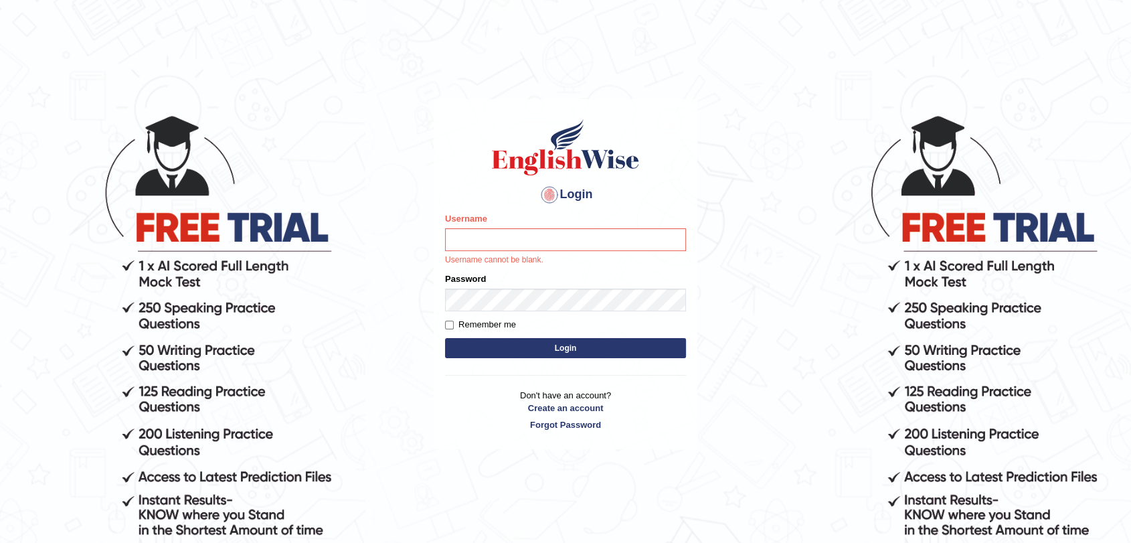
click at [632, 239] on input "Username" at bounding box center [565, 239] width 241 height 23
type input "fransikaf"
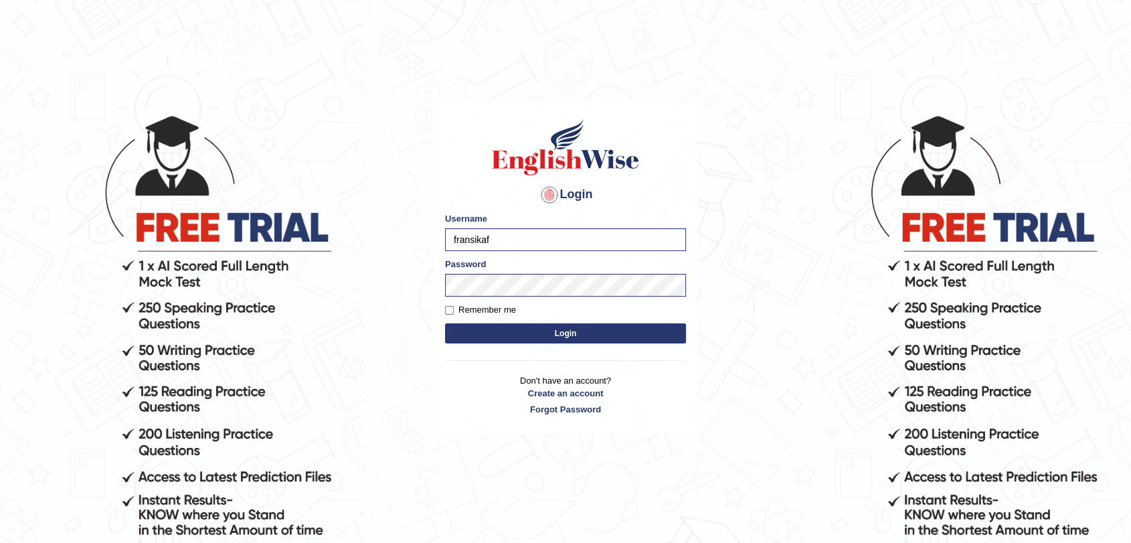
click at [600, 331] on button "Login" at bounding box center [565, 333] width 241 height 20
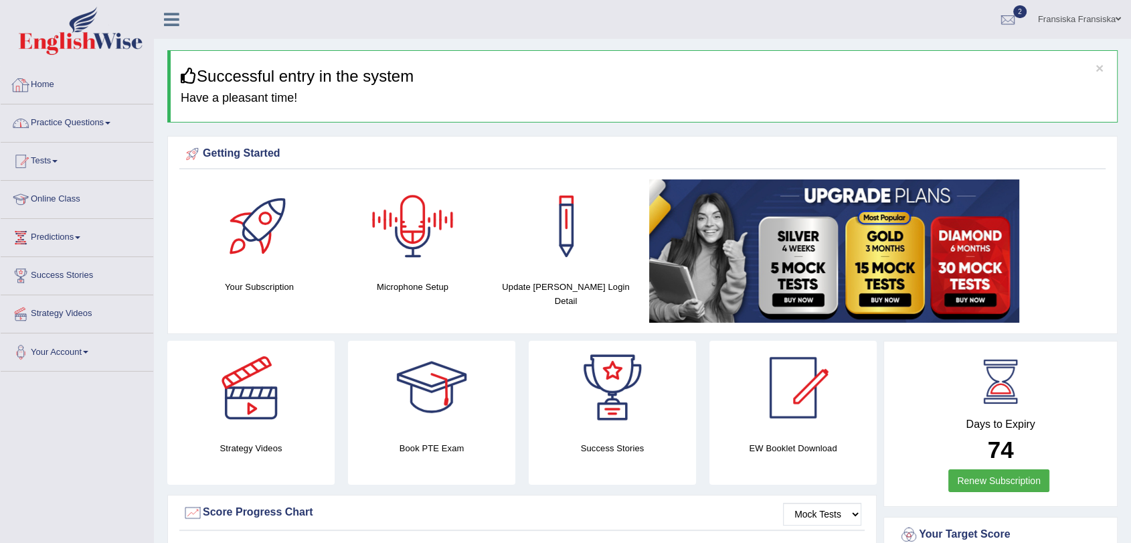
click at [83, 119] on link "Practice Questions" at bounding box center [77, 120] width 153 height 33
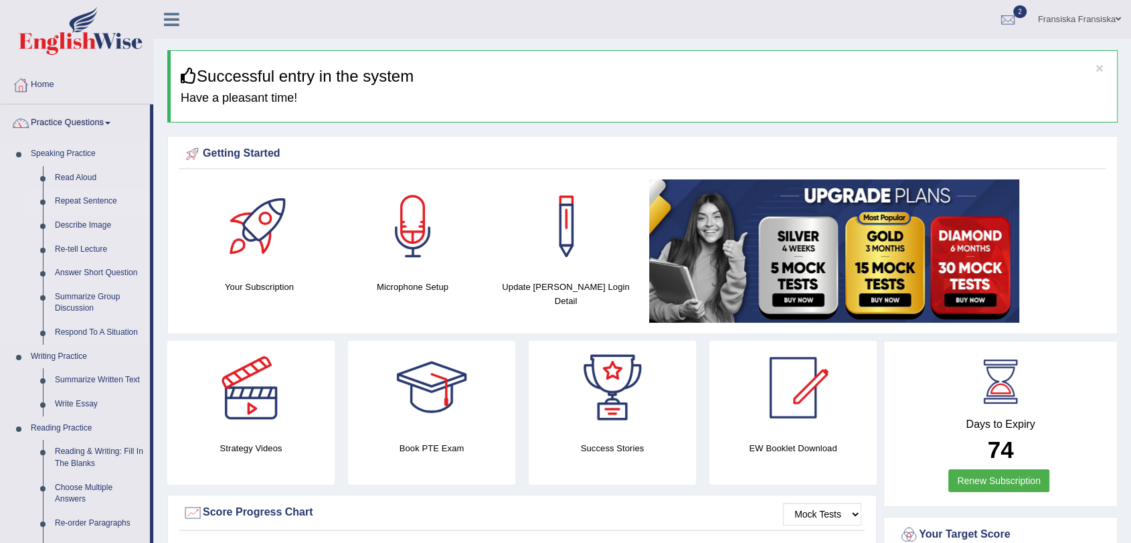
click at [112, 204] on link "Repeat Sentence" at bounding box center [99, 201] width 101 height 24
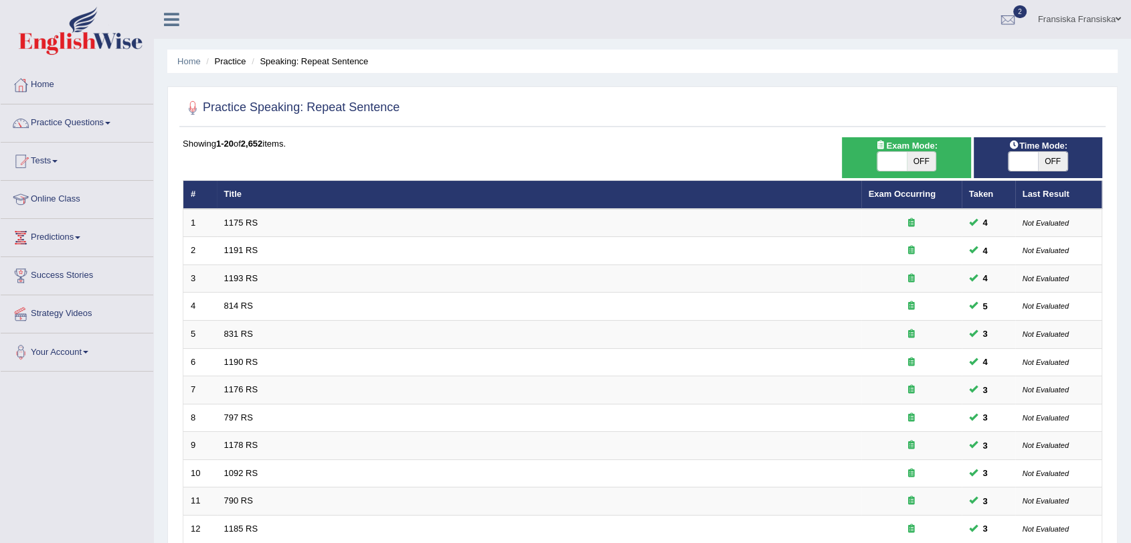
click at [907, 158] on span "OFF" at bounding box center [921, 161] width 29 height 19
checkbox input "true"
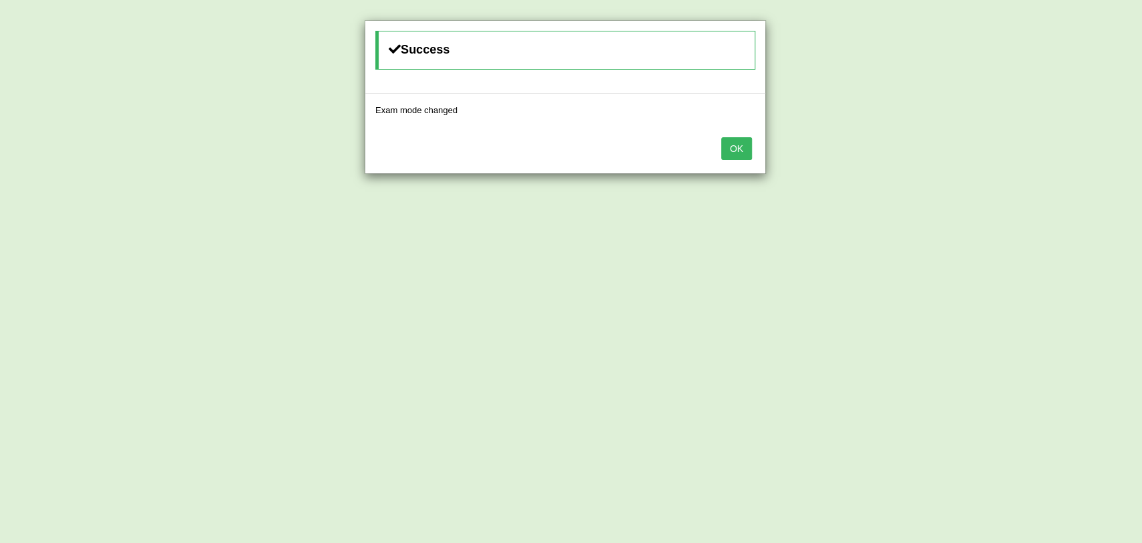
click at [742, 149] on button "OK" at bounding box center [736, 148] width 31 height 23
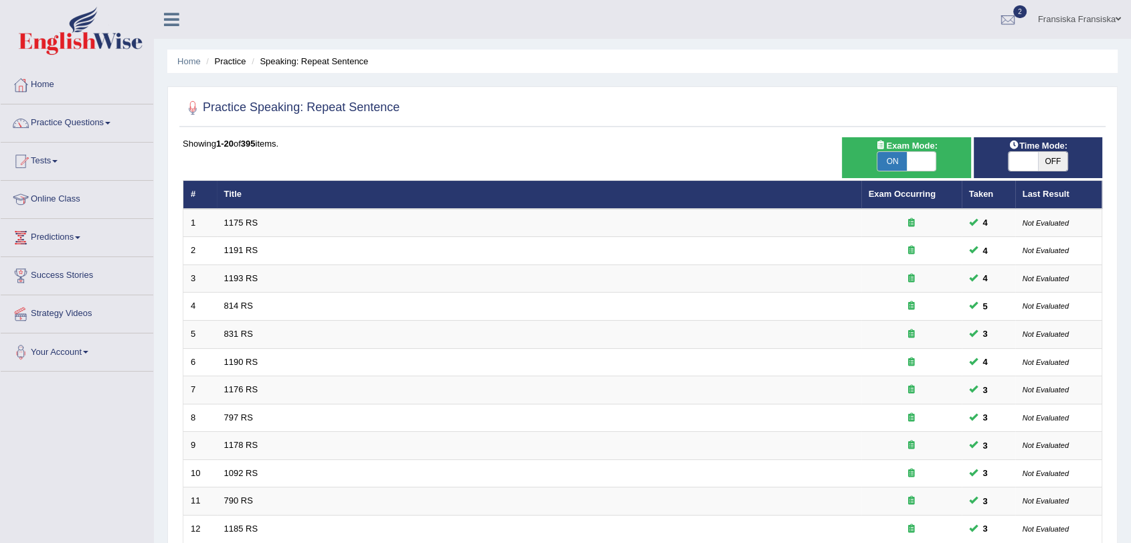
click at [1039, 165] on span "OFF" at bounding box center [1052, 161] width 29 height 19
checkbox input "true"
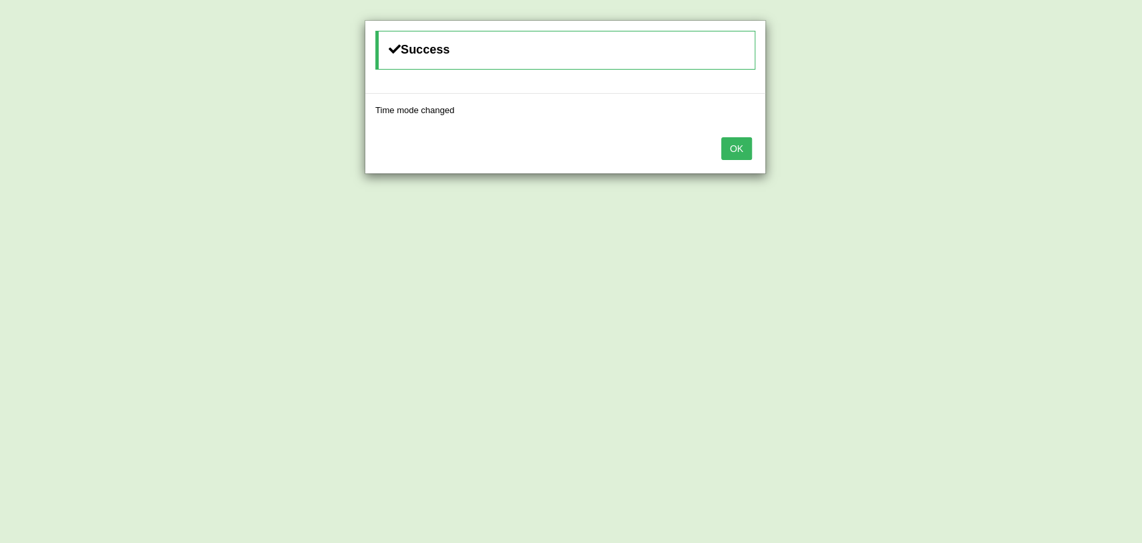
click at [747, 152] on button "OK" at bounding box center [736, 148] width 31 height 23
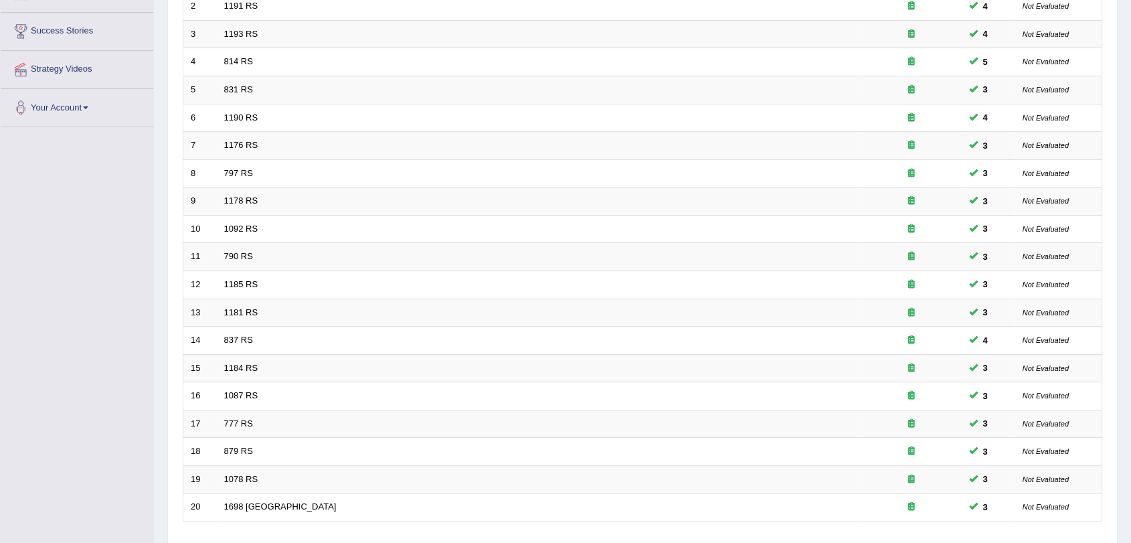
scroll to position [342, 0]
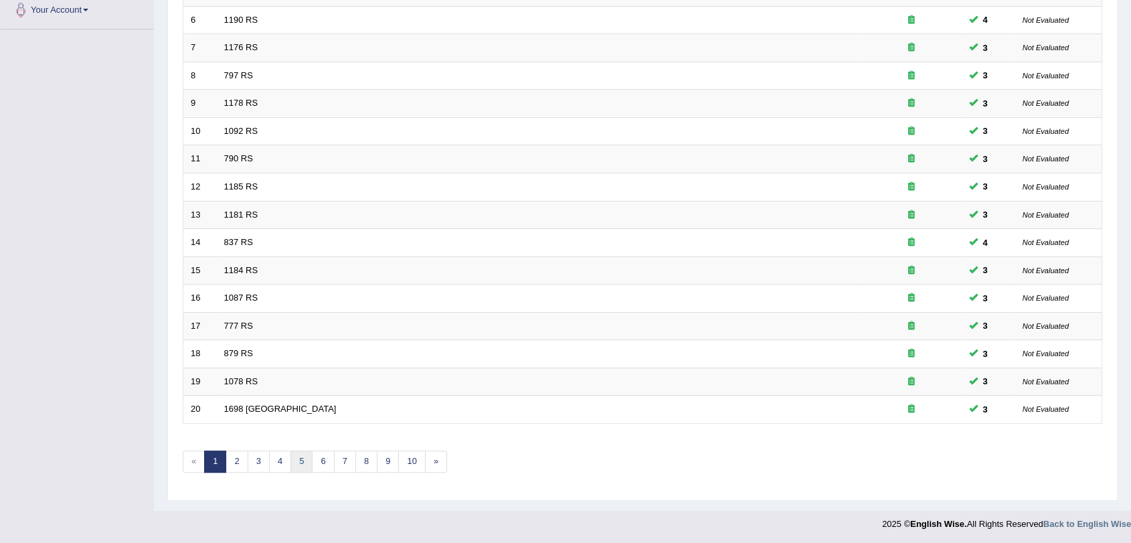
click at [303, 458] on link "5" at bounding box center [301, 461] width 22 height 22
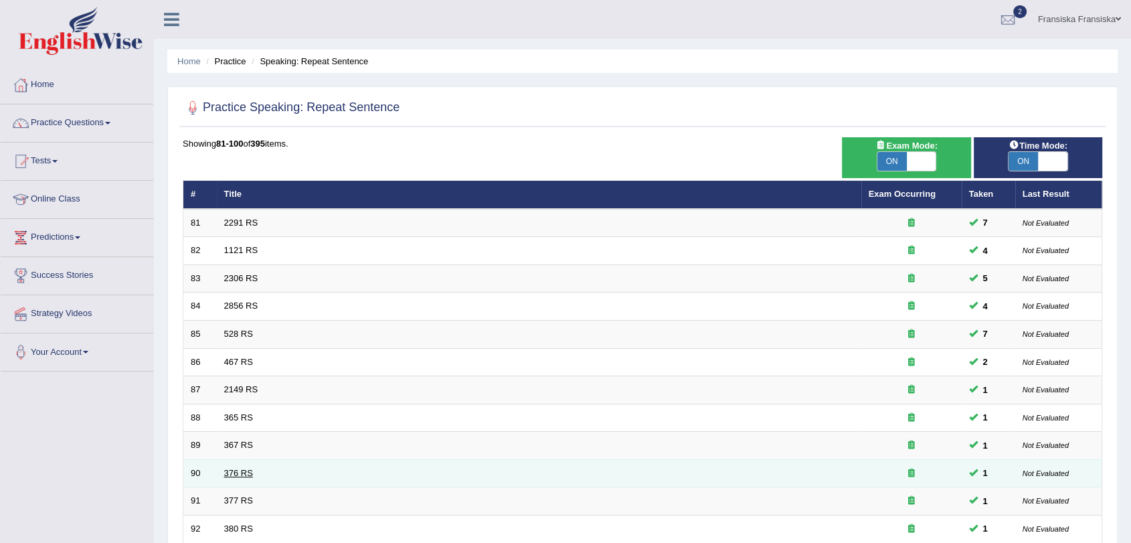
click at [241, 473] on link "376 RS" at bounding box center [238, 473] width 29 height 10
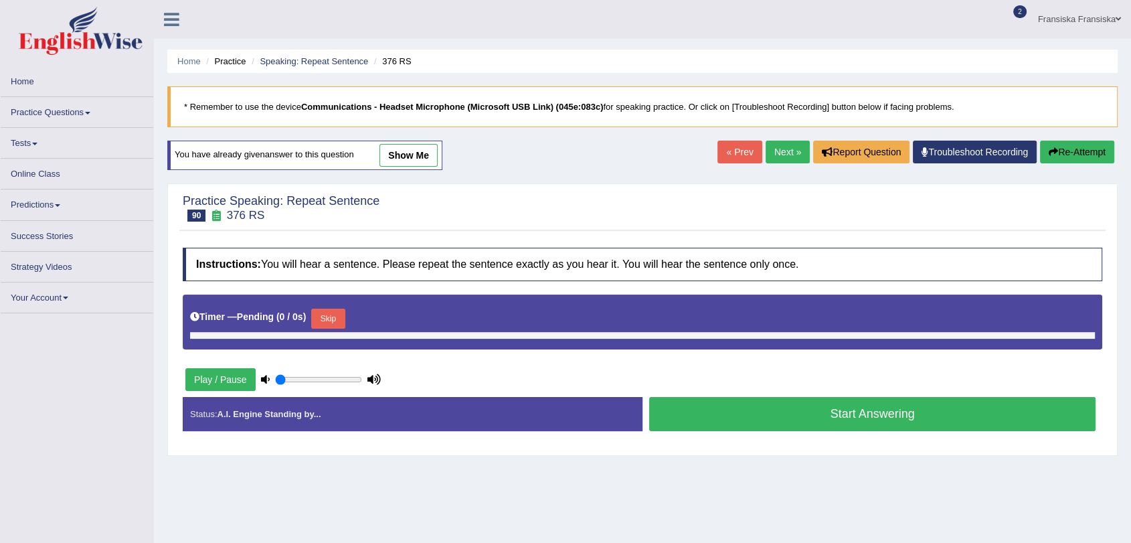
type input "0.65"
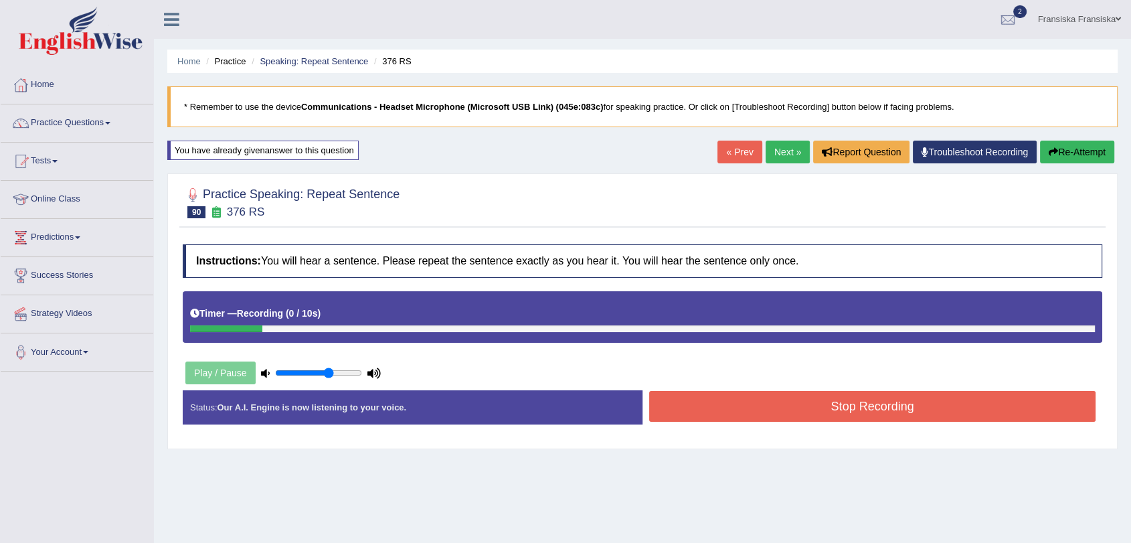
click at [1075, 157] on button "Re-Attempt" at bounding box center [1077, 152] width 74 height 23
click at [931, 417] on button "Stop Recording" at bounding box center [872, 406] width 446 height 31
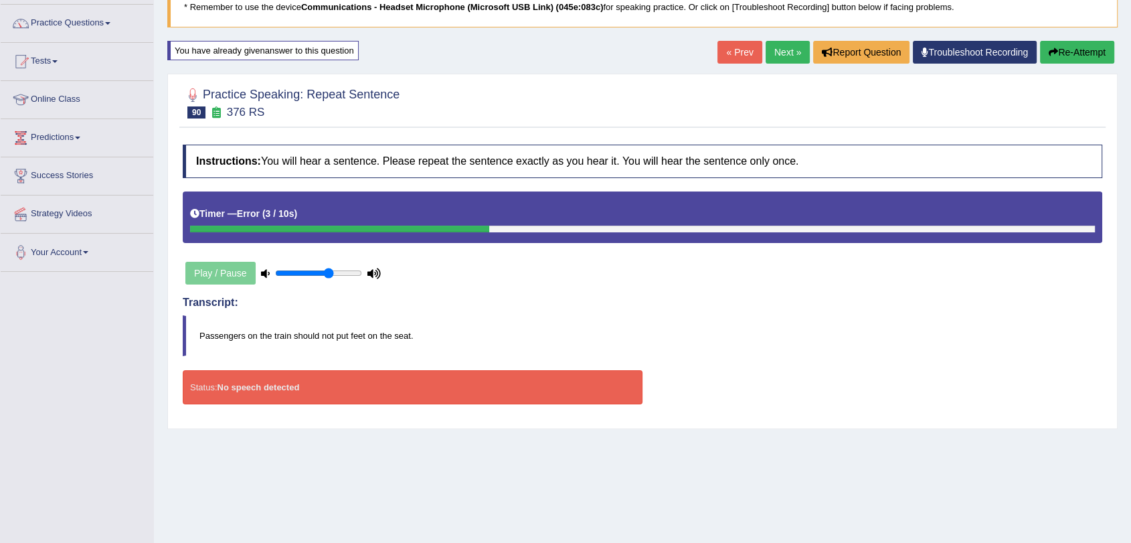
scroll to position [74, 0]
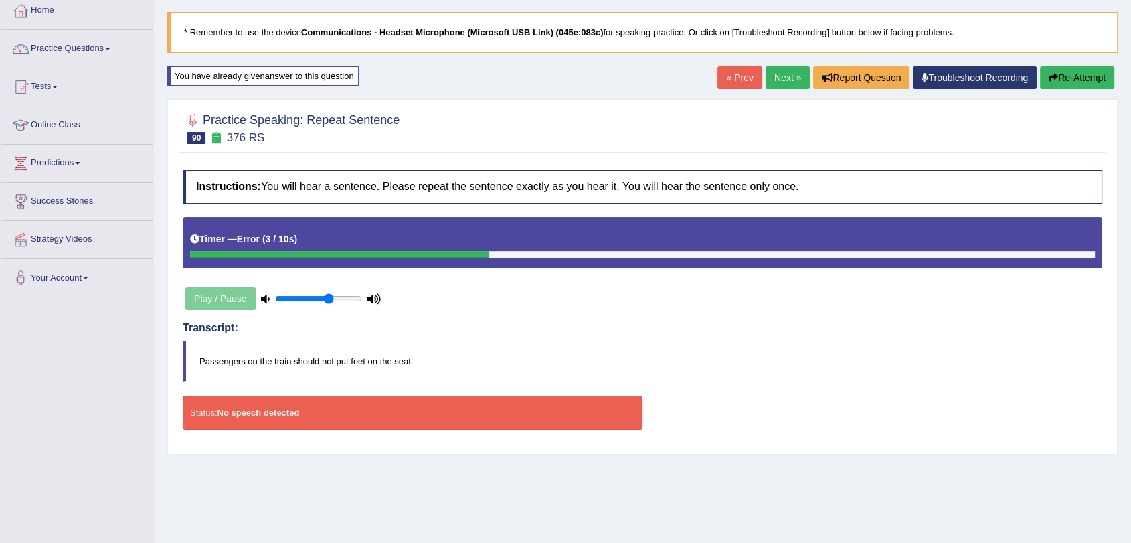
click at [780, 76] on link "Next »" at bounding box center [788, 77] width 44 height 23
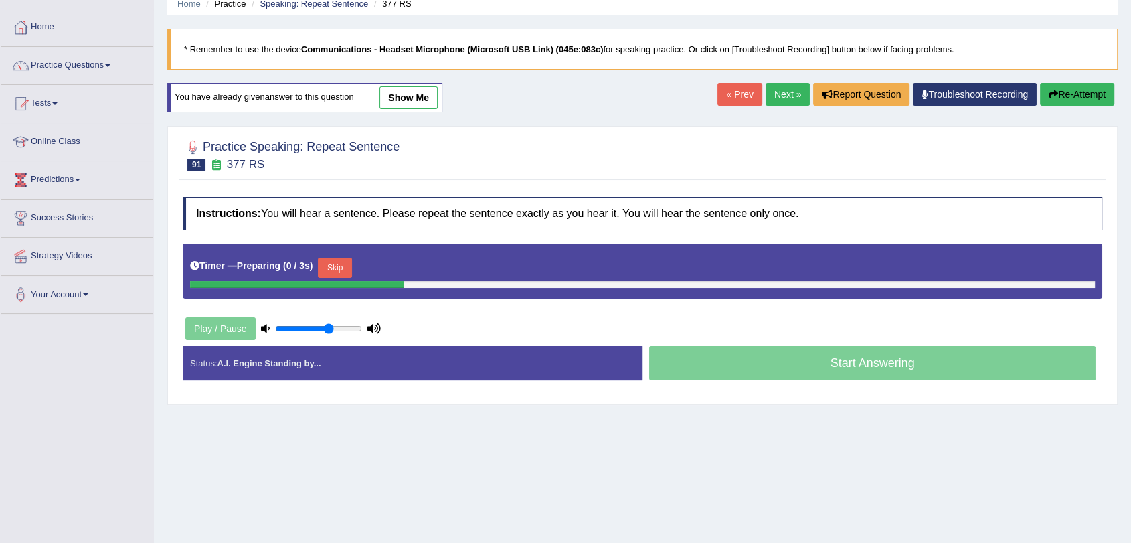
scroll to position [149, 0]
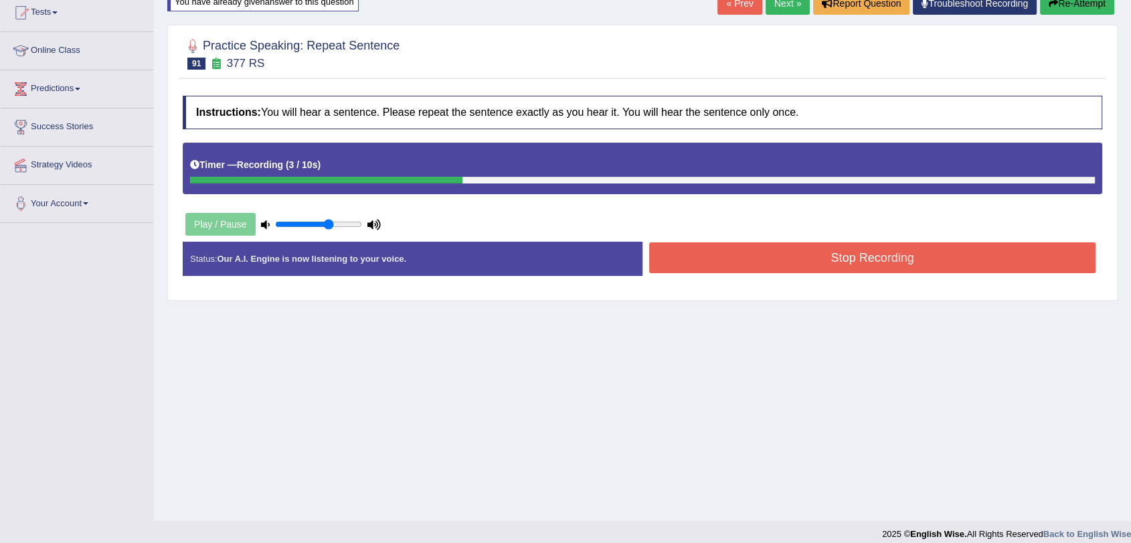
click at [776, 254] on button "Stop Recording" at bounding box center [872, 257] width 446 height 31
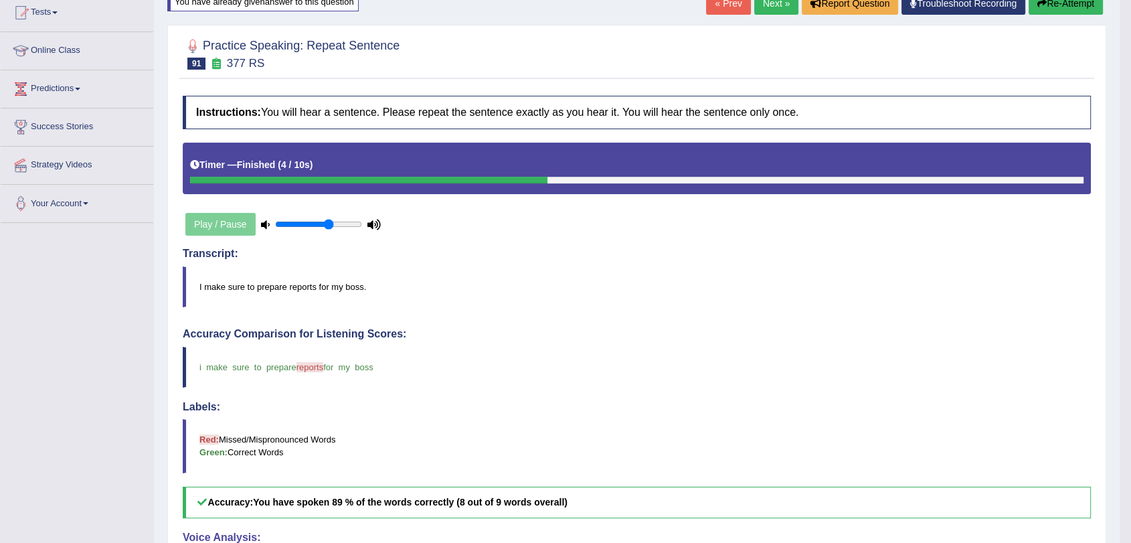
scroll to position [74, 0]
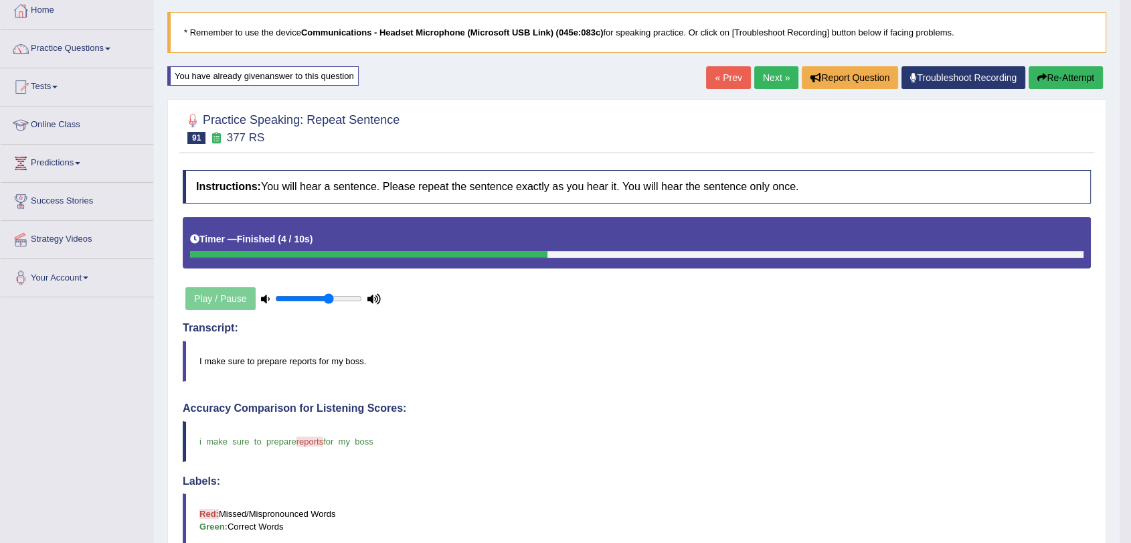
click at [774, 80] on link "Next »" at bounding box center [776, 77] width 44 height 23
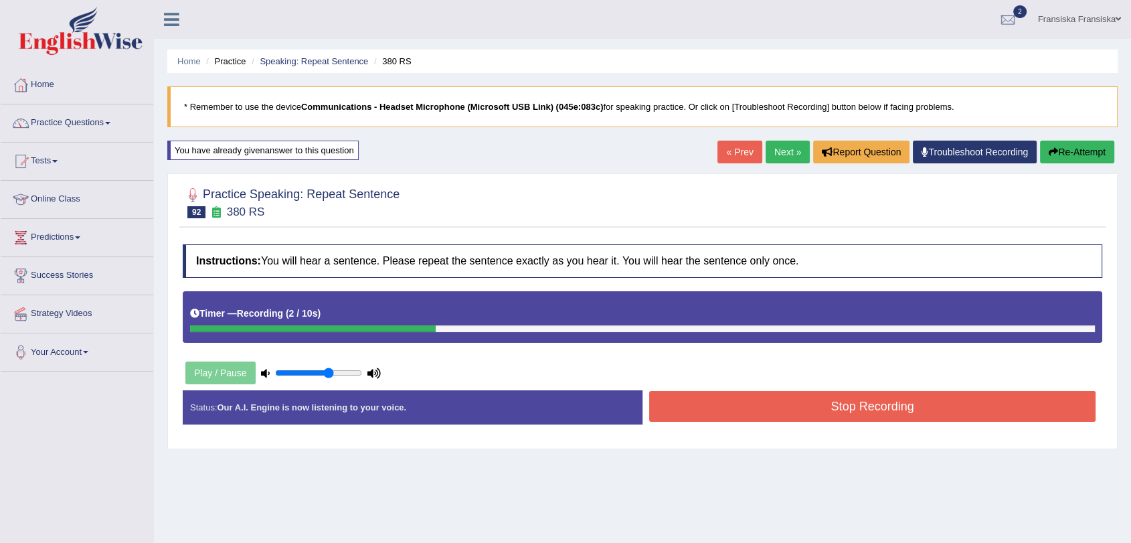
click at [804, 414] on button "Stop Recording" at bounding box center [872, 406] width 446 height 31
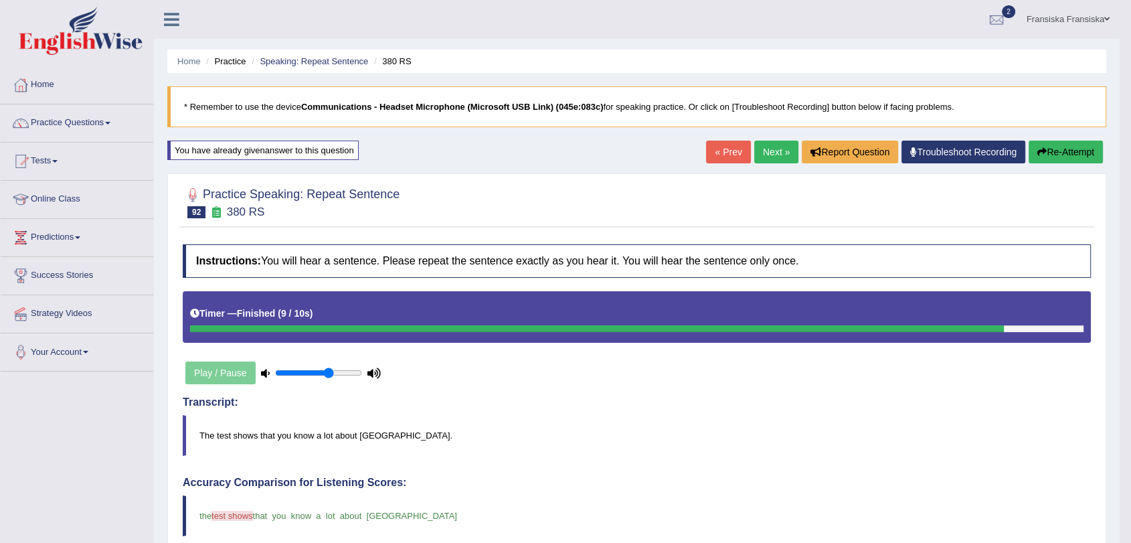
click at [780, 161] on link "Next »" at bounding box center [776, 152] width 44 height 23
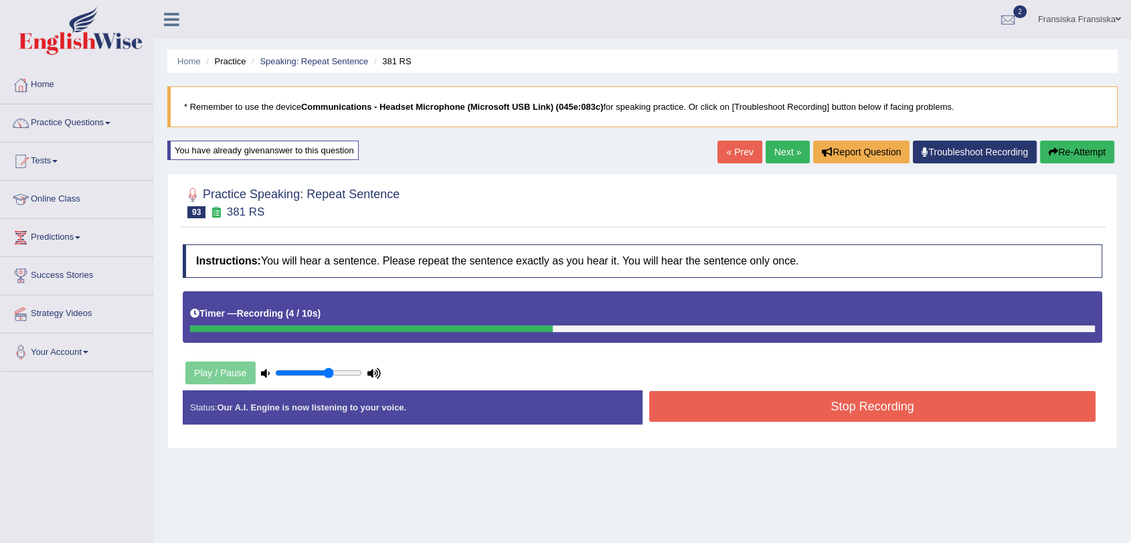
click at [913, 406] on button "Stop Recording" at bounding box center [872, 406] width 446 height 31
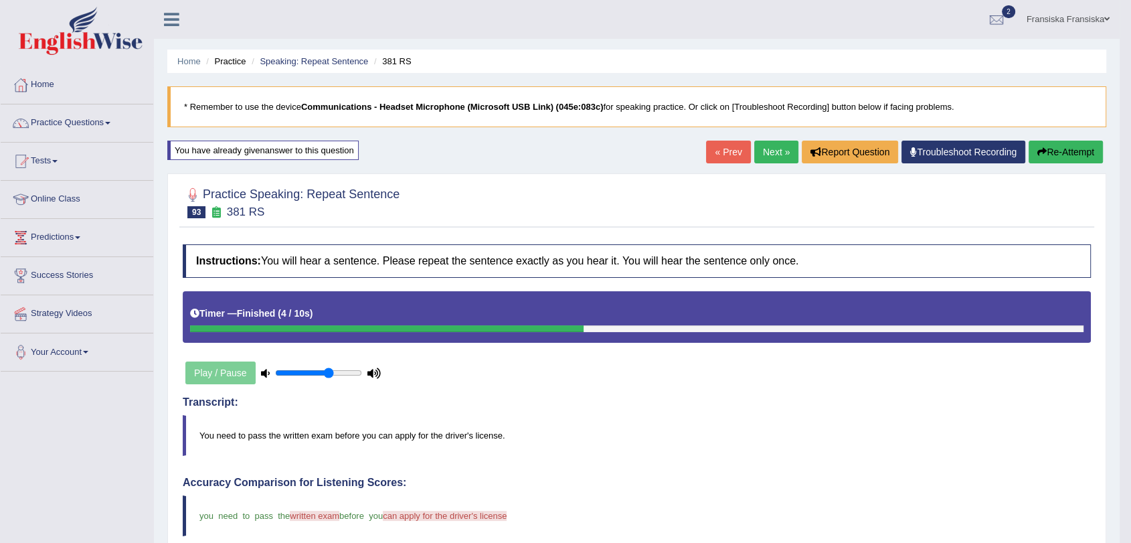
click at [770, 161] on link "Next »" at bounding box center [776, 152] width 44 height 23
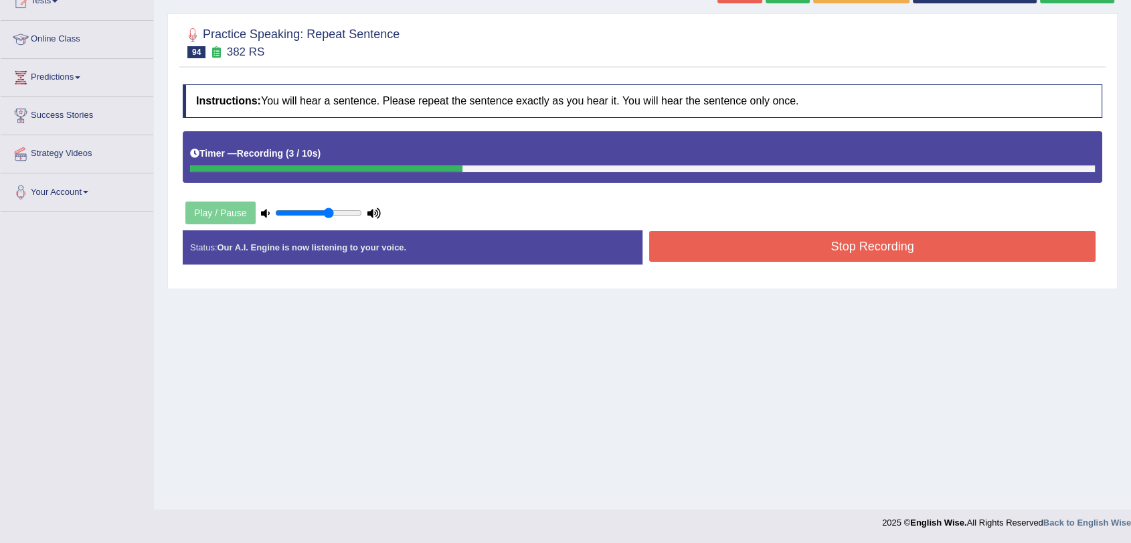
click at [872, 248] on button "Stop Recording" at bounding box center [872, 246] width 446 height 31
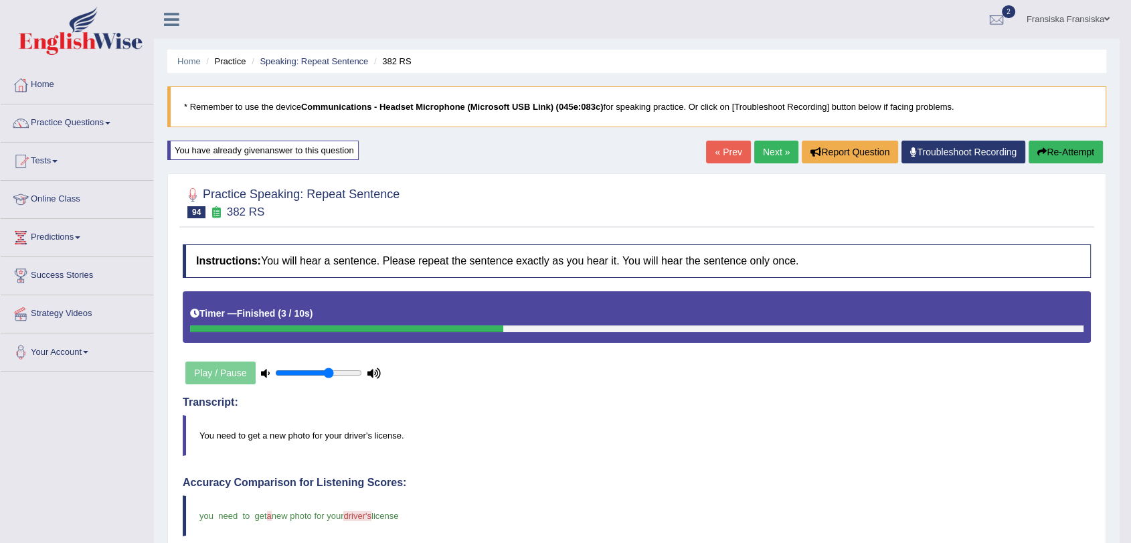
click at [768, 148] on link "Next »" at bounding box center [776, 152] width 44 height 23
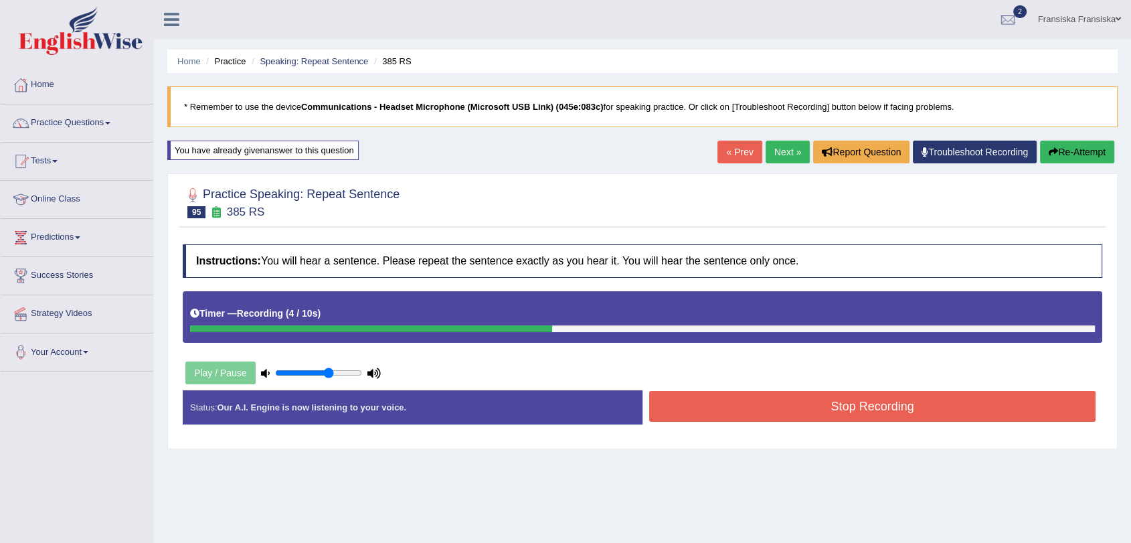
click at [901, 401] on button "Stop Recording" at bounding box center [872, 406] width 446 height 31
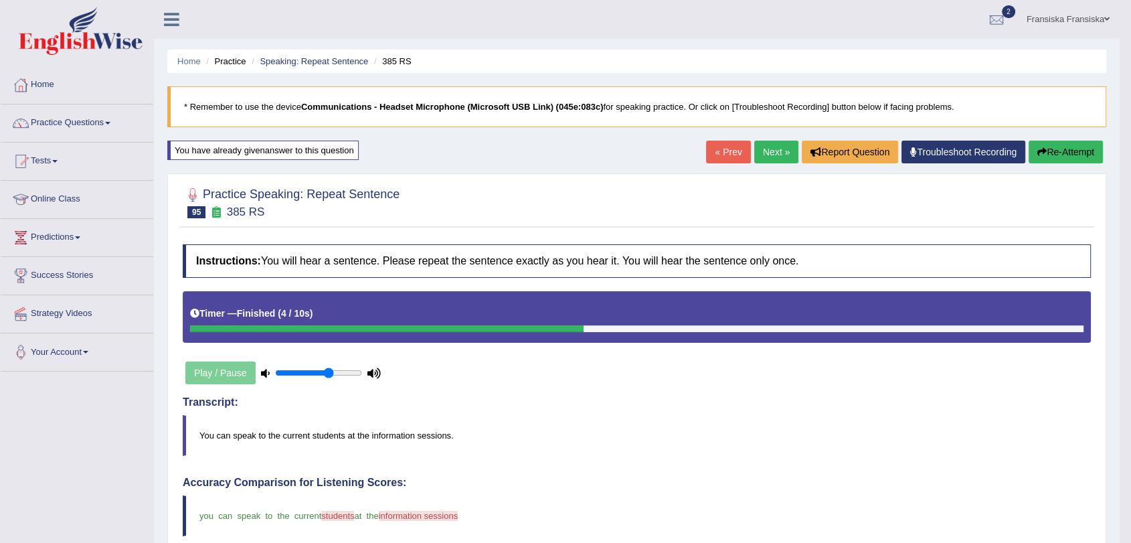
click at [776, 159] on link "Next »" at bounding box center [776, 152] width 44 height 23
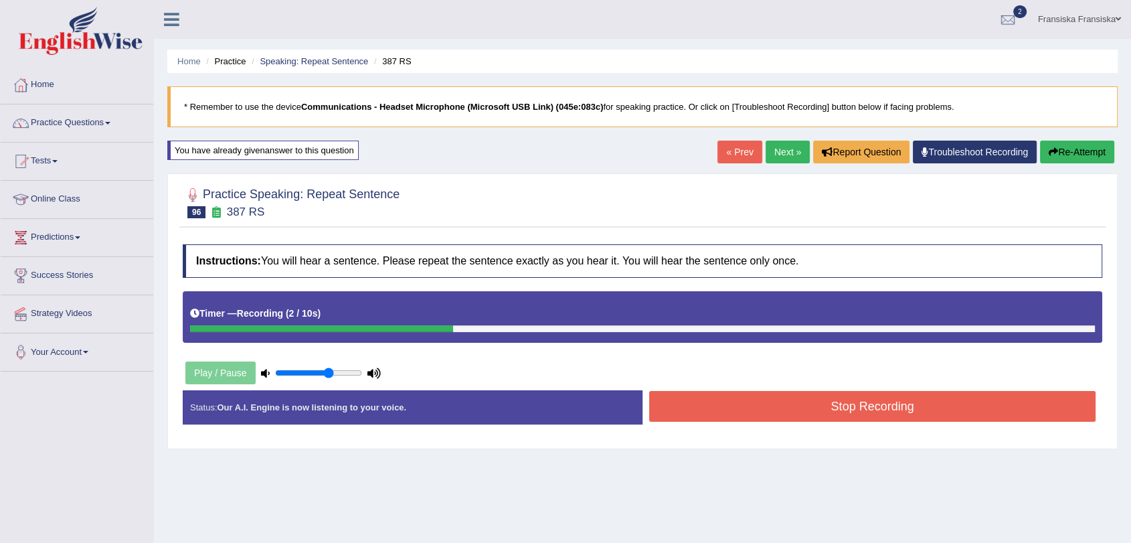
click at [824, 400] on button "Stop Recording" at bounding box center [872, 406] width 446 height 31
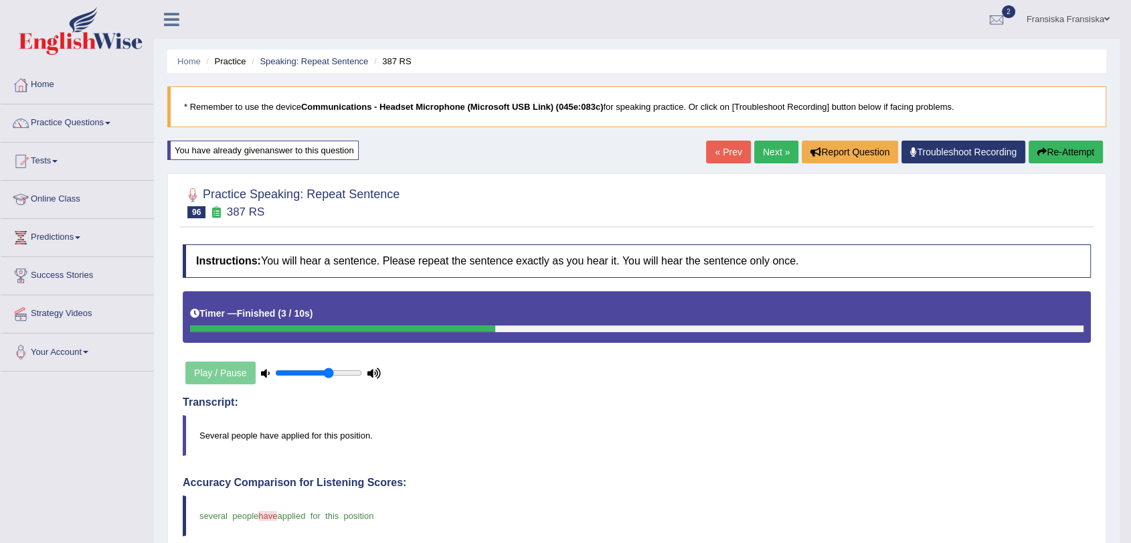
click at [779, 156] on link "Next »" at bounding box center [776, 152] width 44 height 23
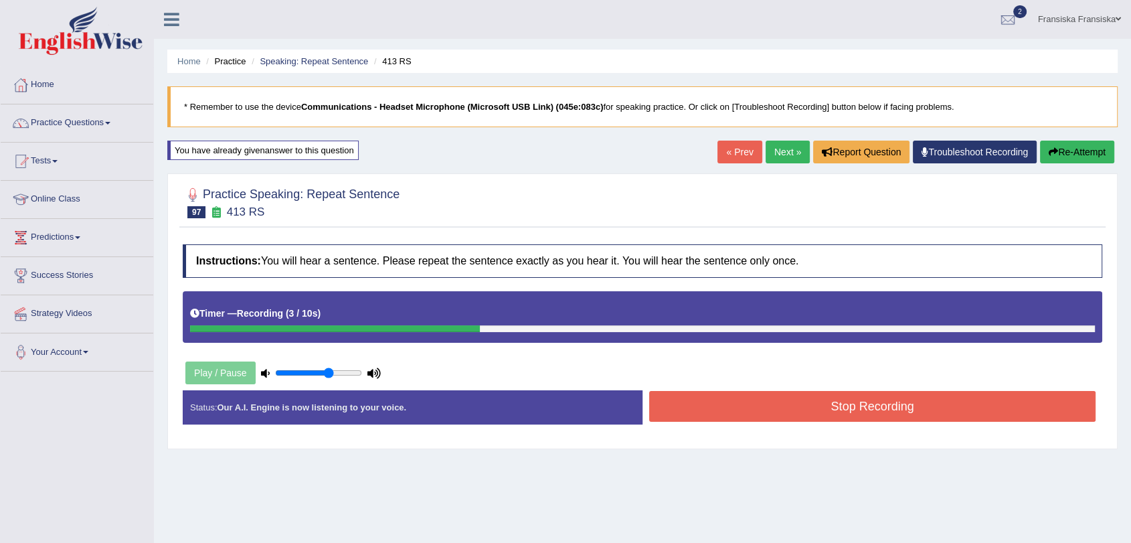
click at [845, 395] on button "Stop Recording" at bounding box center [872, 406] width 446 height 31
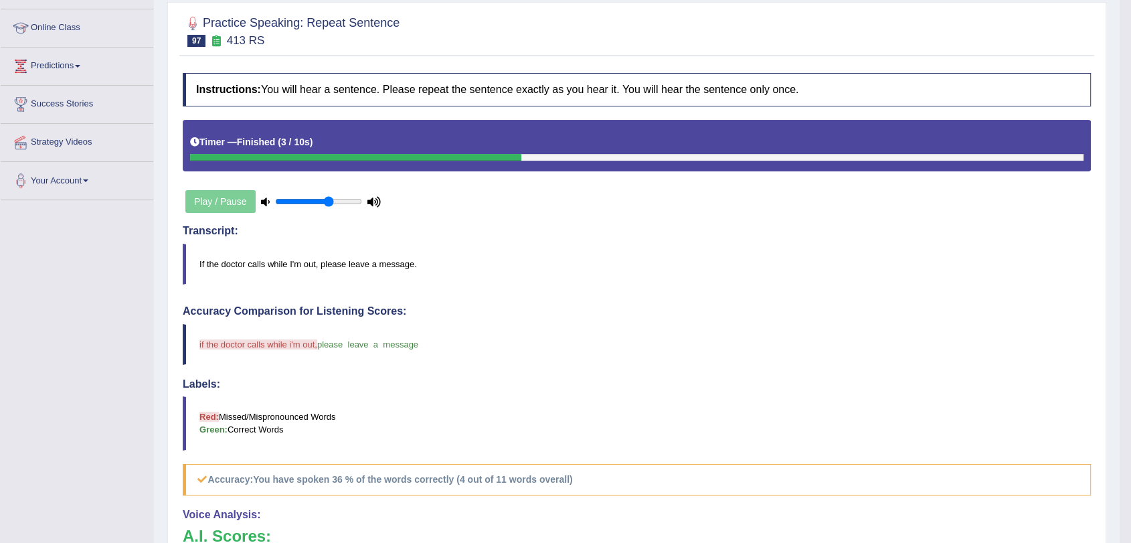
scroll to position [128, 0]
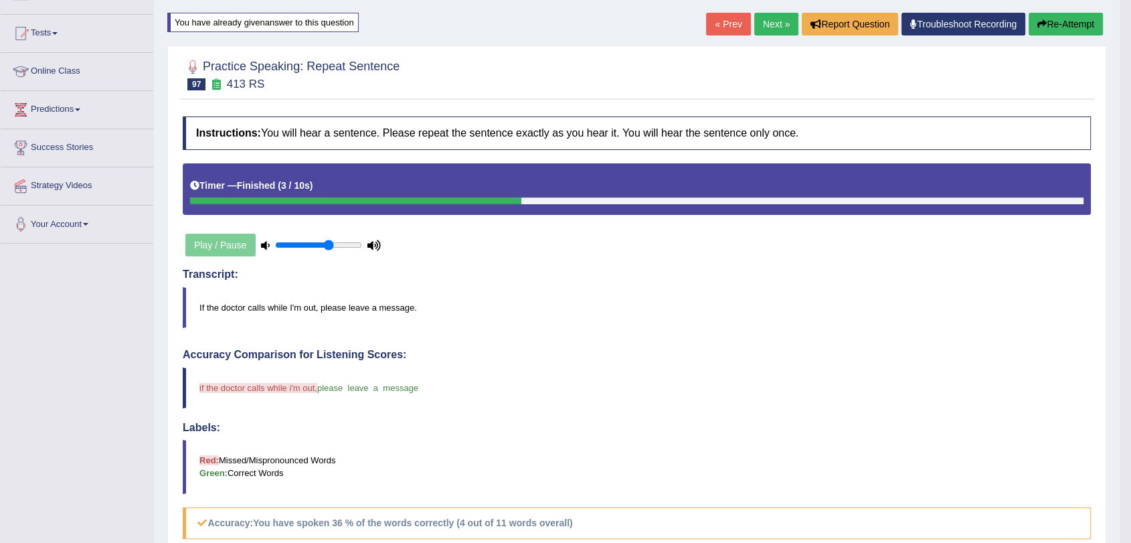
click at [763, 26] on link "Next »" at bounding box center [776, 24] width 44 height 23
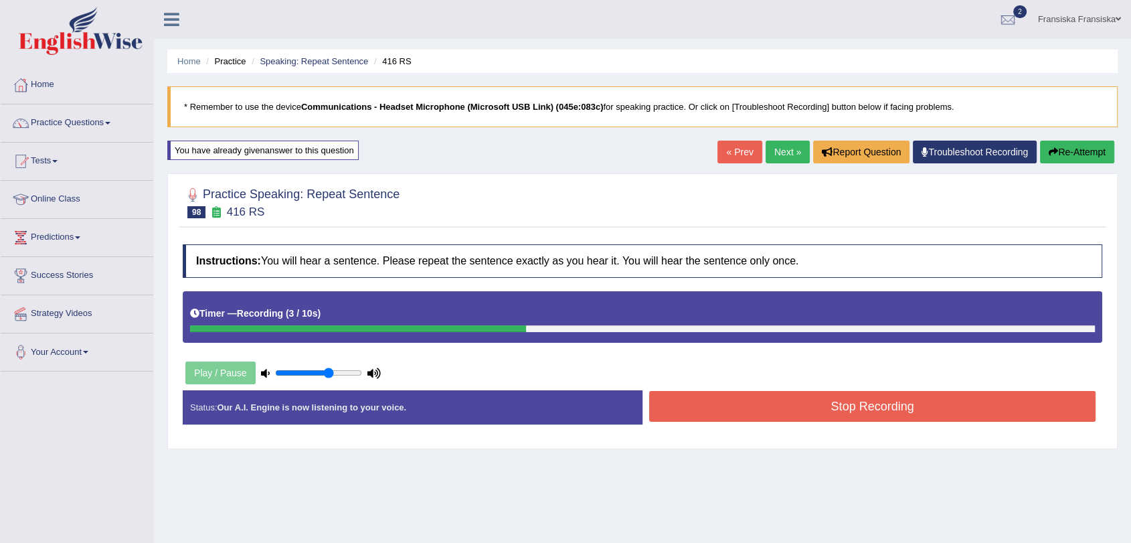
click at [862, 416] on button "Stop Recording" at bounding box center [872, 406] width 446 height 31
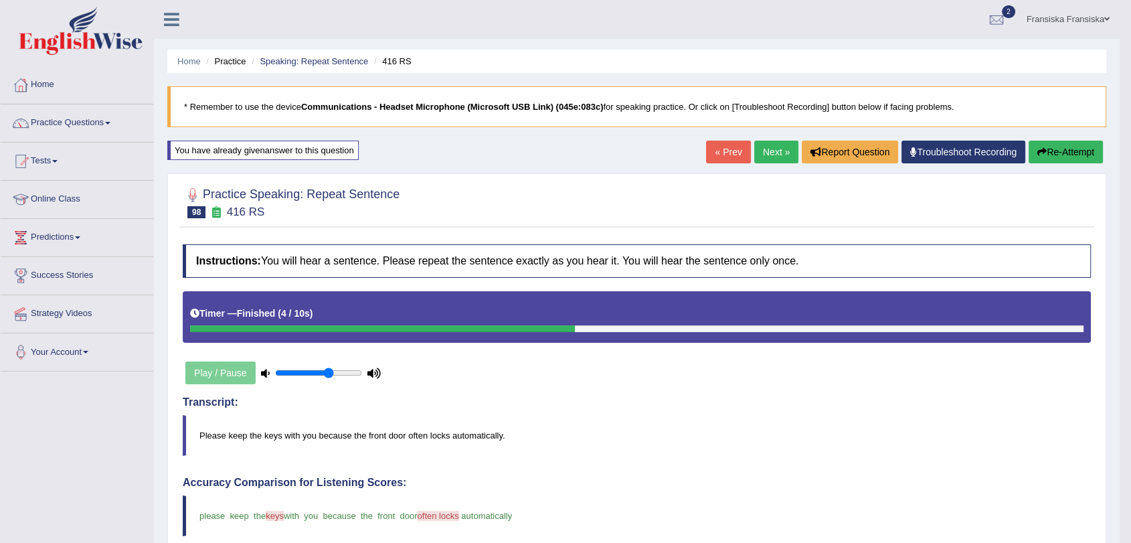
click at [775, 155] on link "Next »" at bounding box center [776, 152] width 44 height 23
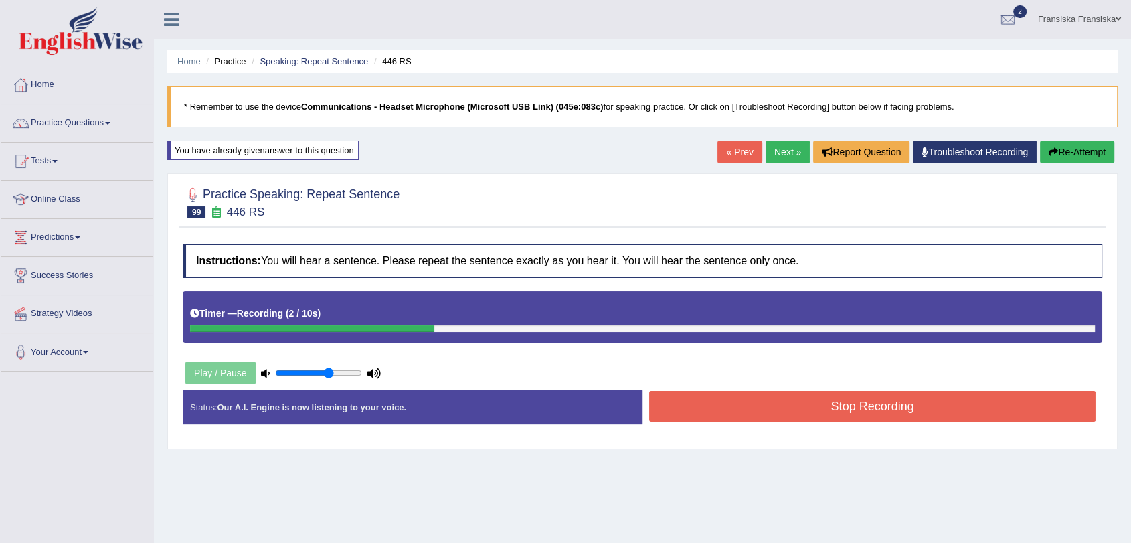
click at [900, 408] on button "Stop Recording" at bounding box center [872, 406] width 446 height 31
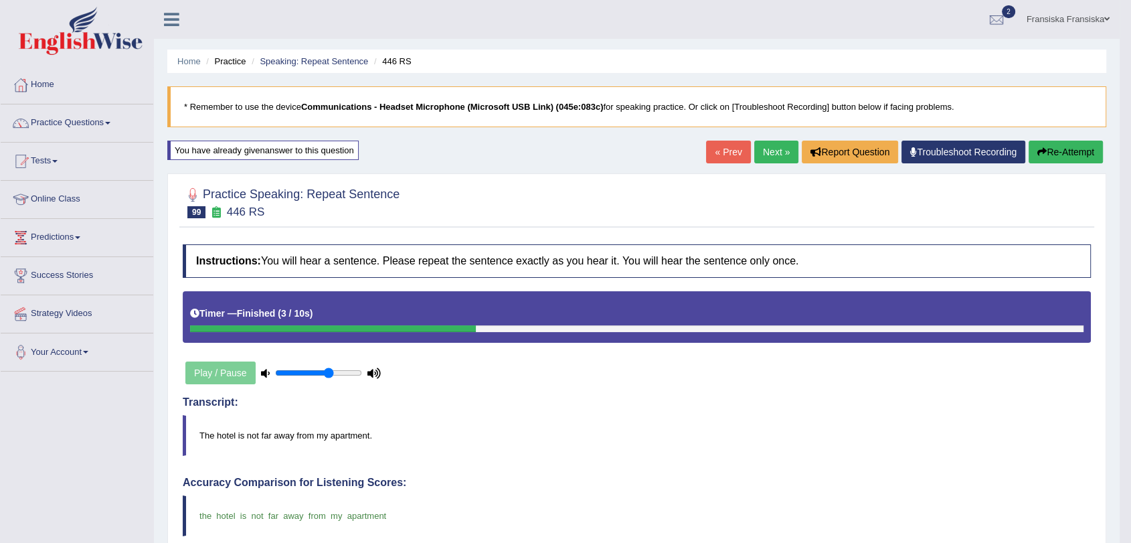
click at [773, 155] on link "Next »" at bounding box center [776, 152] width 44 height 23
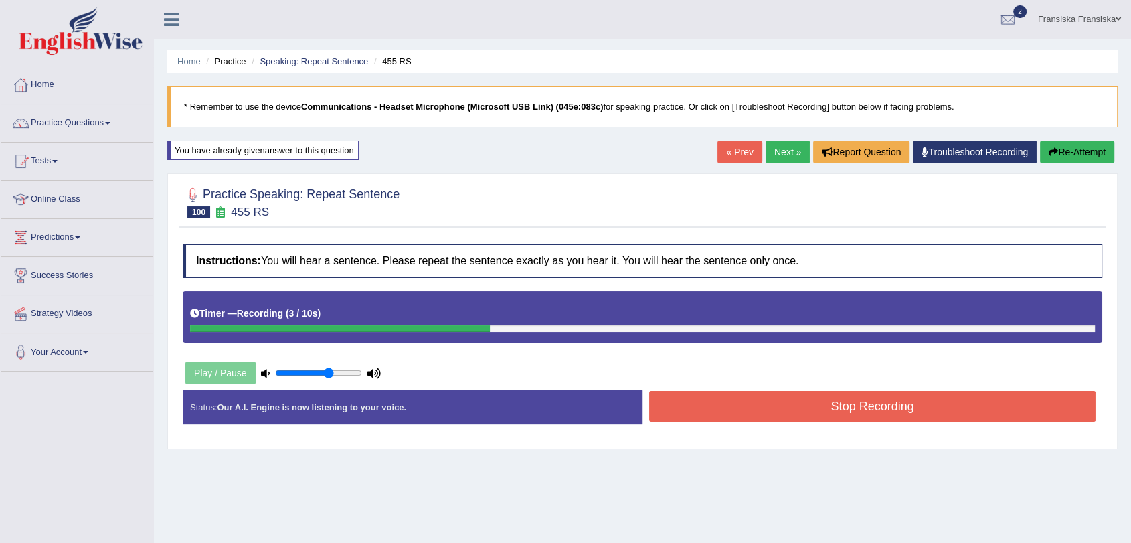
click at [867, 408] on button "Stop Recording" at bounding box center [872, 406] width 446 height 31
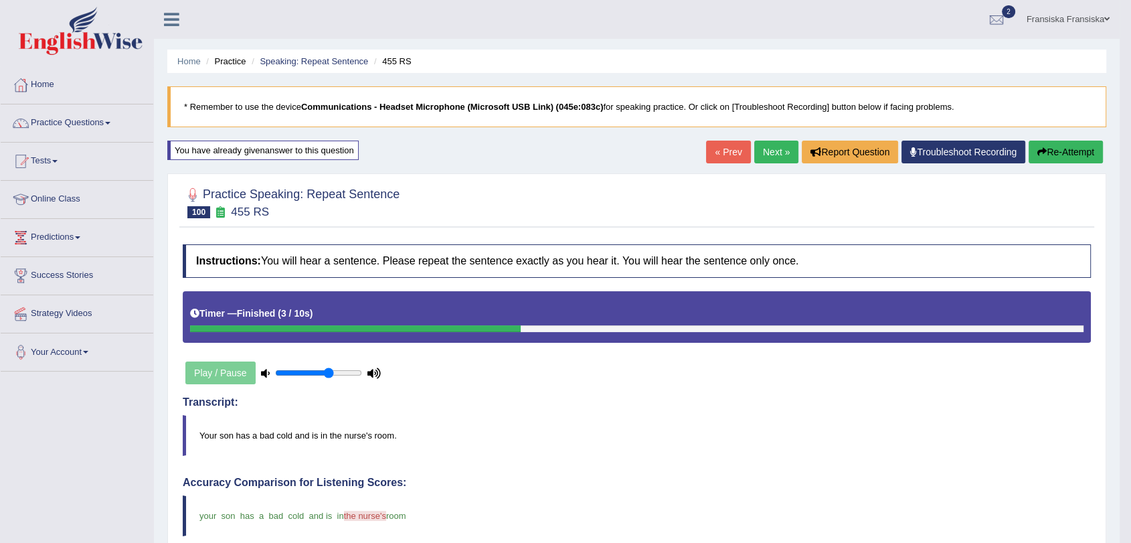
click at [771, 148] on link "Next »" at bounding box center [776, 152] width 44 height 23
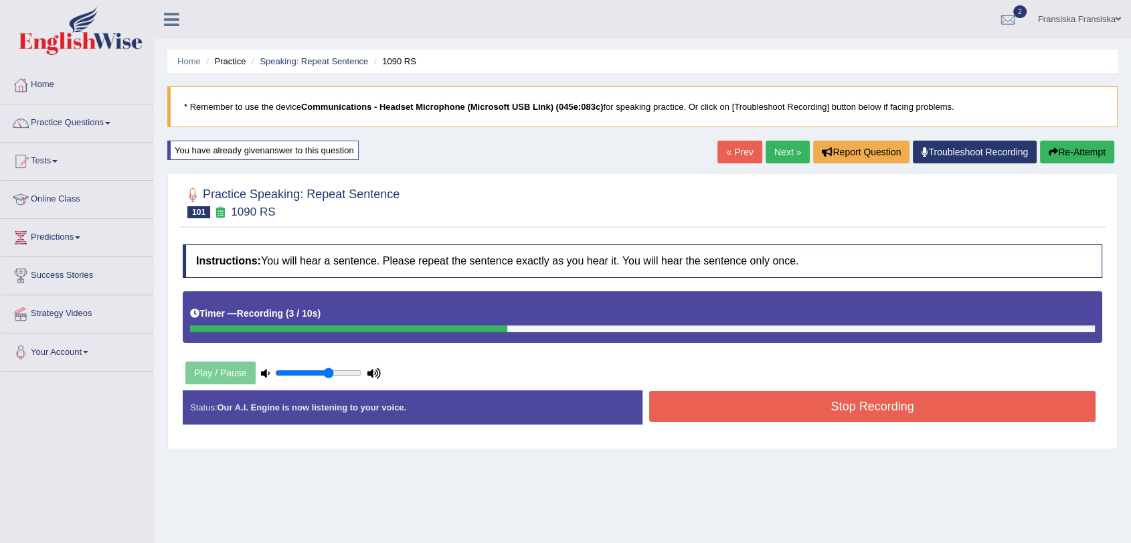
click at [814, 394] on button "Stop Recording" at bounding box center [872, 406] width 446 height 31
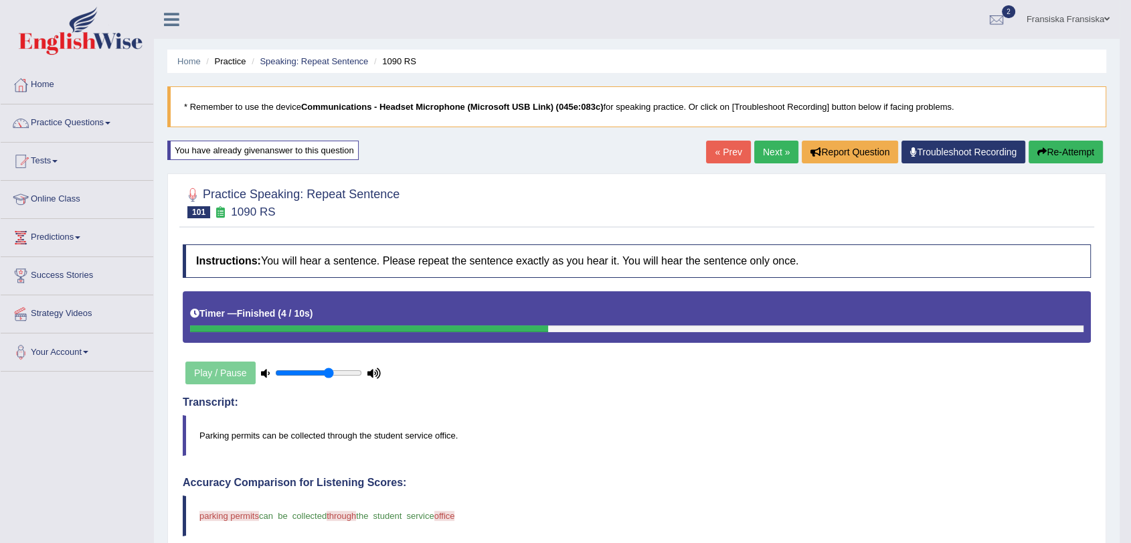
click at [774, 156] on link "Next »" at bounding box center [776, 152] width 44 height 23
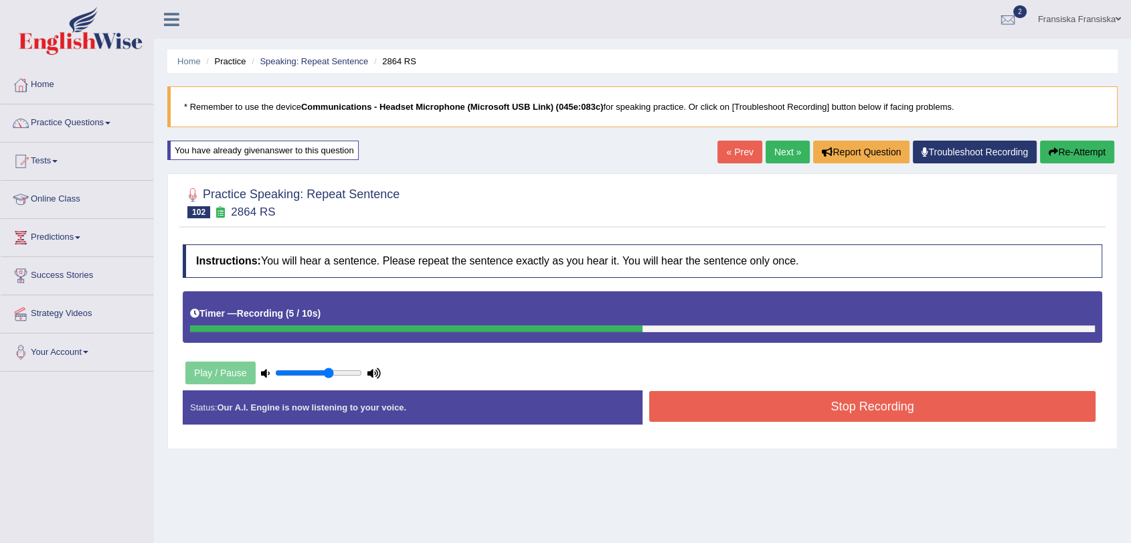
click at [912, 398] on button "Stop Recording" at bounding box center [872, 406] width 446 height 31
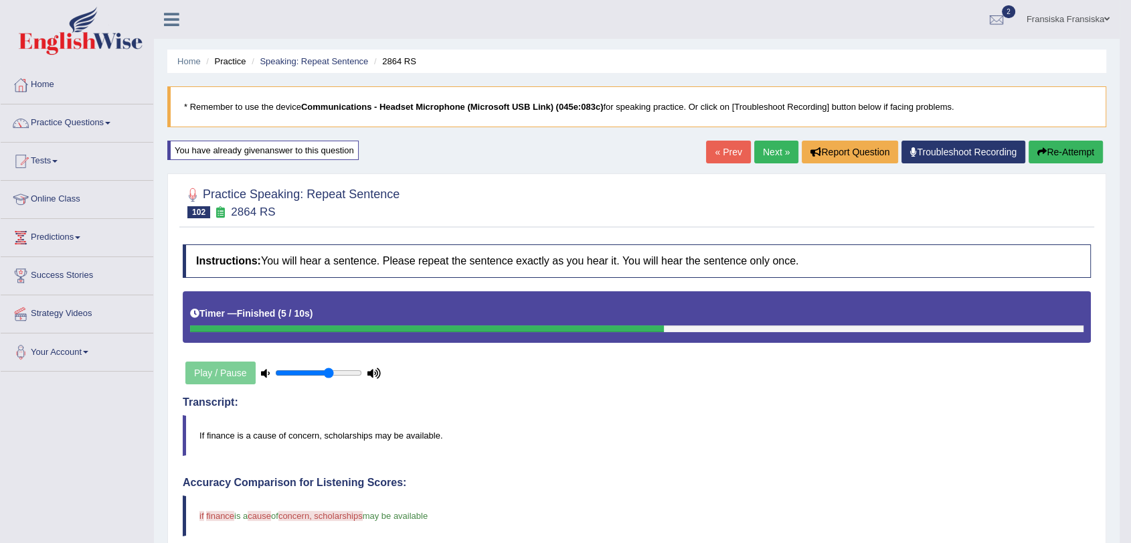
click at [779, 153] on link "Next »" at bounding box center [776, 152] width 44 height 23
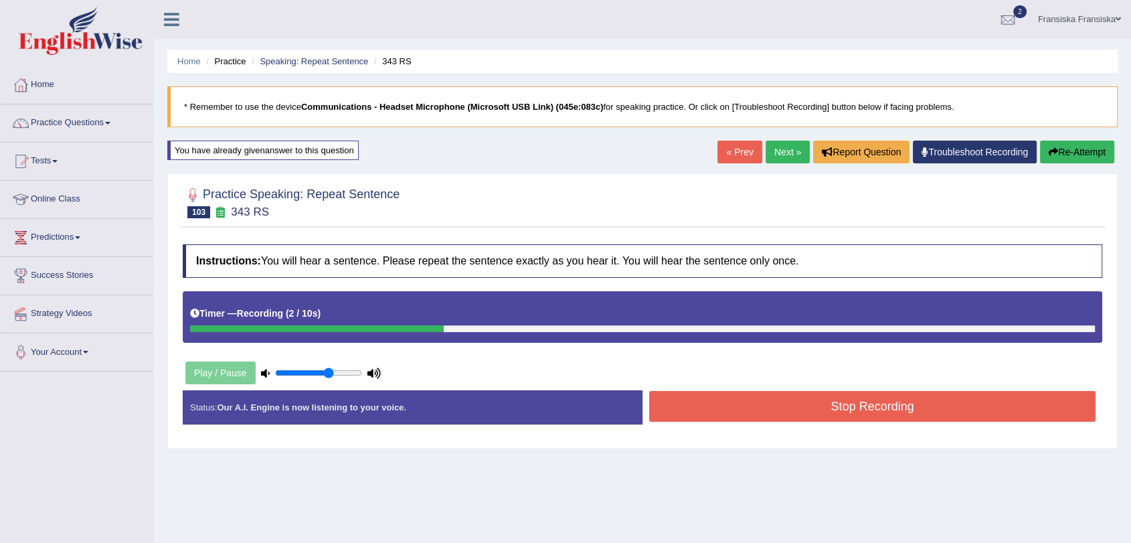
click at [913, 400] on button "Stop Recording" at bounding box center [872, 406] width 446 height 31
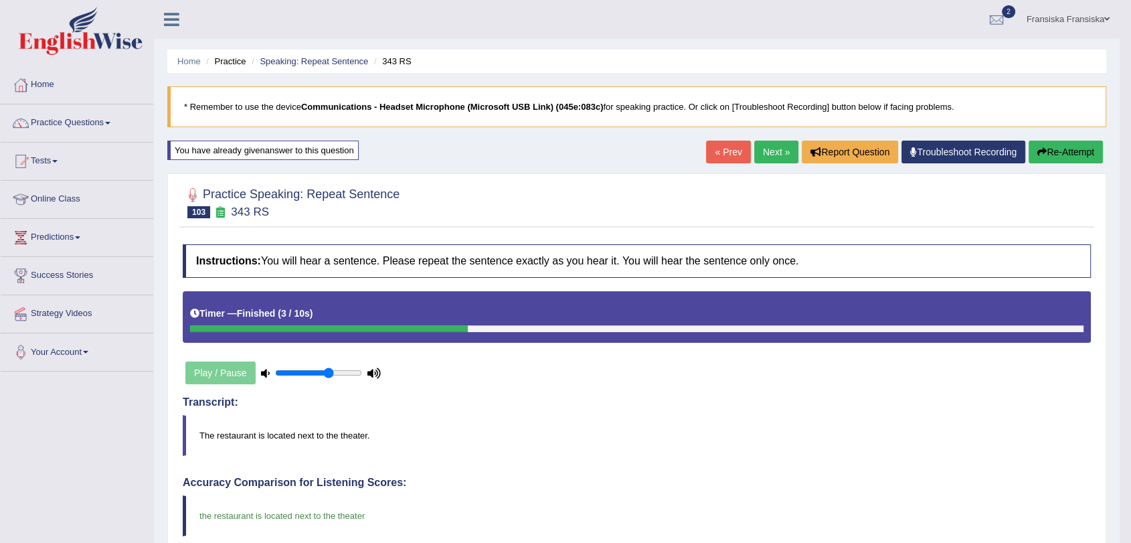
click at [772, 144] on link "Next »" at bounding box center [776, 152] width 44 height 23
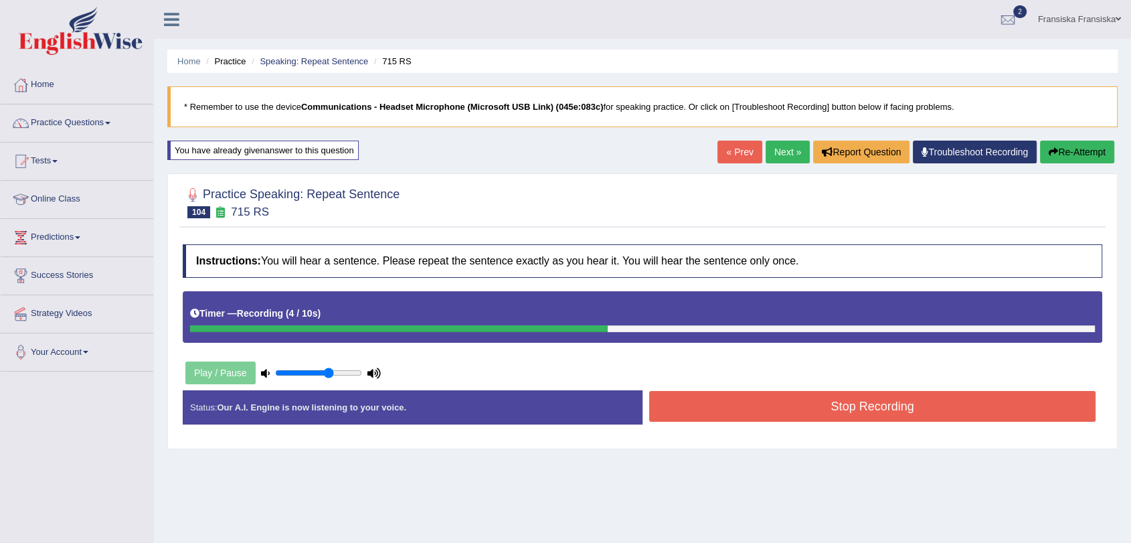
click at [871, 397] on button "Stop Recording" at bounding box center [872, 406] width 446 height 31
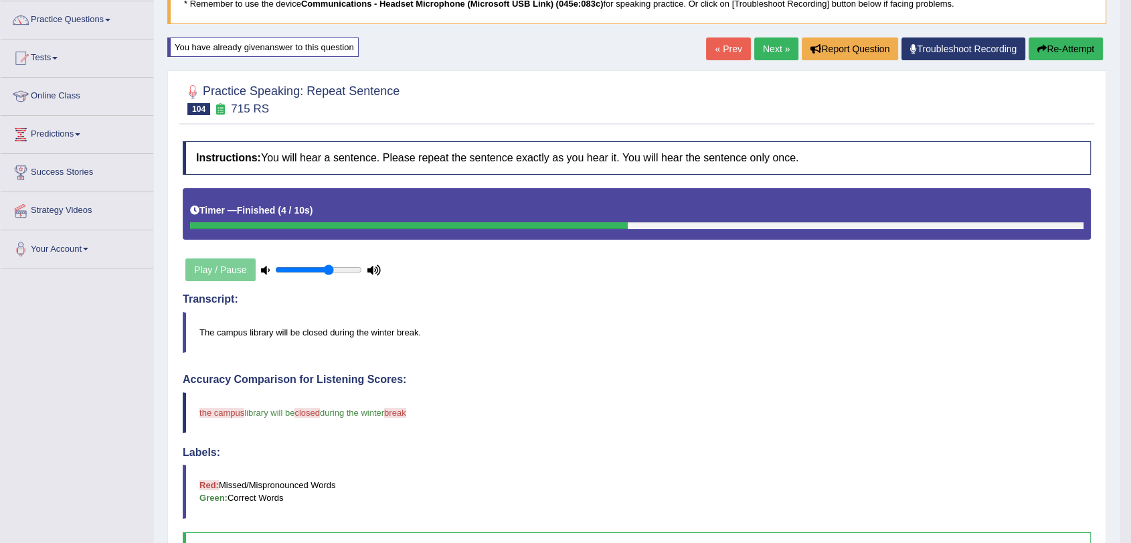
scroll to position [54, 0]
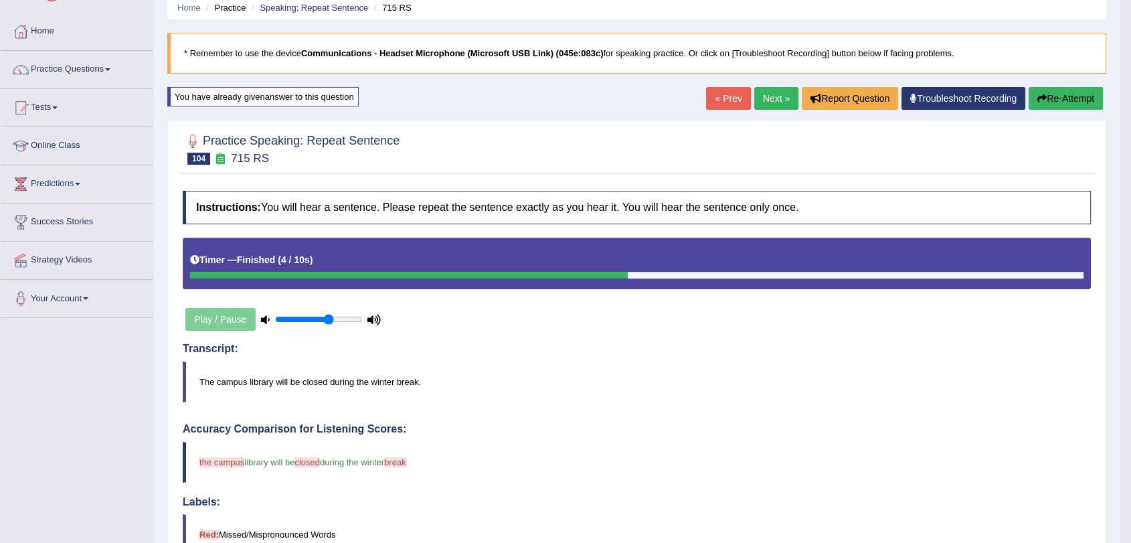
click at [760, 92] on link "Next »" at bounding box center [776, 98] width 44 height 23
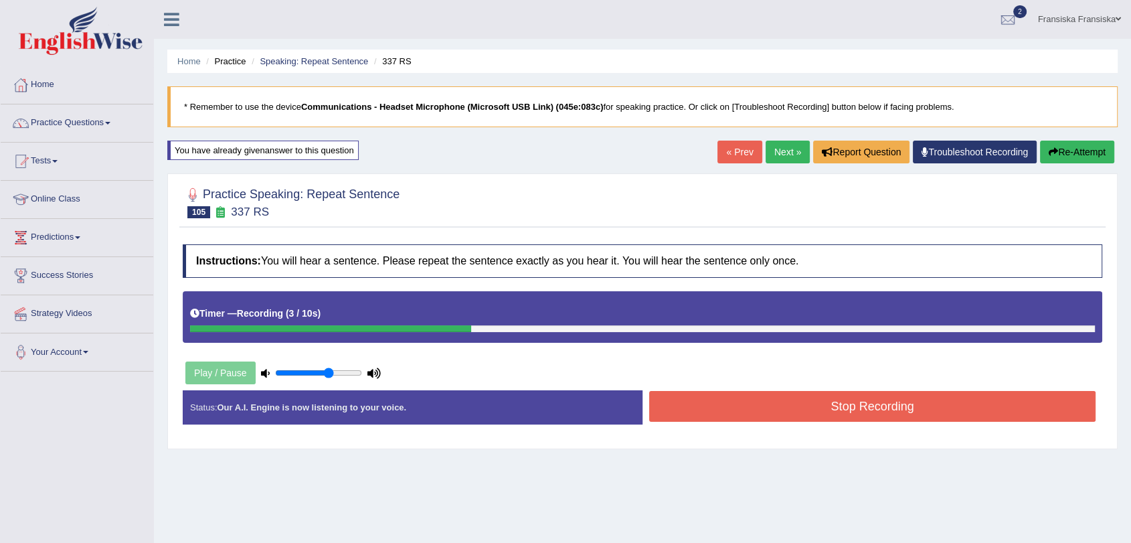
click at [824, 394] on button "Stop Recording" at bounding box center [872, 406] width 446 height 31
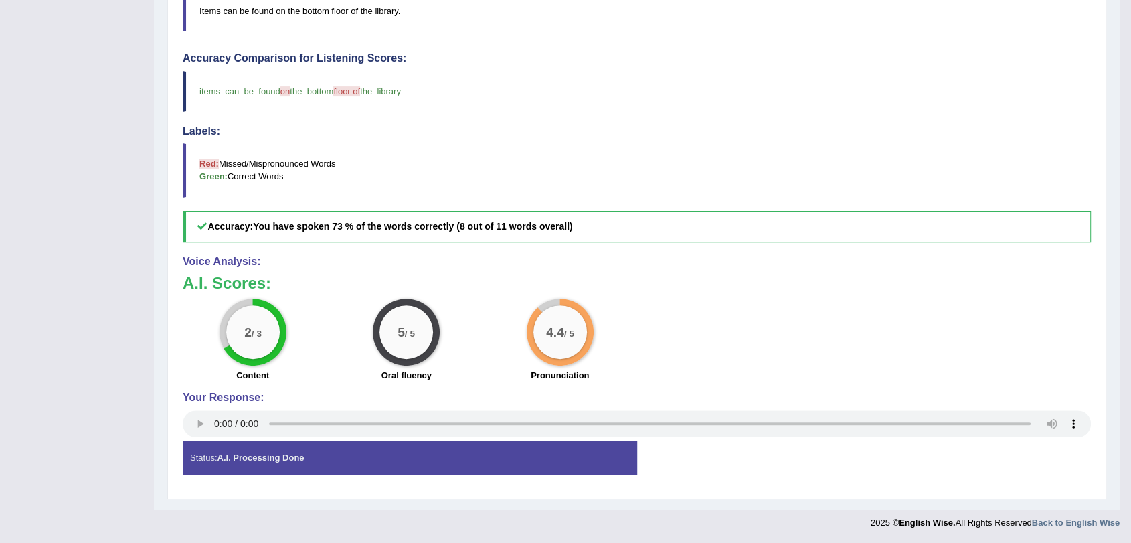
scroll to position [54, 0]
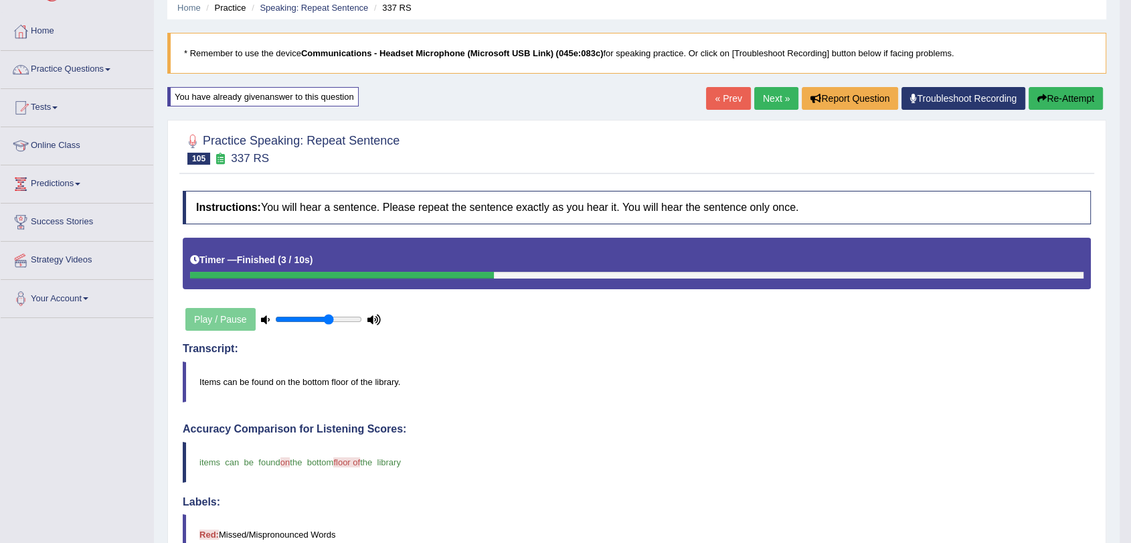
click at [767, 91] on link "Next »" at bounding box center [776, 98] width 44 height 23
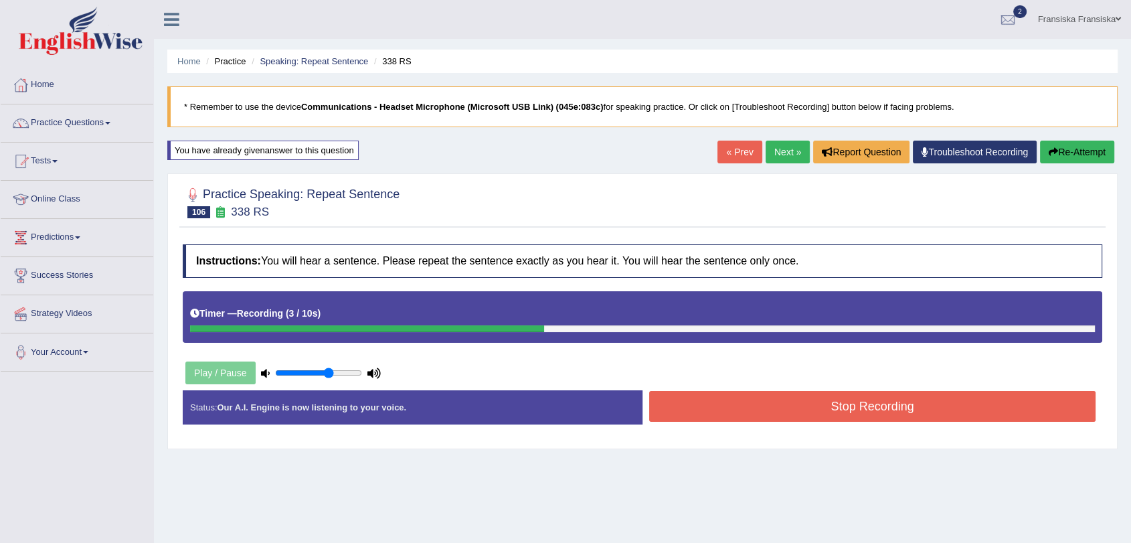
click at [798, 406] on button "Stop Recording" at bounding box center [872, 406] width 446 height 31
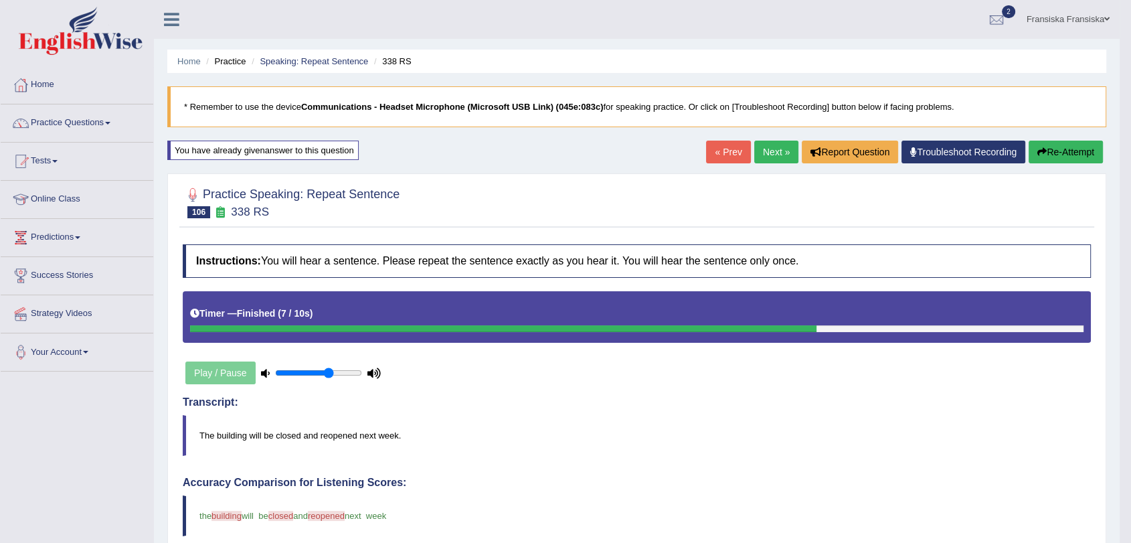
click at [768, 157] on link "Next »" at bounding box center [776, 152] width 44 height 23
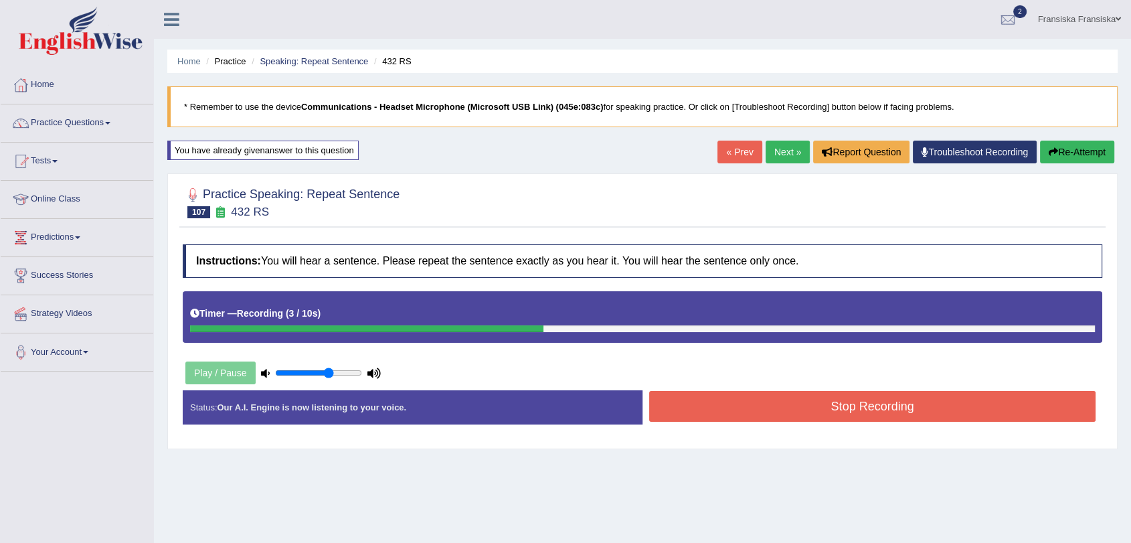
click at [883, 391] on button "Stop Recording" at bounding box center [872, 406] width 446 height 31
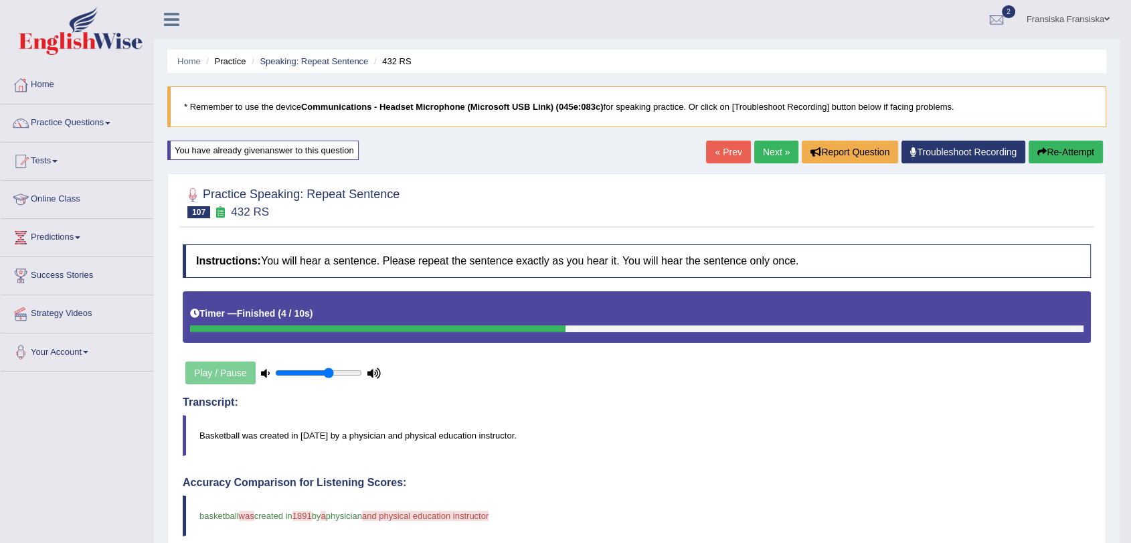
click at [776, 145] on link "Next »" at bounding box center [776, 152] width 44 height 23
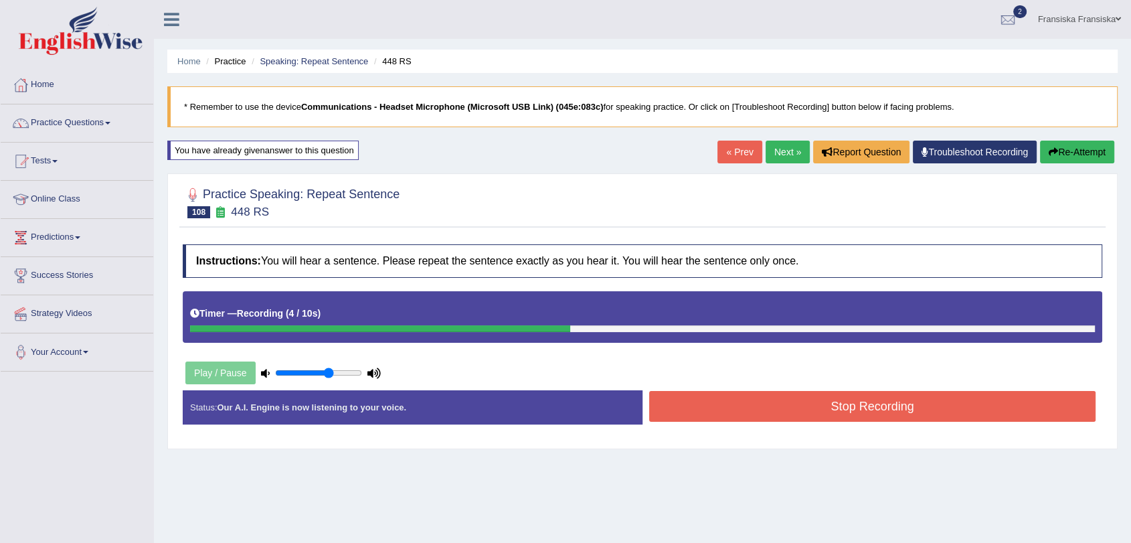
click at [832, 410] on button "Stop Recording" at bounding box center [872, 406] width 446 height 31
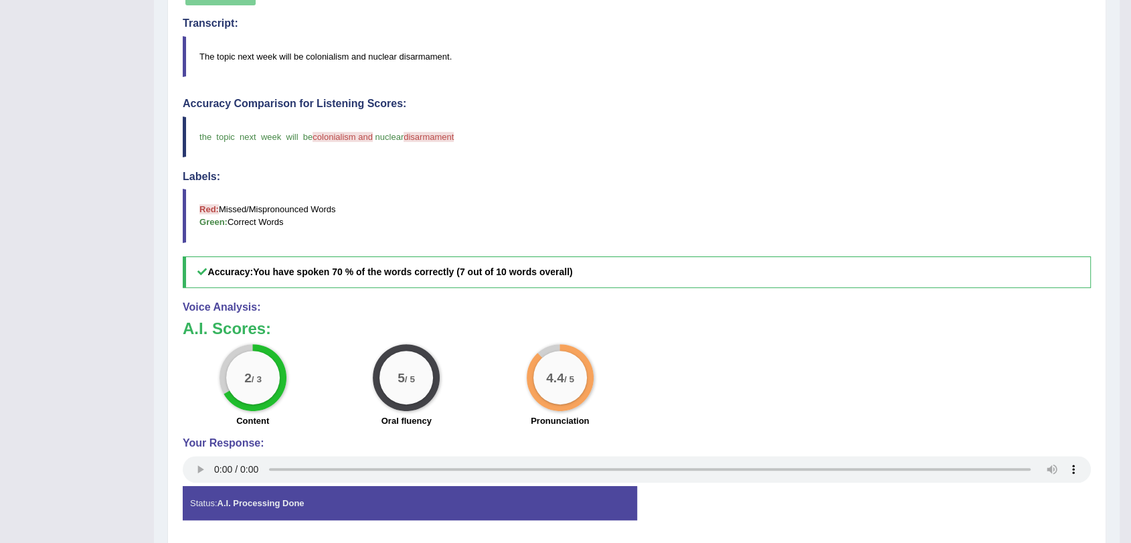
scroll to position [54, 0]
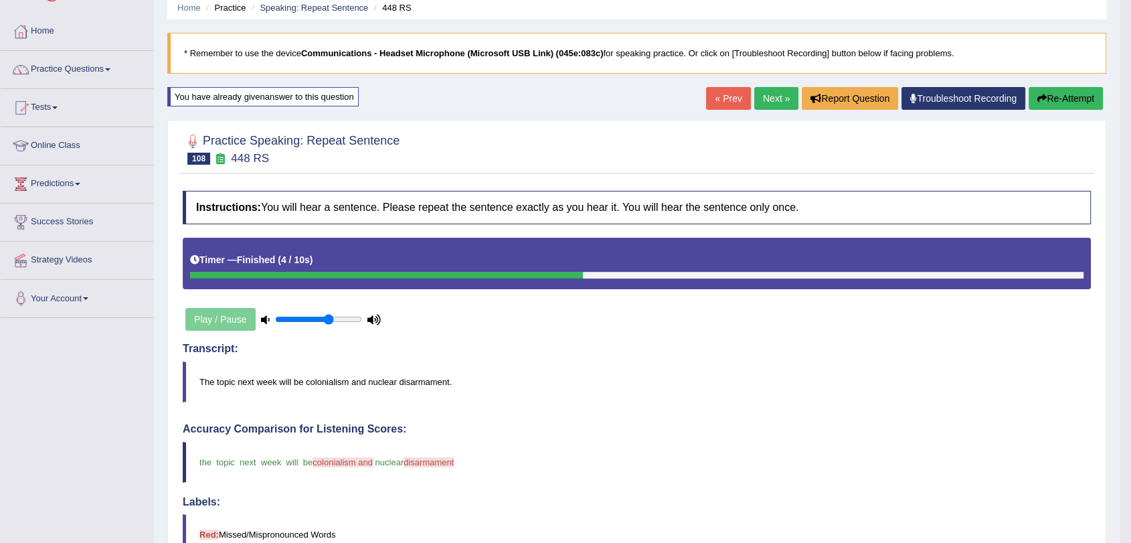
click at [773, 99] on link "Next »" at bounding box center [776, 98] width 44 height 23
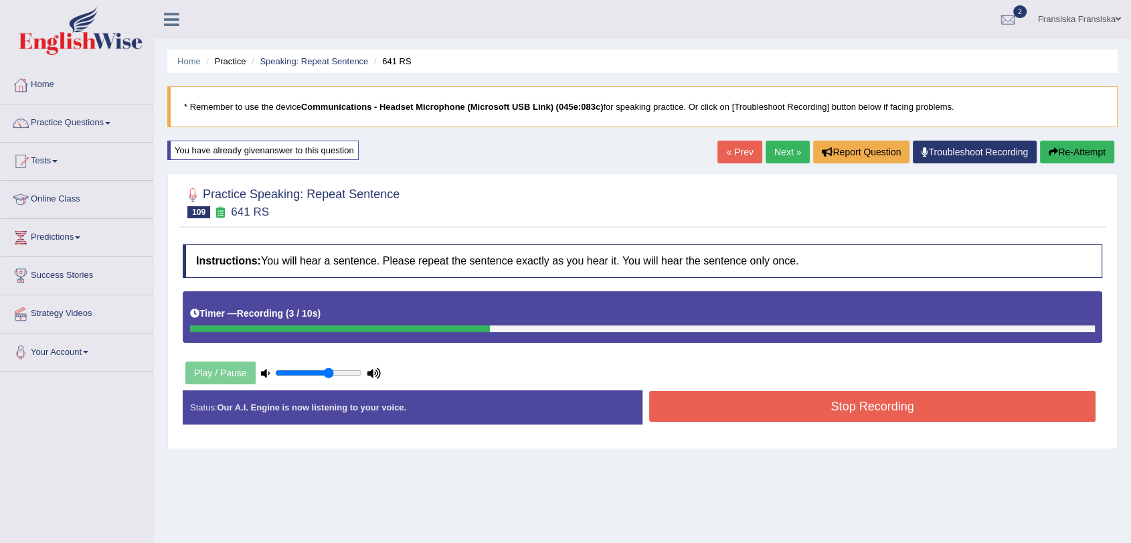
click at [872, 399] on button "Stop Recording" at bounding box center [872, 406] width 446 height 31
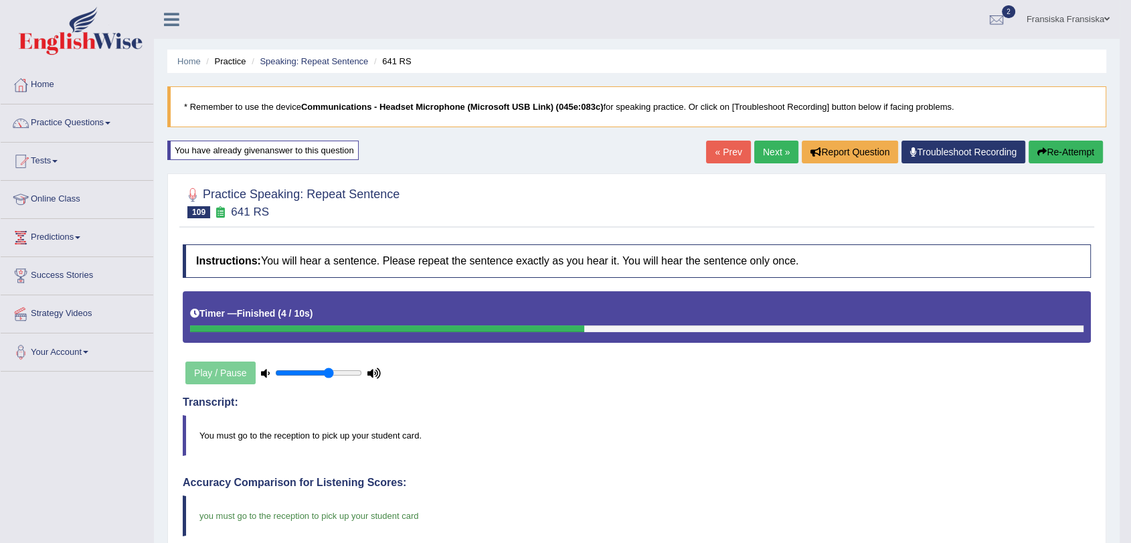
click at [770, 153] on link "Next »" at bounding box center [776, 152] width 44 height 23
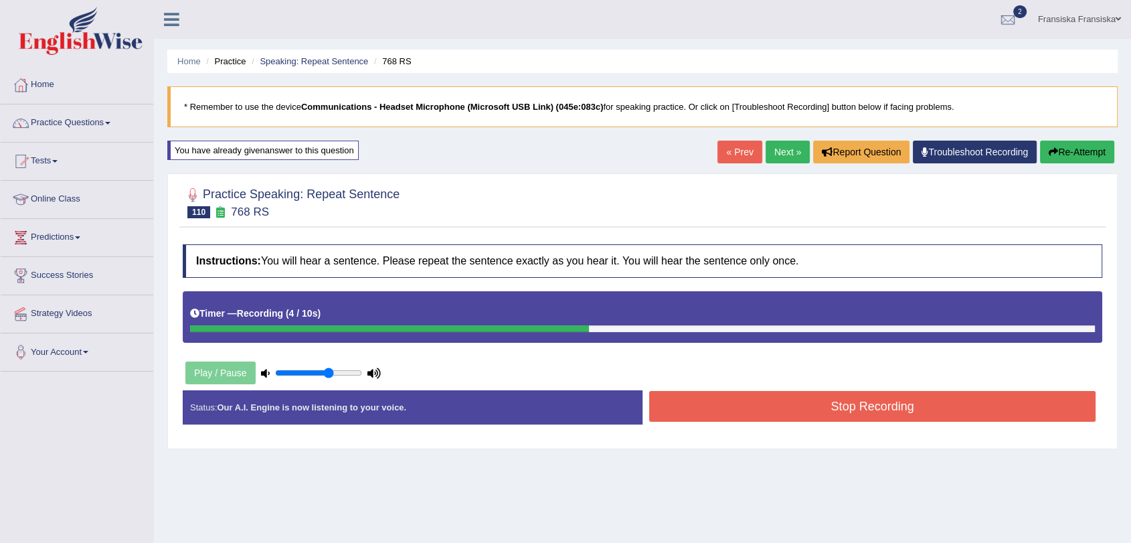
click at [898, 395] on button "Stop Recording" at bounding box center [872, 406] width 446 height 31
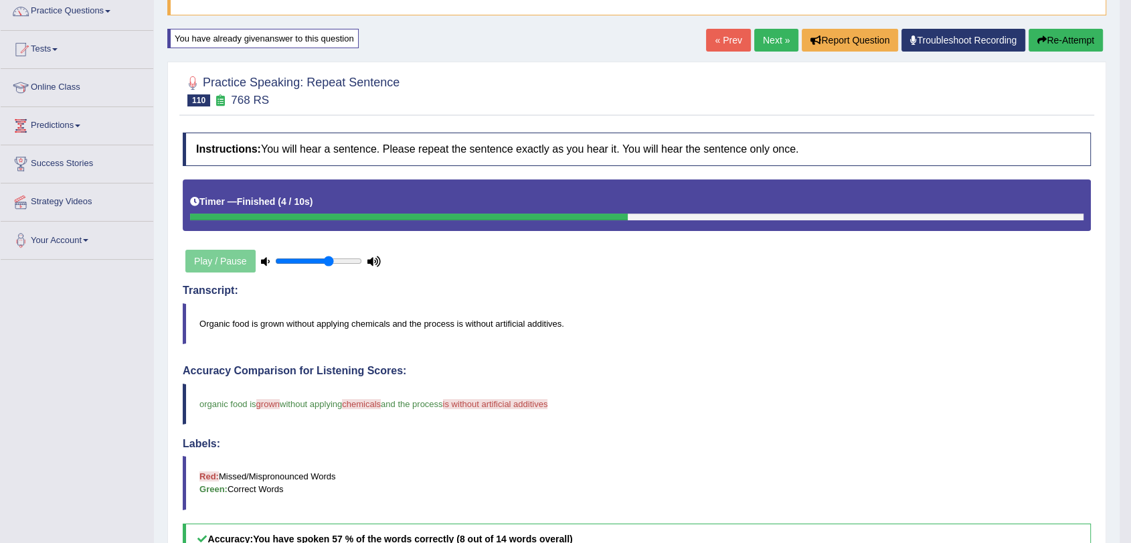
scroll to position [54, 0]
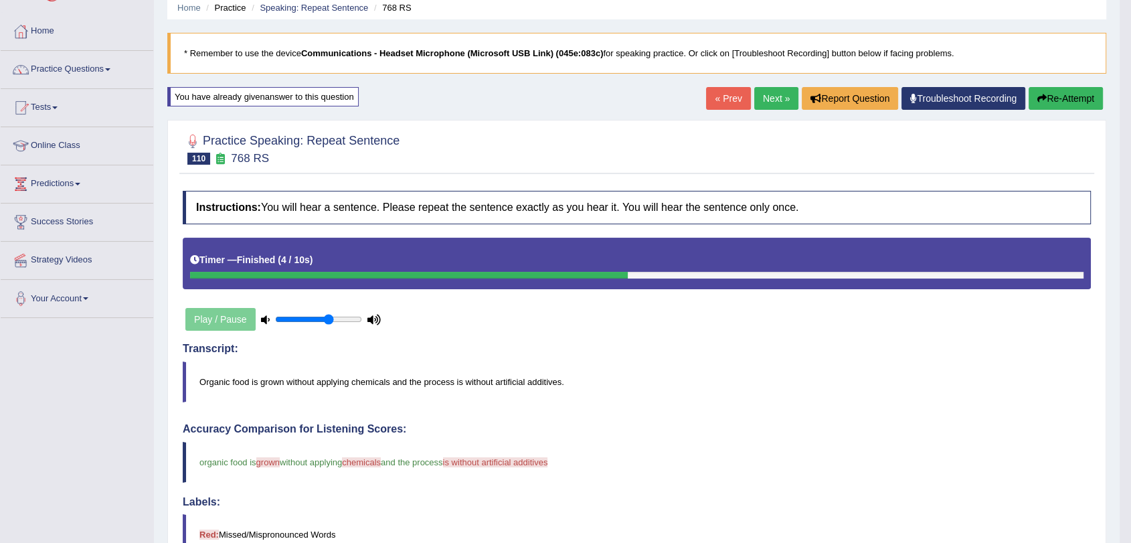
click at [771, 99] on link "Next »" at bounding box center [776, 98] width 44 height 23
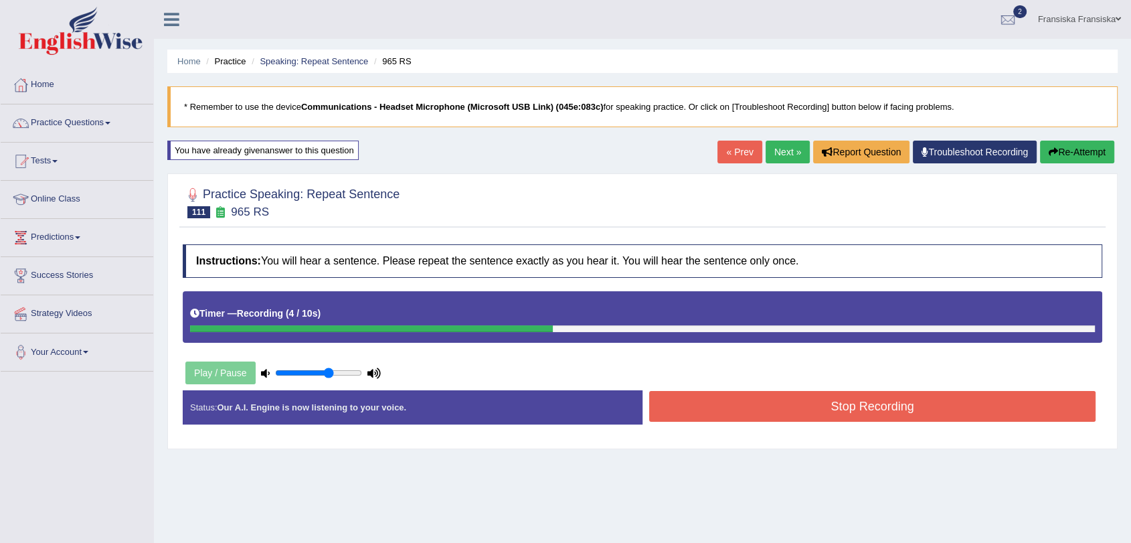
click at [832, 398] on button "Stop Recording" at bounding box center [872, 406] width 446 height 31
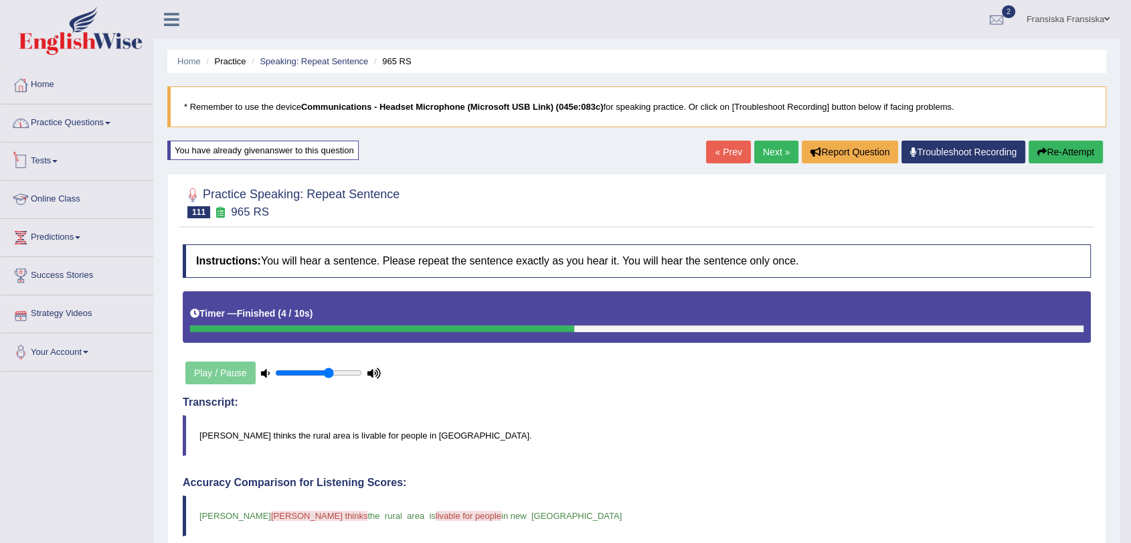
click at [90, 125] on link "Practice Questions" at bounding box center [77, 120] width 153 height 33
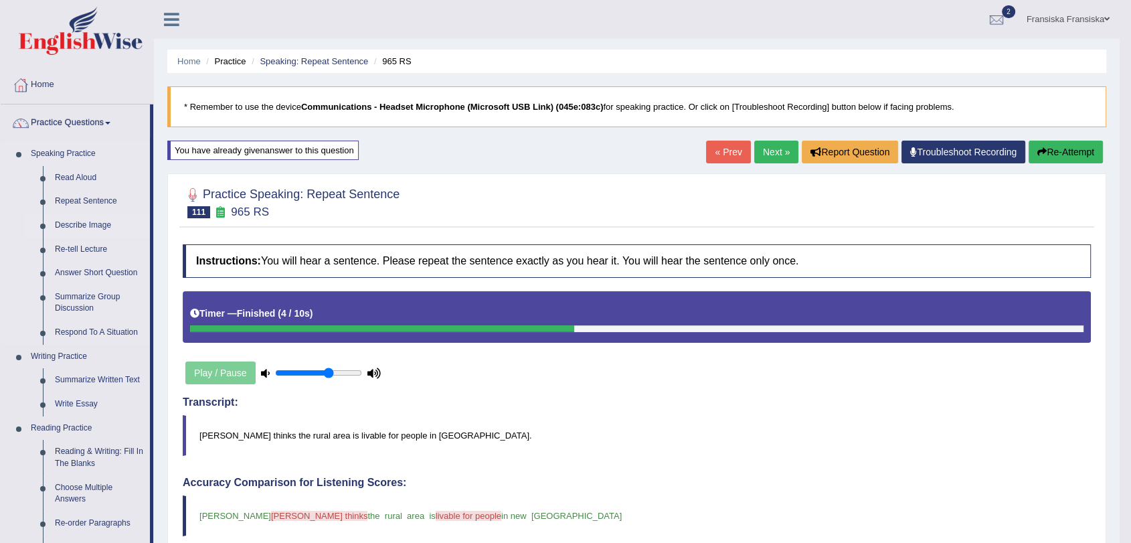
click at [103, 224] on link "Describe Image" at bounding box center [99, 225] width 101 height 24
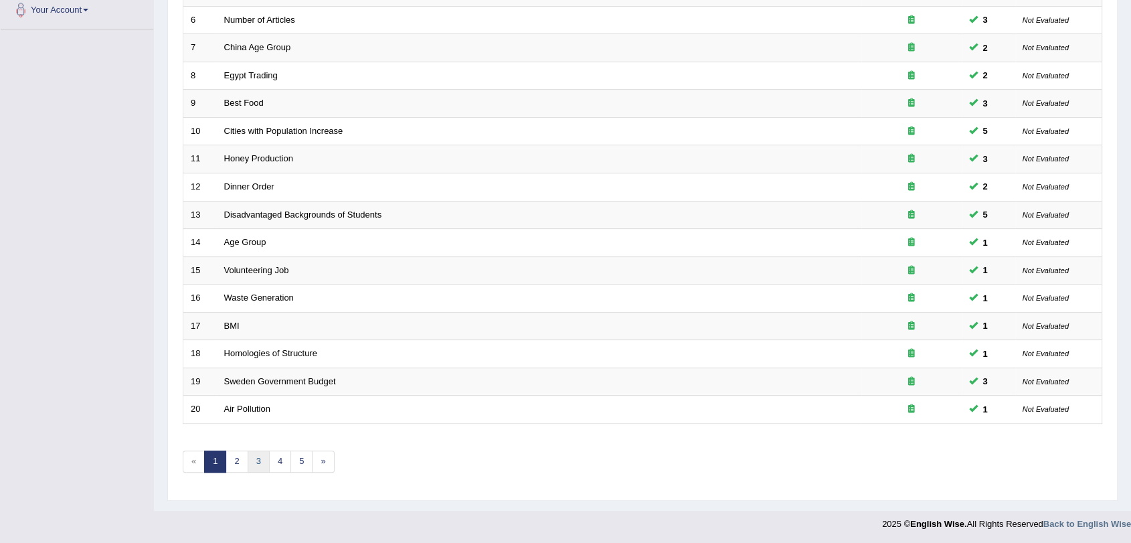
click at [257, 451] on link "3" at bounding box center [259, 461] width 22 height 22
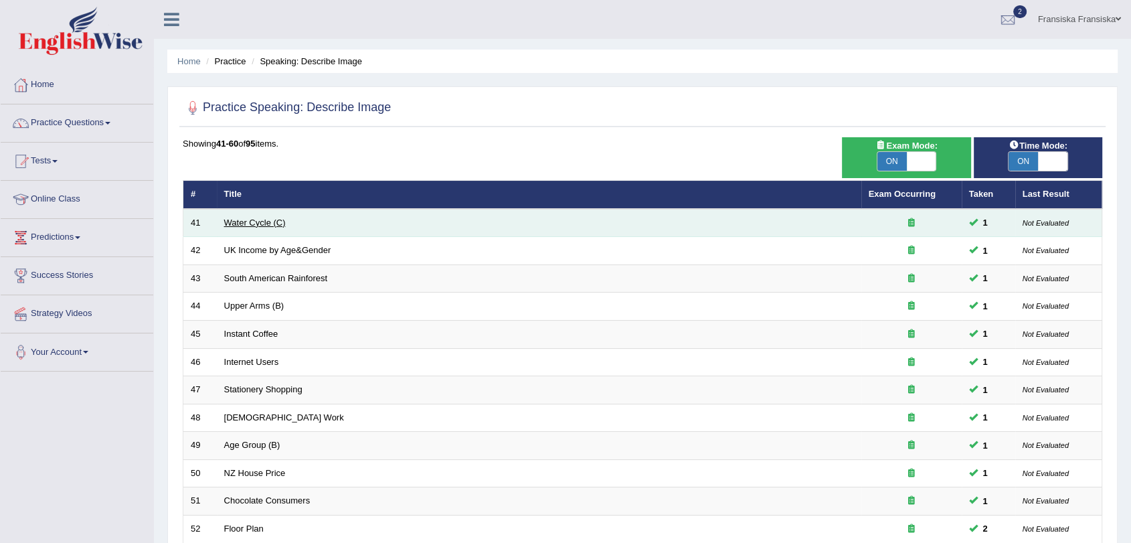
click at [265, 217] on link "Water Cycle (C)" at bounding box center [255, 222] width 62 height 10
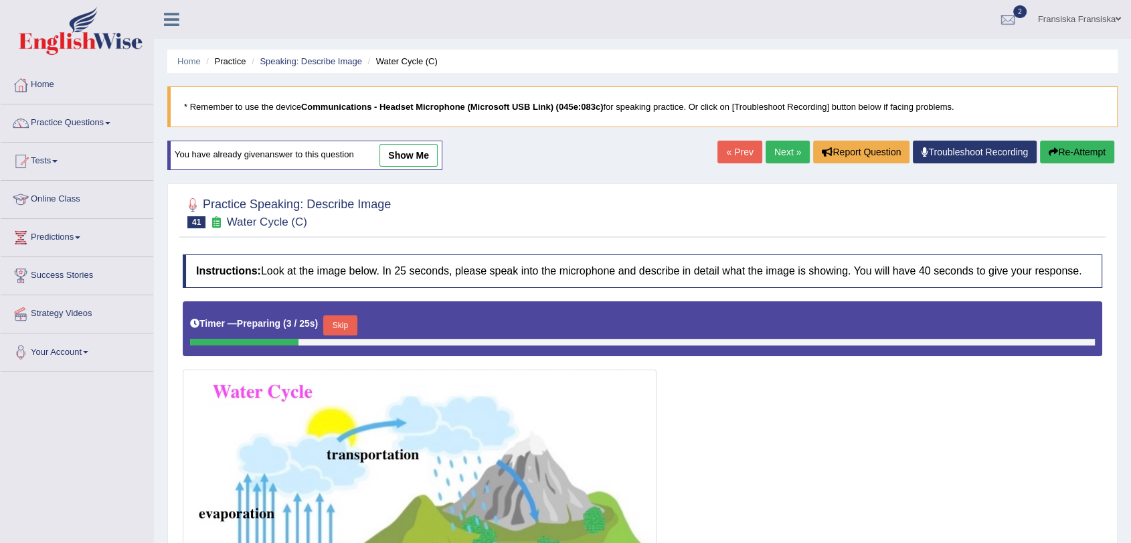
click at [785, 438] on div at bounding box center [642, 488] width 919 height 375
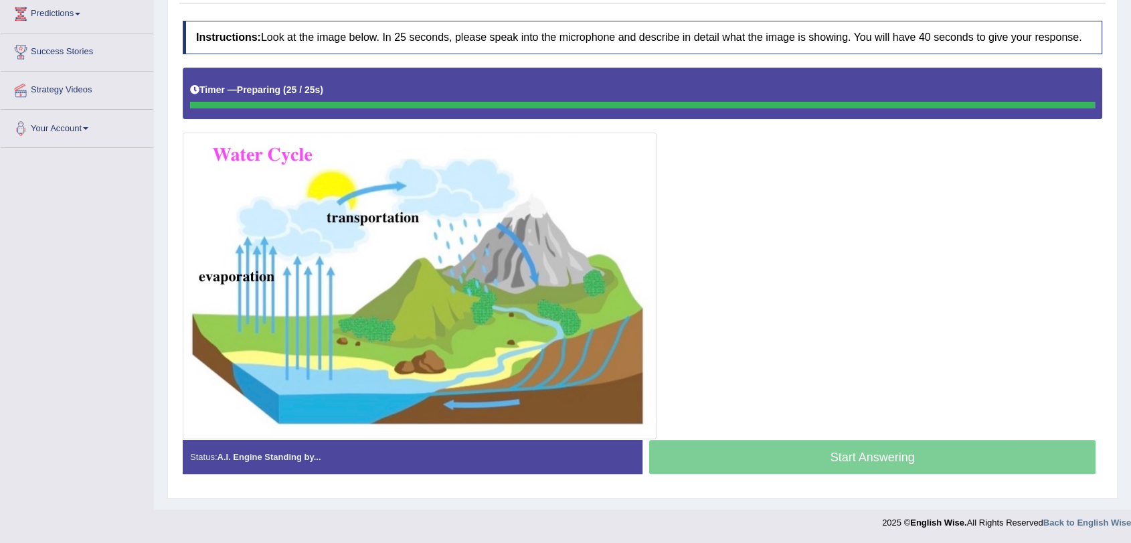
scroll to position [224, 0]
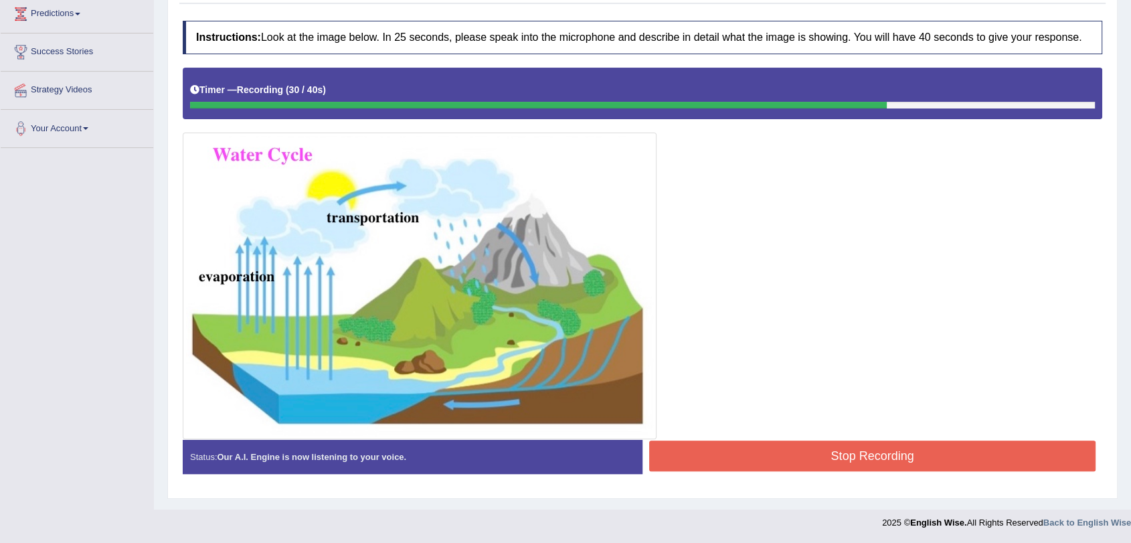
click at [857, 446] on button "Stop Recording" at bounding box center [872, 455] width 446 height 31
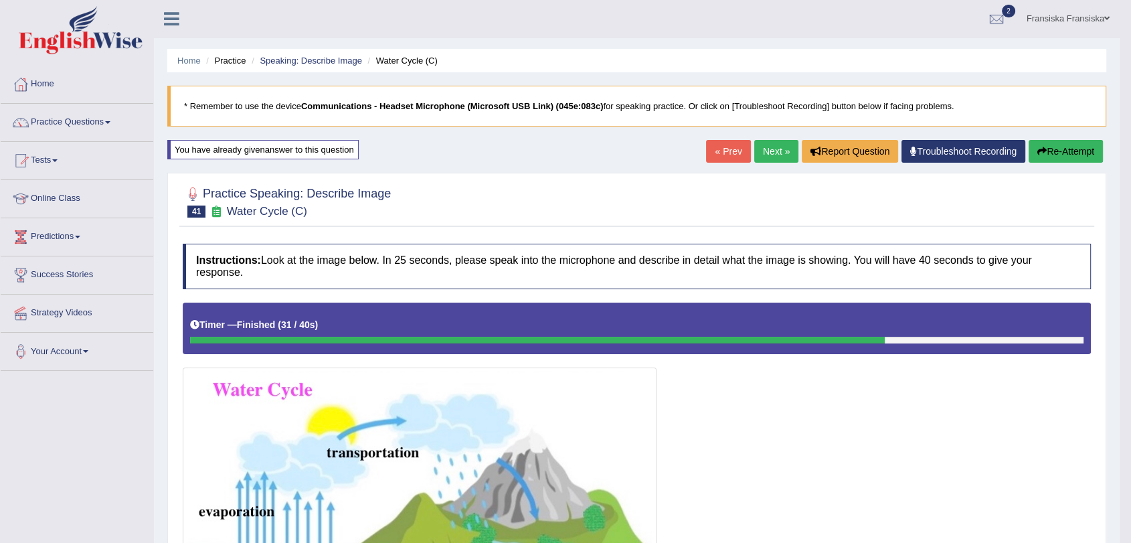
scroll to position [0, 0]
click at [766, 156] on link "Next »" at bounding box center [776, 152] width 44 height 23
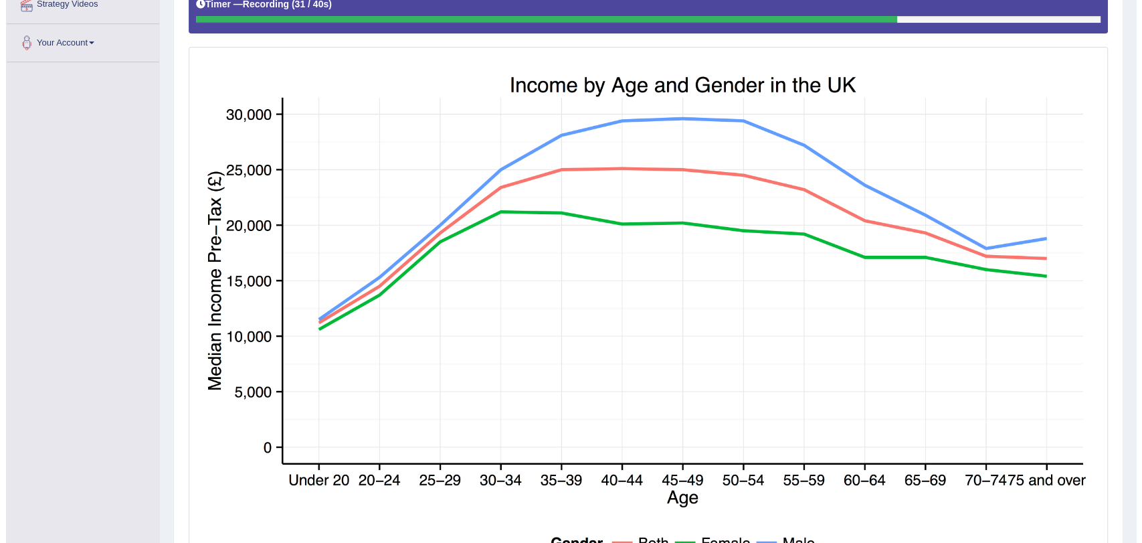
scroll to position [433, 0]
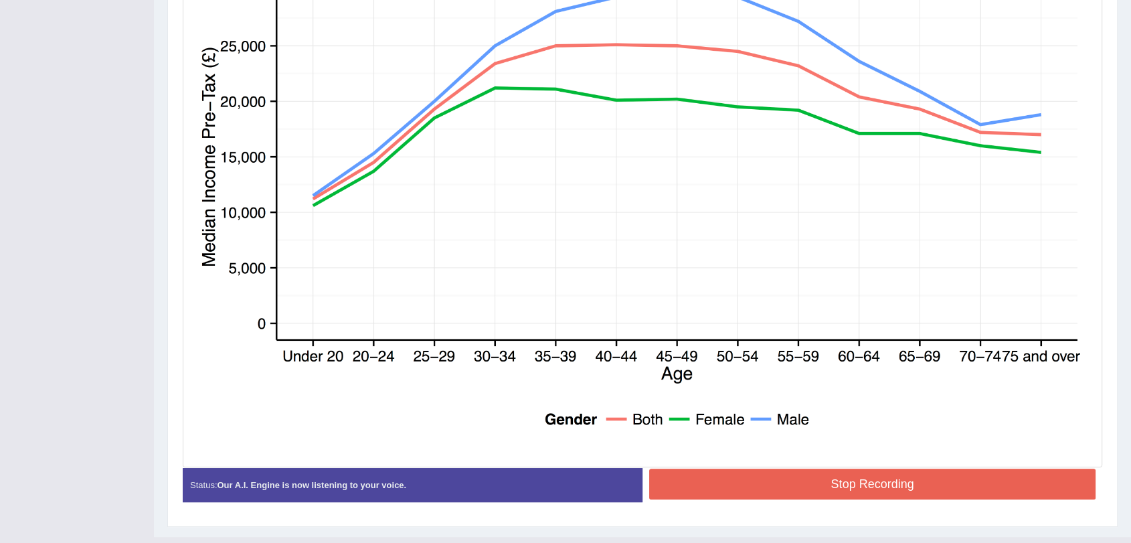
click at [857, 472] on button "Stop Recording" at bounding box center [872, 483] width 446 height 31
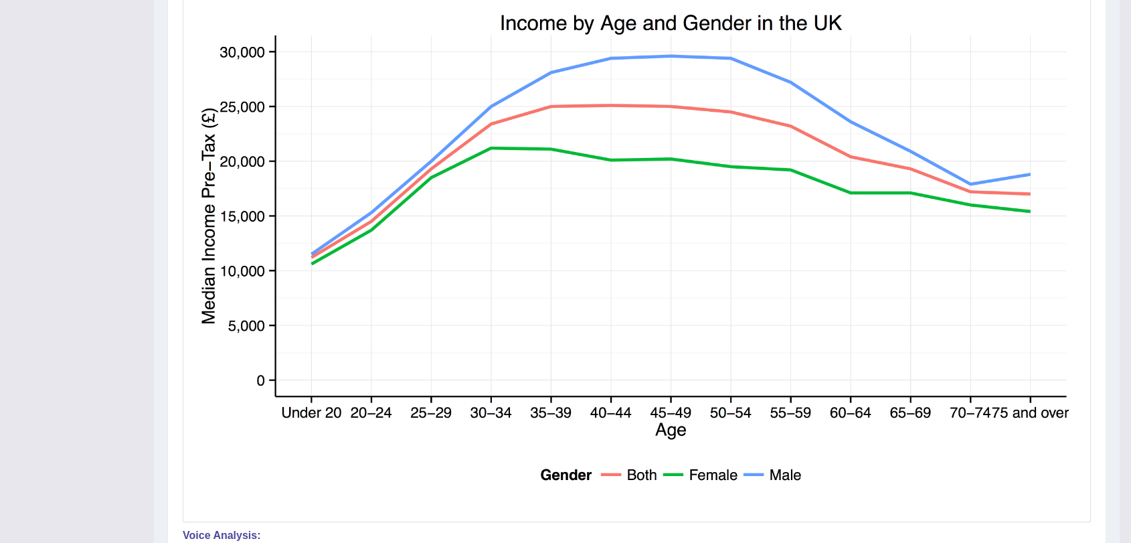
scroll to position [147, 0]
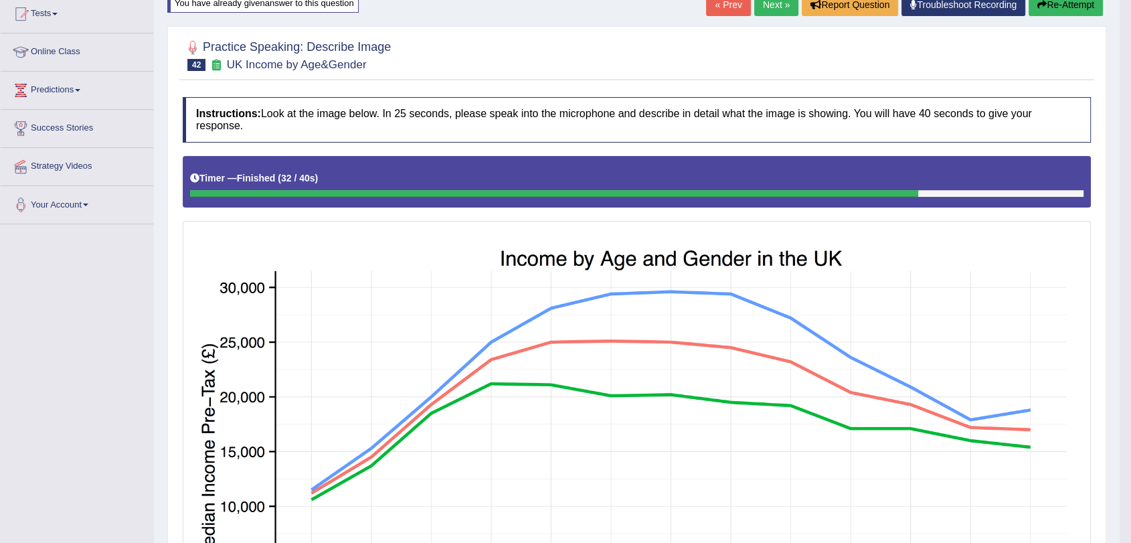
click at [773, 11] on link "Next »" at bounding box center [776, 4] width 44 height 23
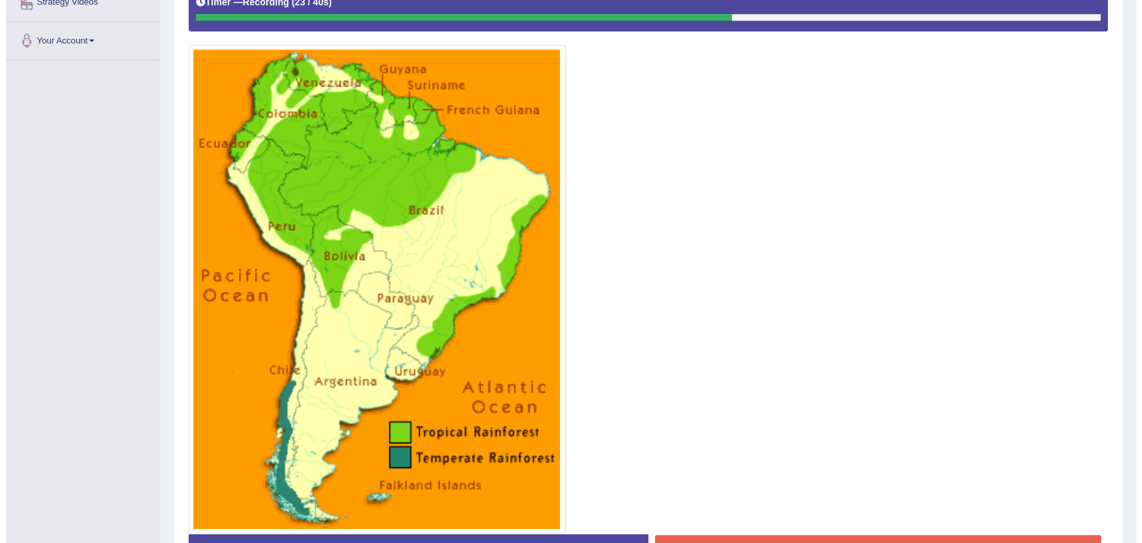
scroll to position [406, 0]
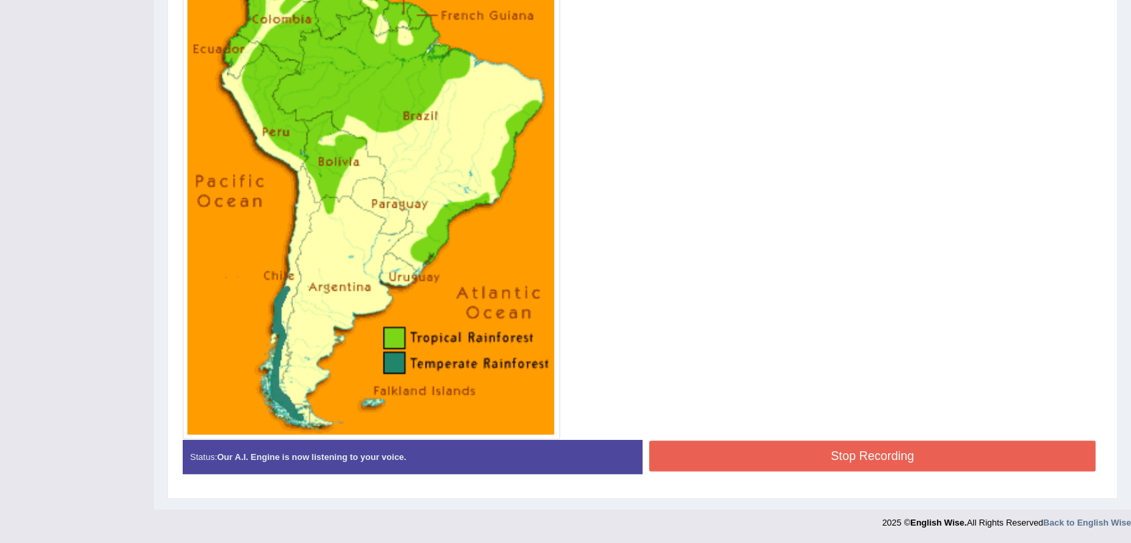
click at [802, 452] on button "Stop Recording" at bounding box center [872, 455] width 446 height 31
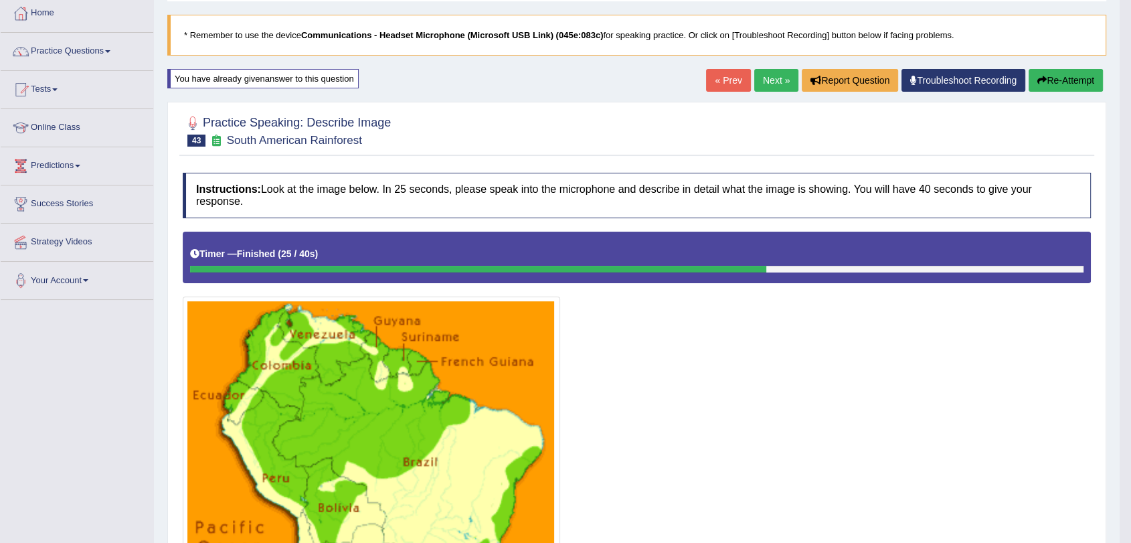
scroll to position [0, 0]
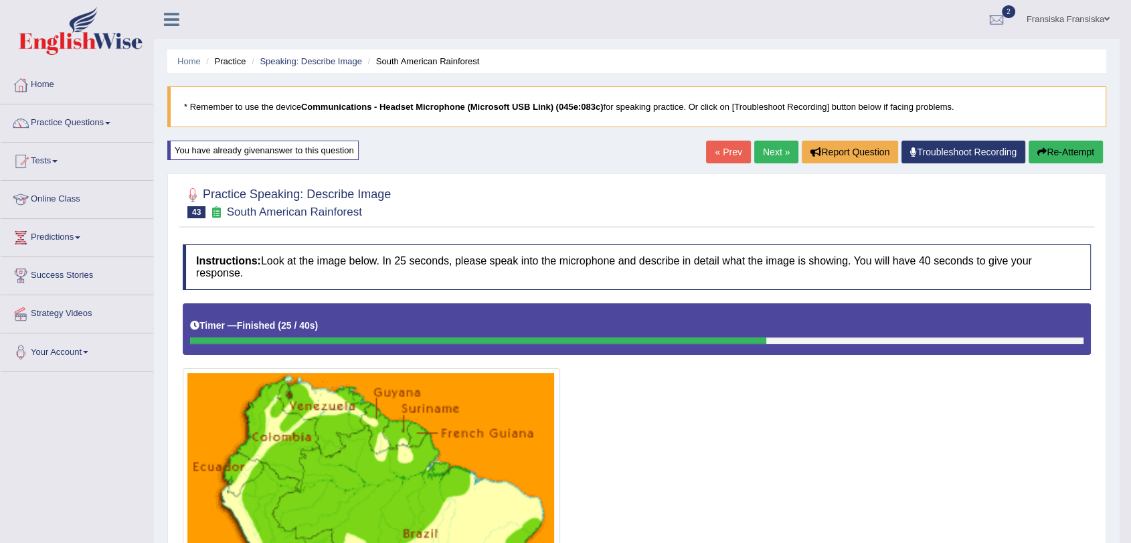
click at [770, 147] on link "Next »" at bounding box center [776, 152] width 44 height 23
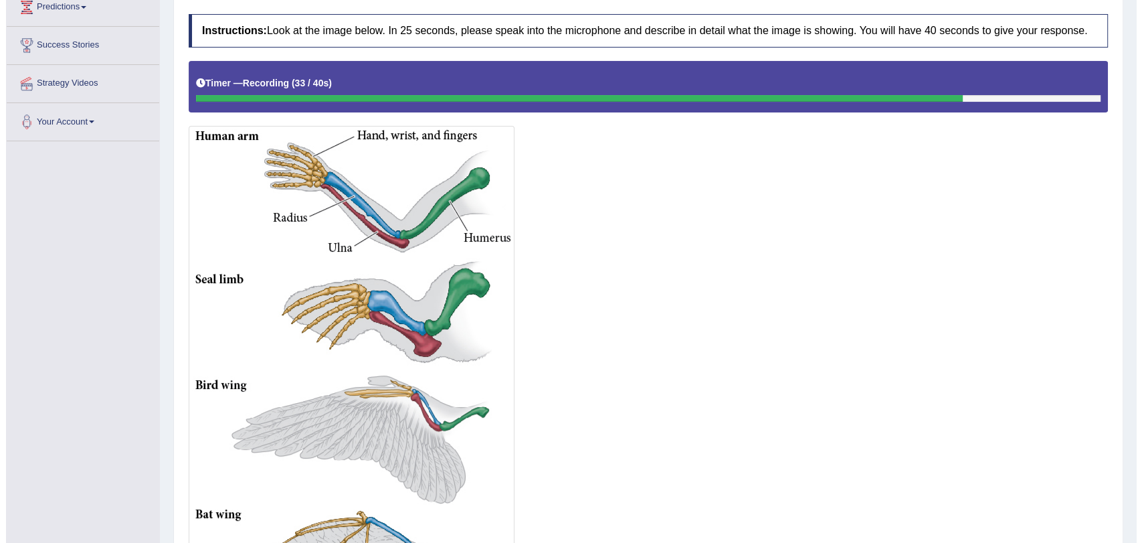
scroll to position [379, 0]
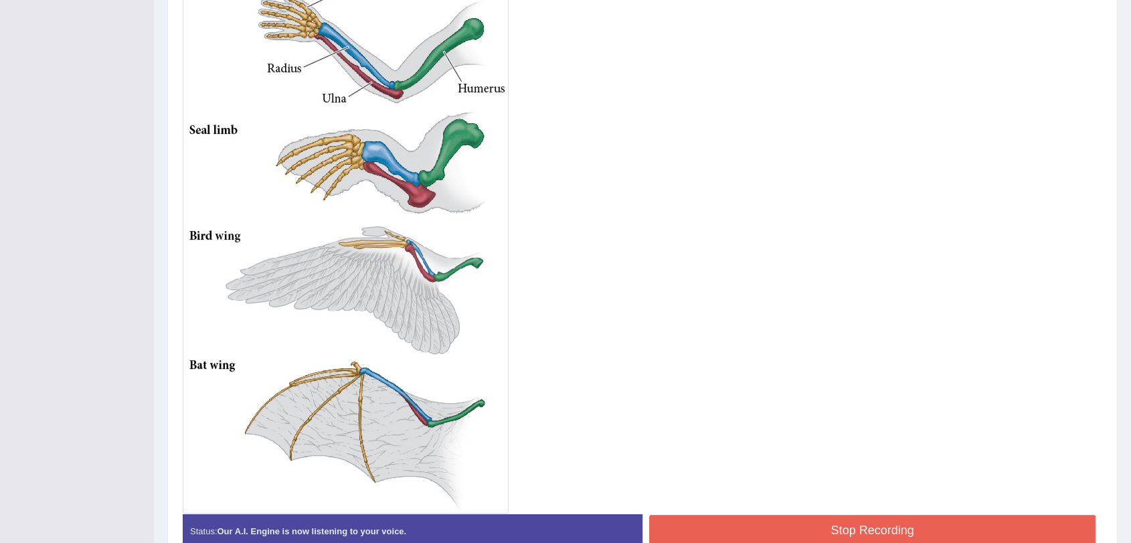
click at [832, 521] on button "Stop Recording" at bounding box center [872, 530] width 446 height 31
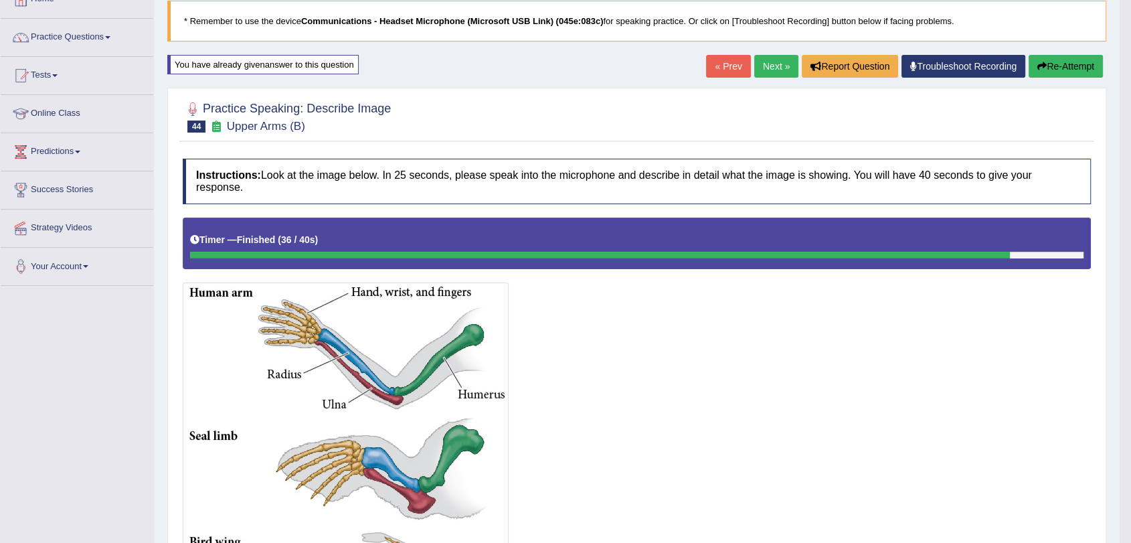
scroll to position [68, 0]
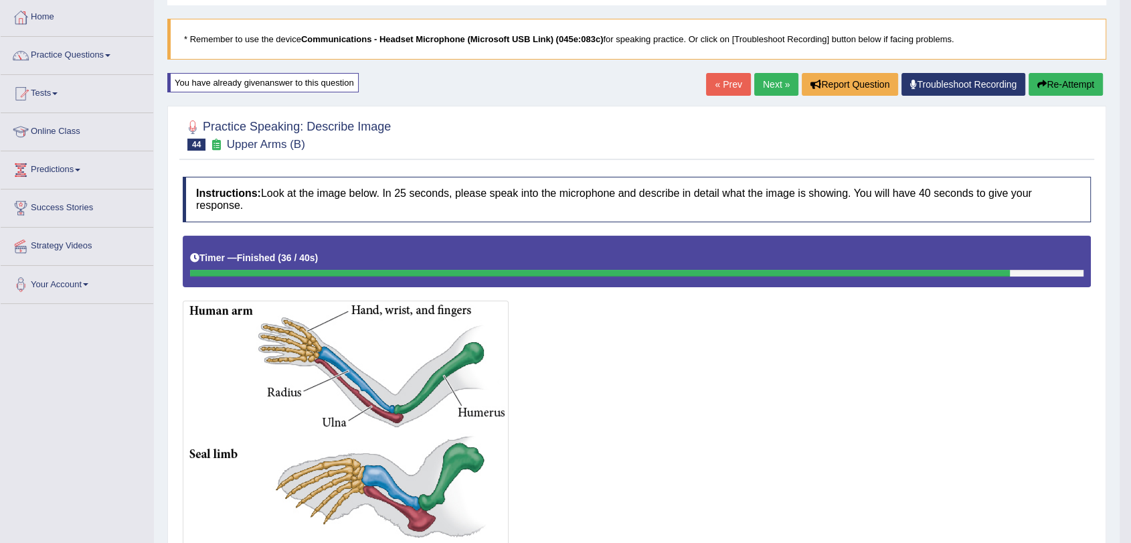
click at [776, 90] on link "Next »" at bounding box center [776, 84] width 44 height 23
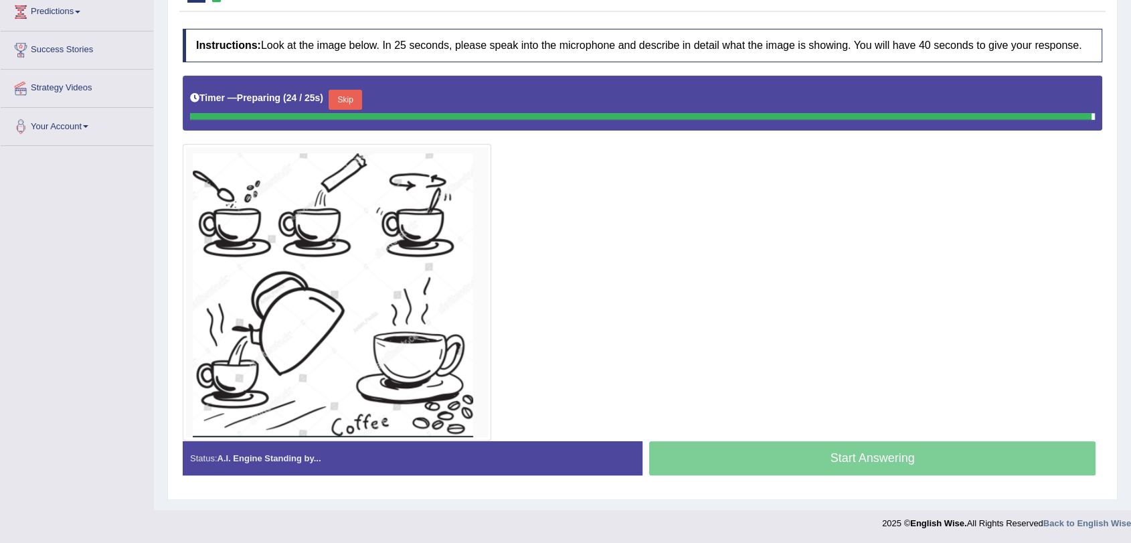
scroll to position [213, 0]
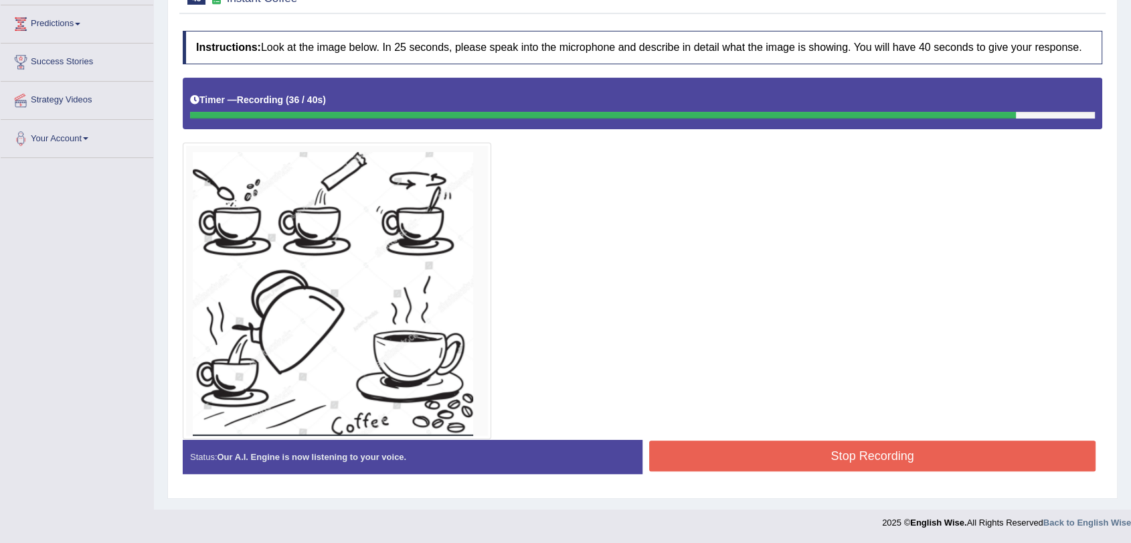
click at [871, 451] on button "Stop Recording" at bounding box center [872, 455] width 446 height 31
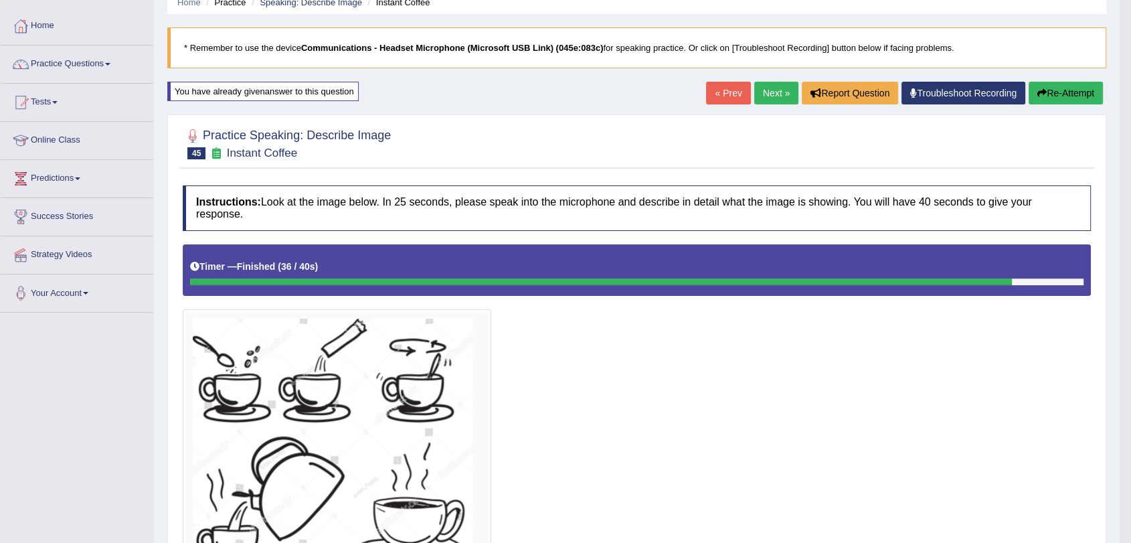
scroll to position [0, 0]
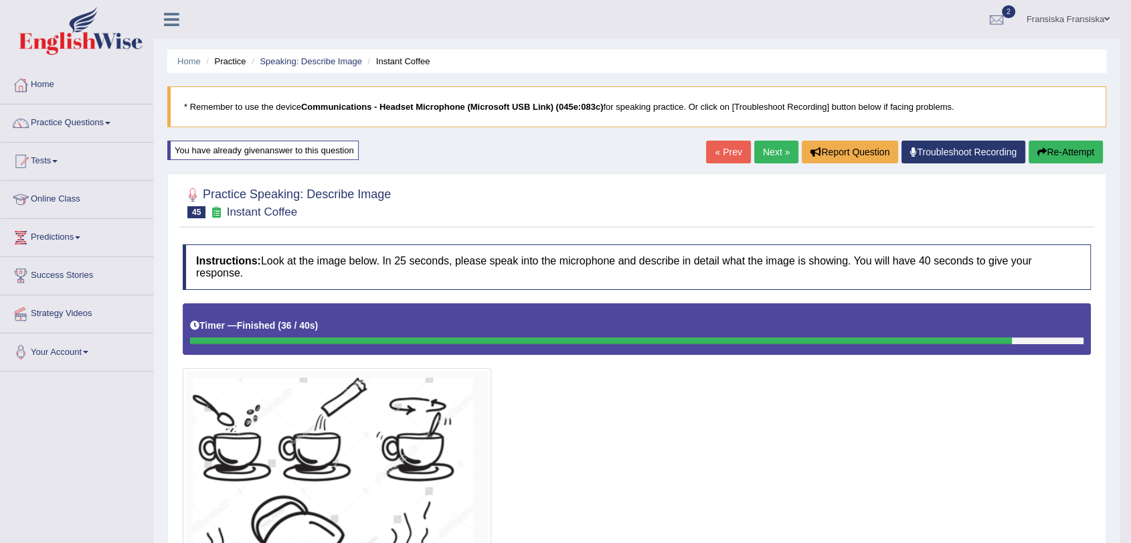
click at [775, 157] on link "Next »" at bounding box center [776, 152] width 44 height 23
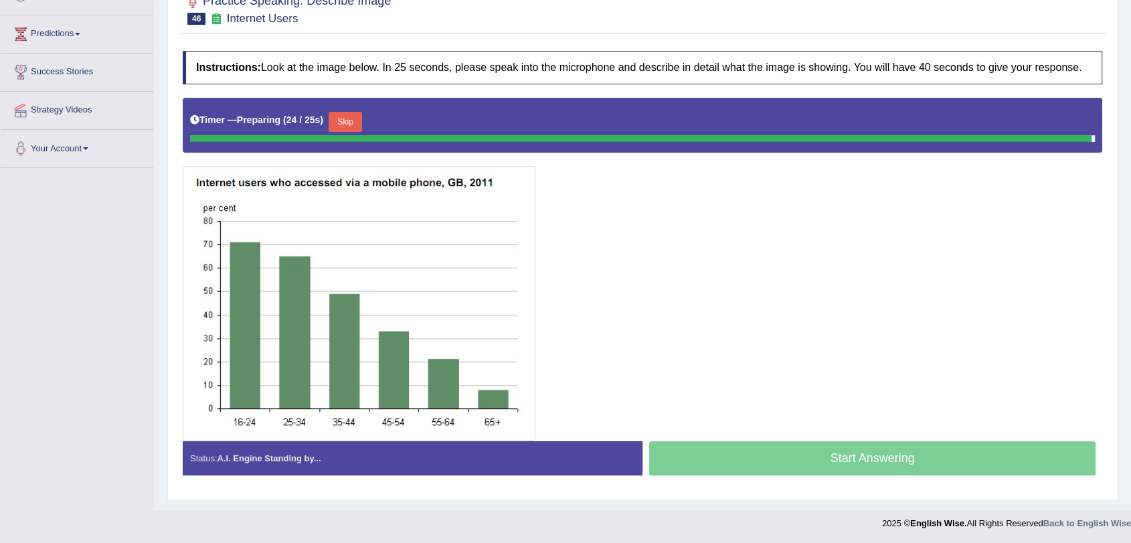
scroll to position [191, 0]
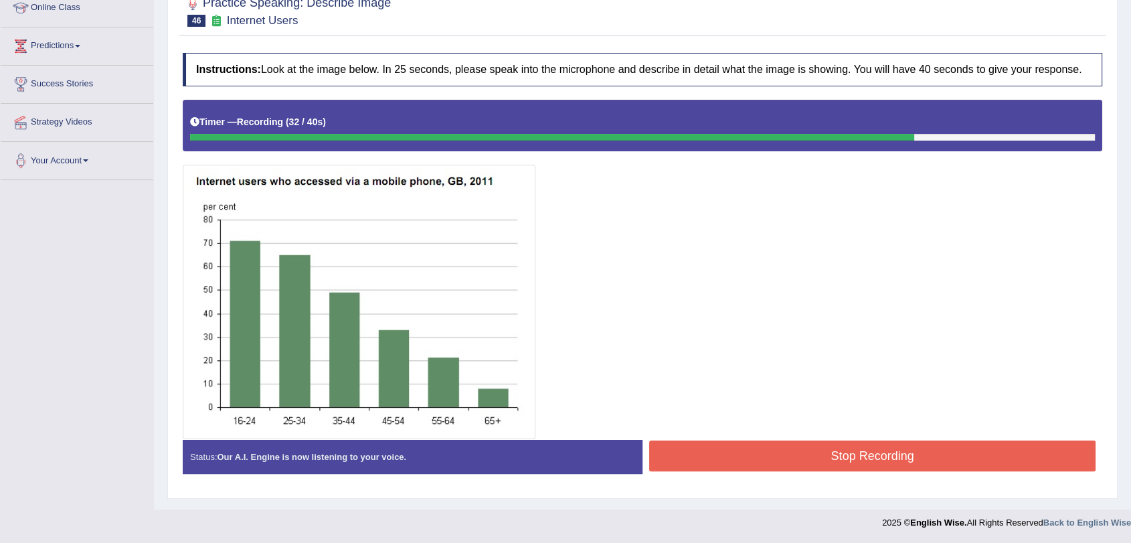
click at [835, 458] on button "Stop Recording" at bounding box center [872, 455] width 446 height 31
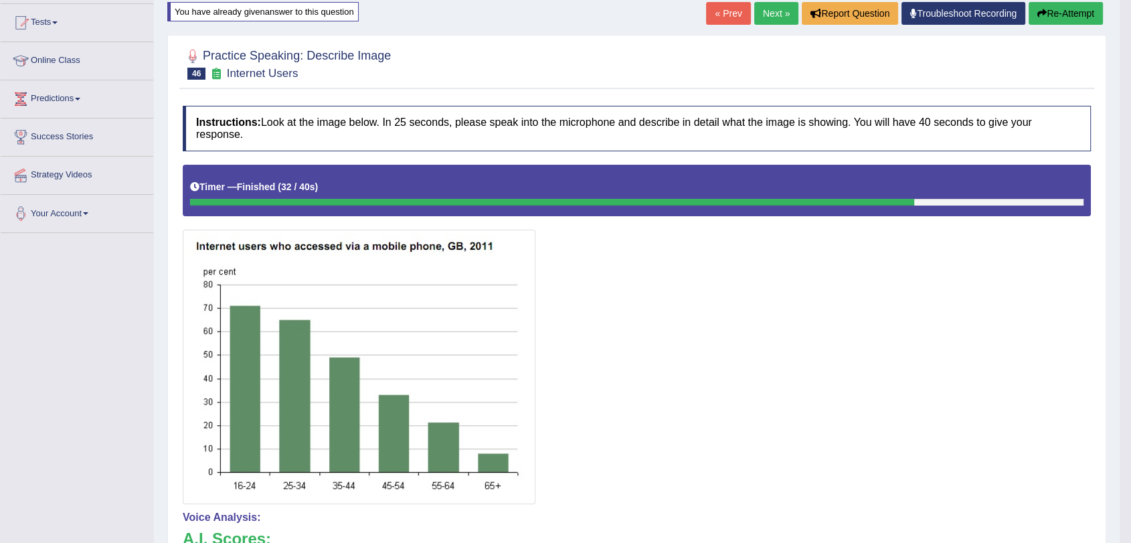
scroll to position [102, 0]
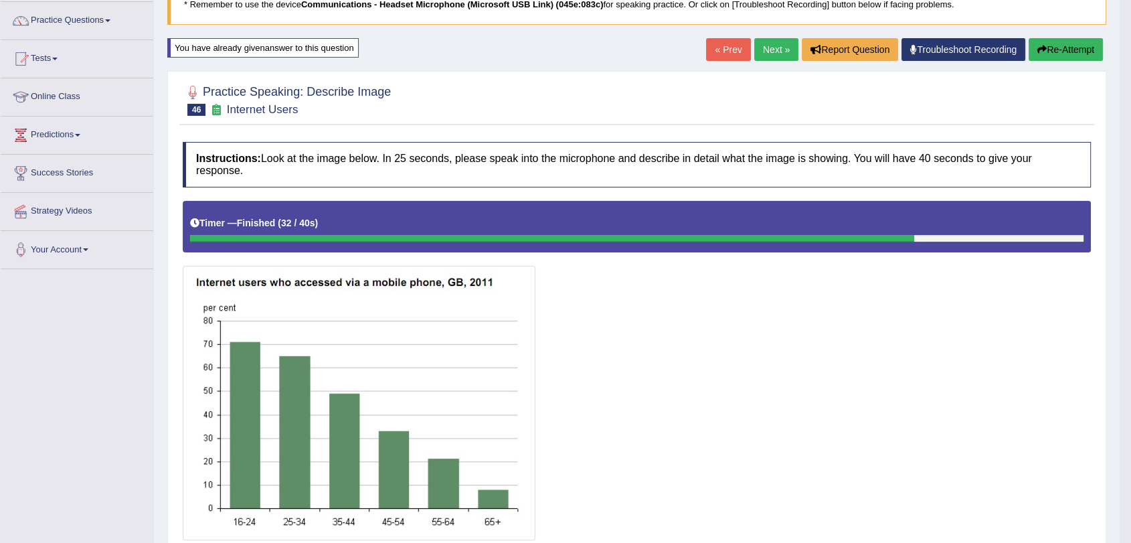
click at [778, 44] on link "Next »" at bounding box center [776, 49] width 44 height 23
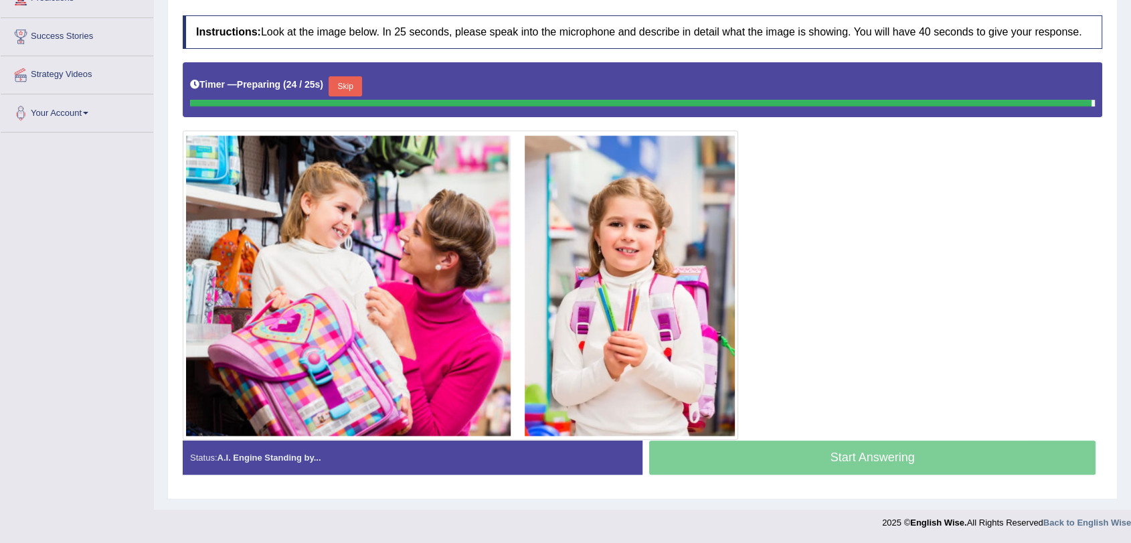
scroll to position [226, 0]
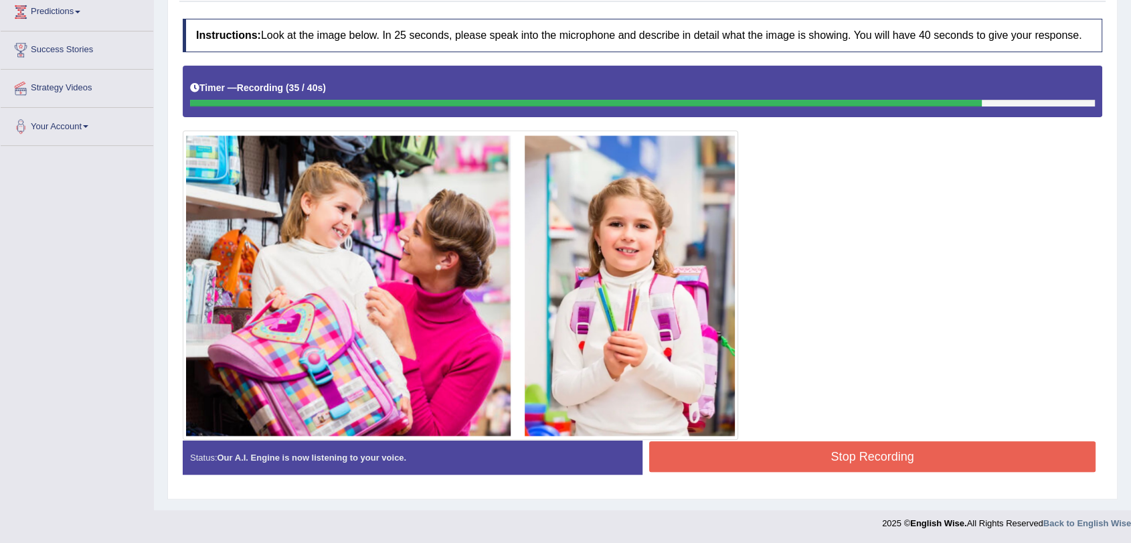
click at [858, 461] on button "Stop Recording" at bounding box center [872, 456] width 446 height 31
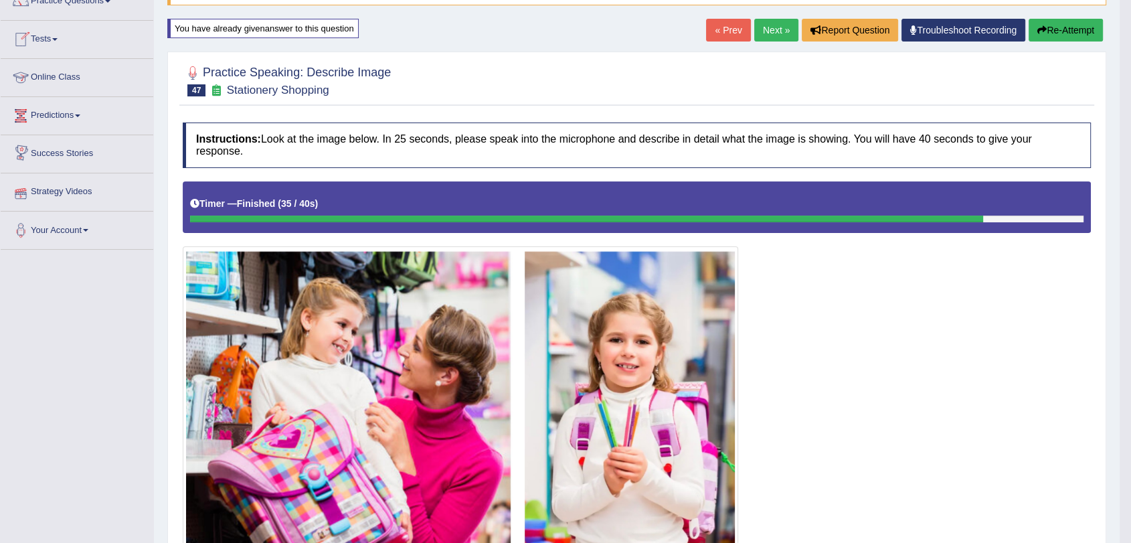
scroll to position [0, 0]
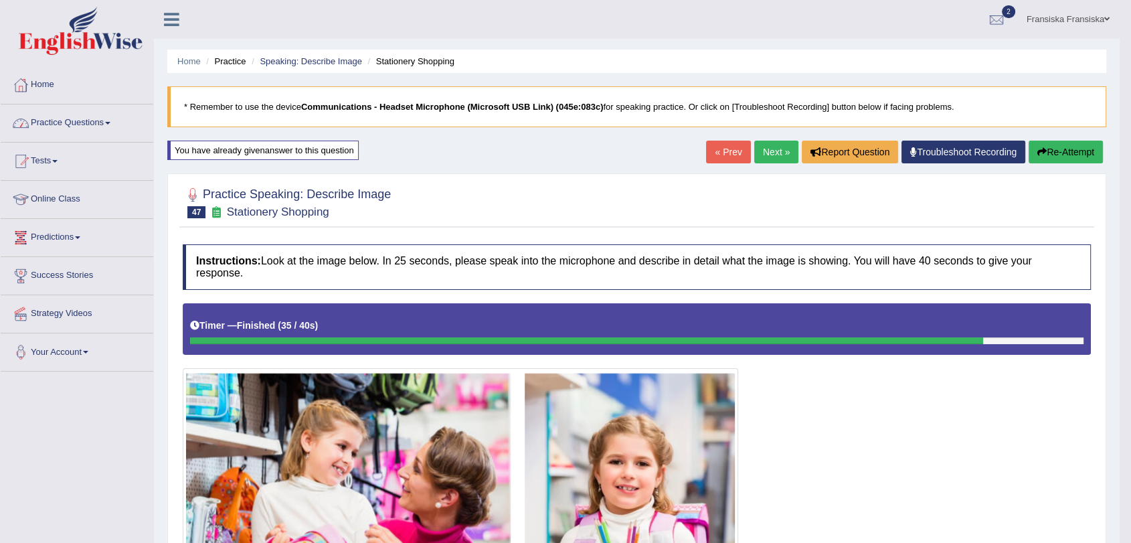
click at [110, 132] on link "Practice Questions" at bounding box center [77, 120] width 153 height 33
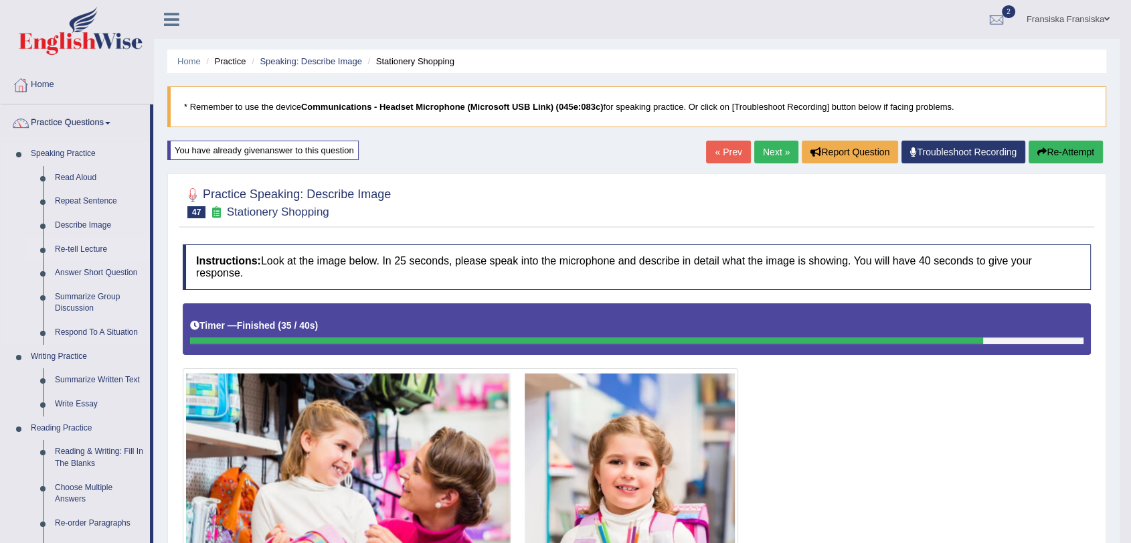
click at [98, 243] on link "Re-tell Lecture" at bounding box center [99, 250] width 101 height 24
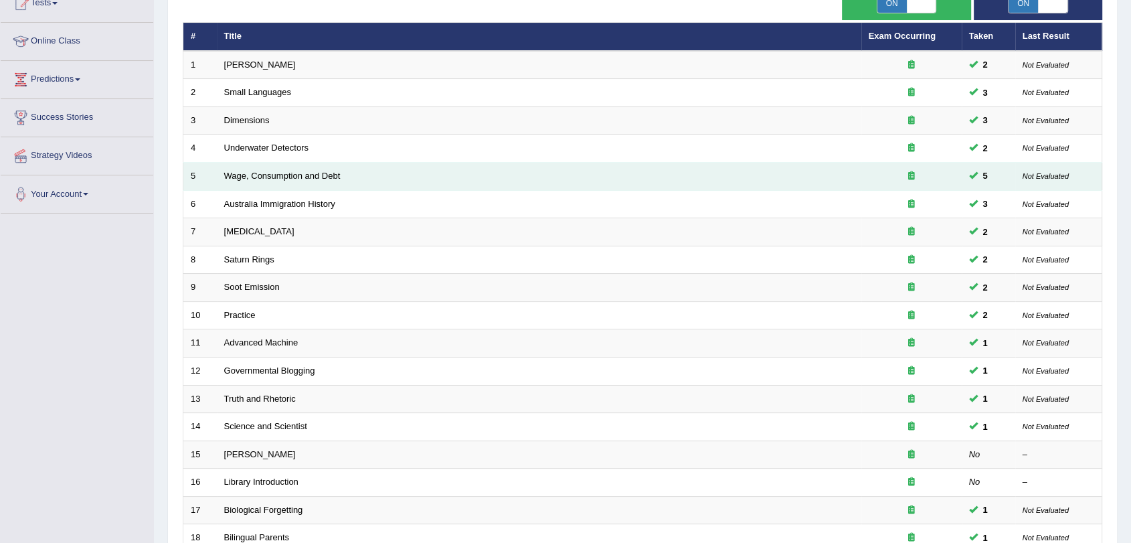
scroll to position [342, 0]
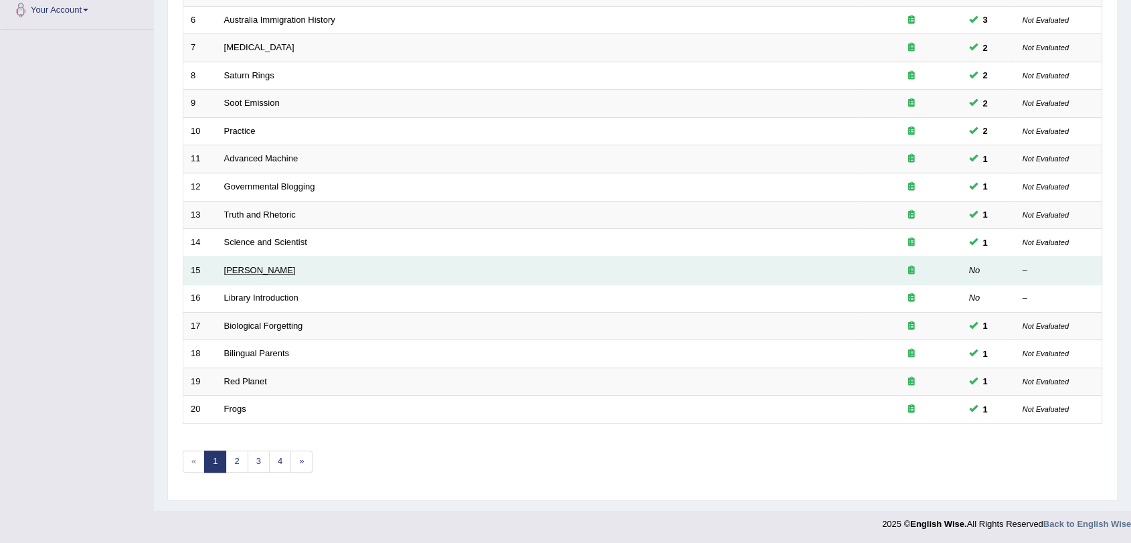
click at [270, 270] on link "[PERSON_NAME]" at bounding box center [260, 270] width 72 height 10
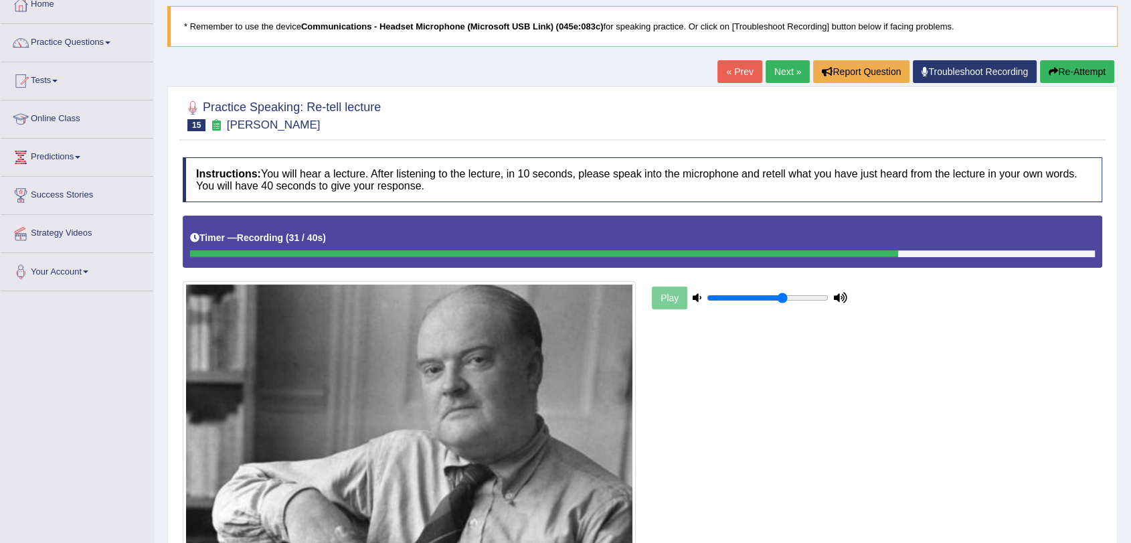
scroll to position [195, 0]
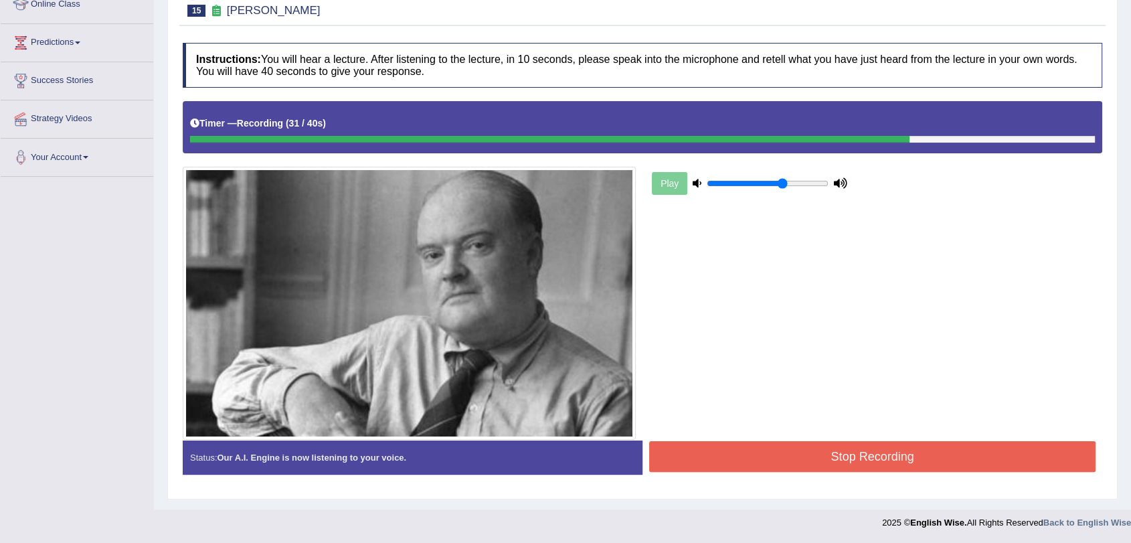
click at [870, 464] on button "Stop Recording" at bounding box center [872, 456] width 446 height 31
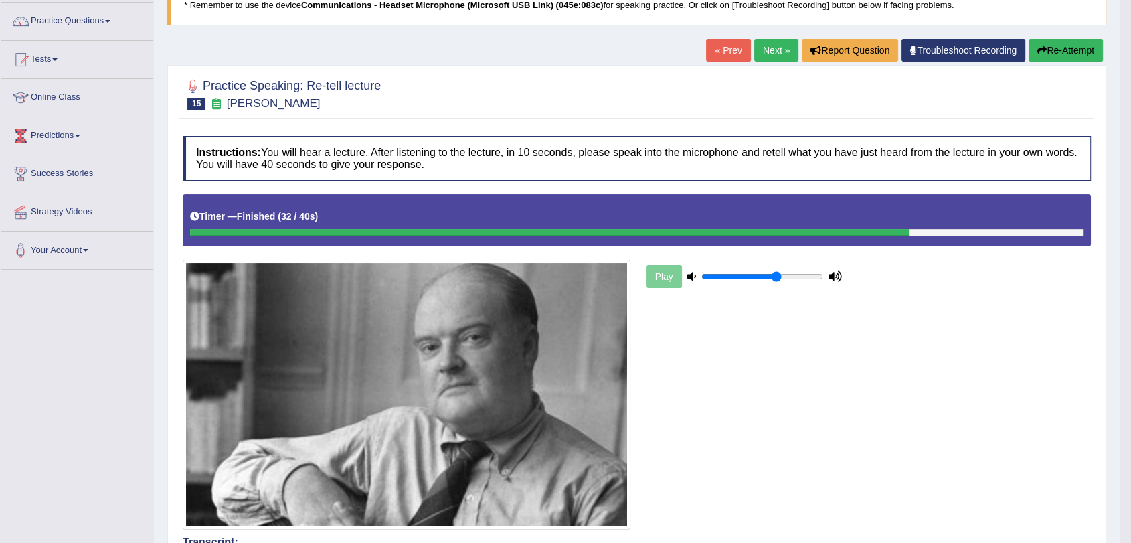
scroll to position [96, 0]
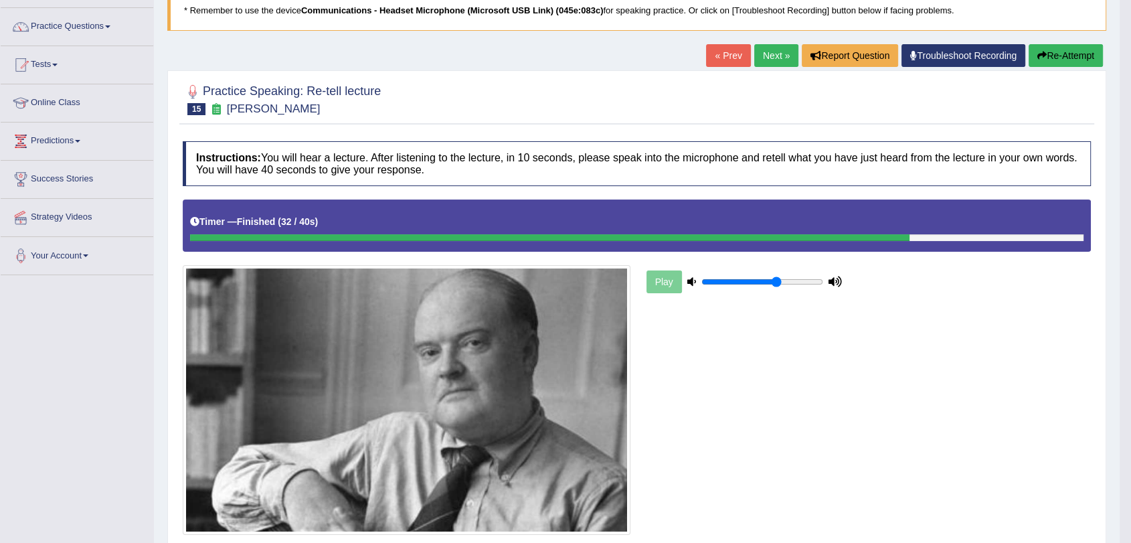
click at [767, 62] on link "Next »" at bounding box center [776, 55] width 44 height 23
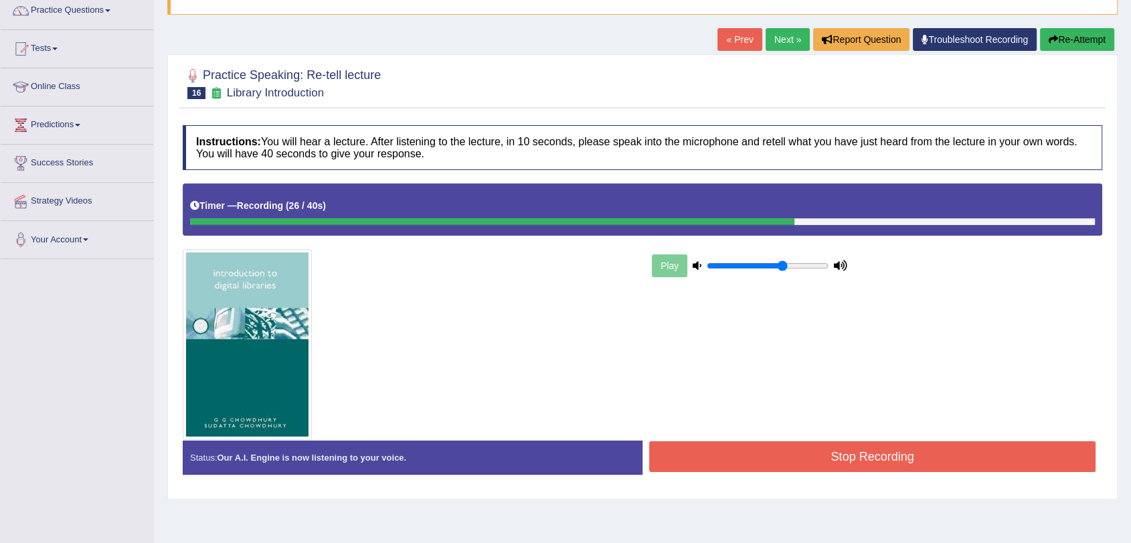
scroll to position [160, 0]
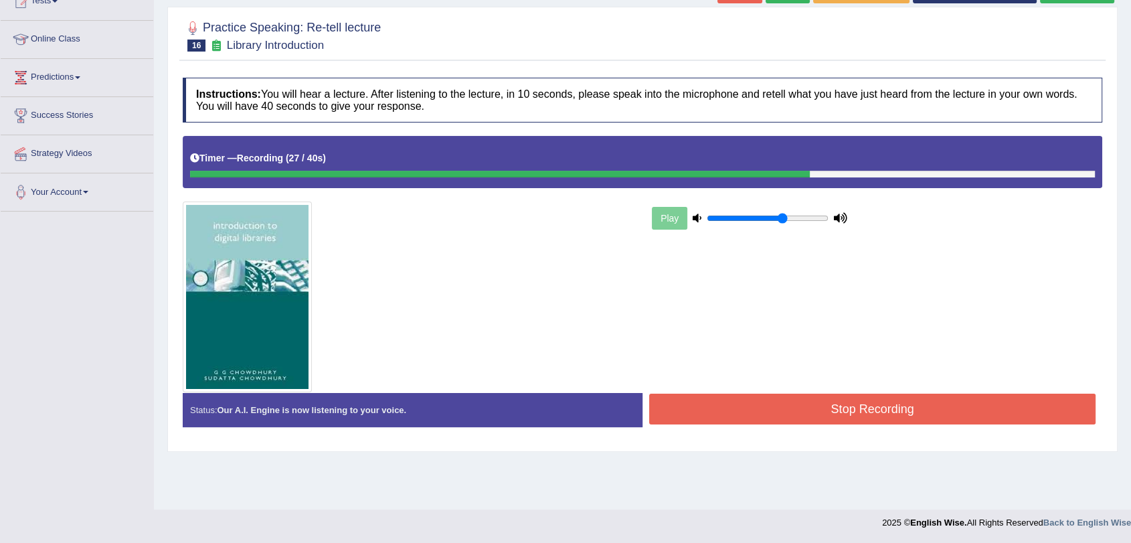
click at [942, 403] on button "Stop Recording" at bounding box center [872, 408] width 446 height 31
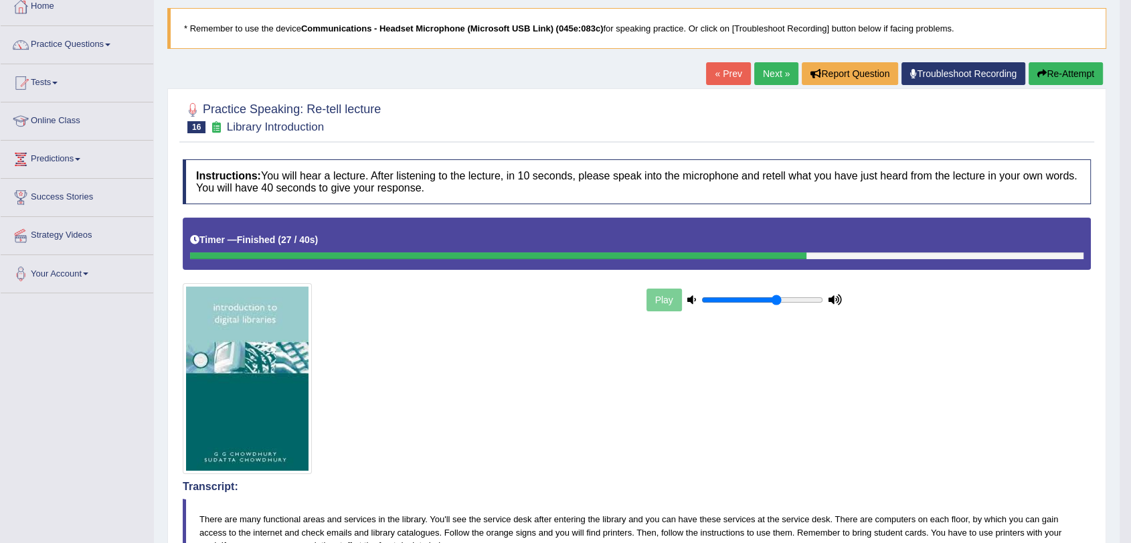
scroll to position [0, 0]
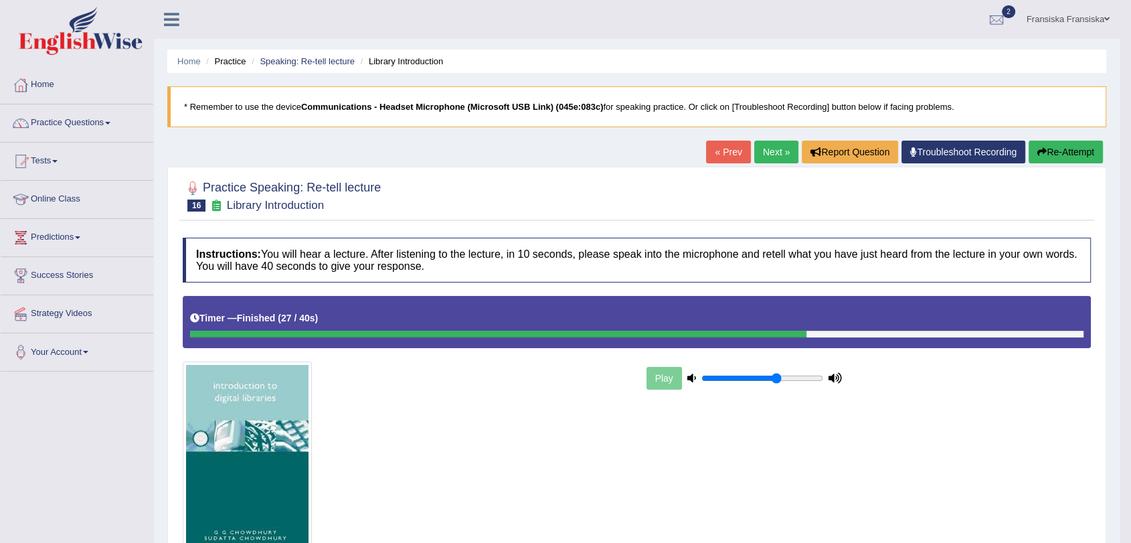
click at [781, 146] on link "Next »" at bounding box center [776, 152] width 44 height 23
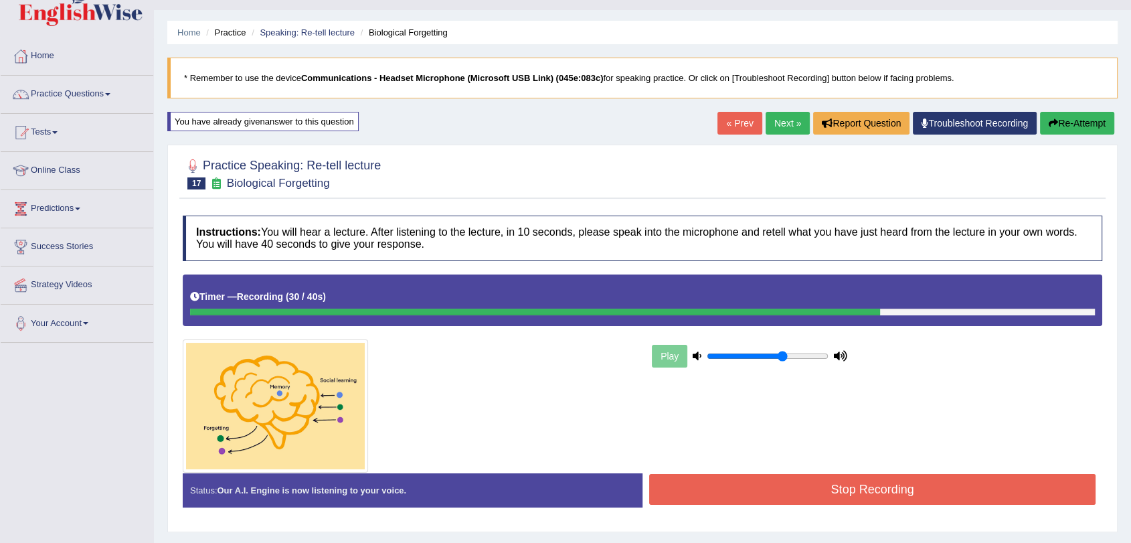
scroll to position [160, 0]
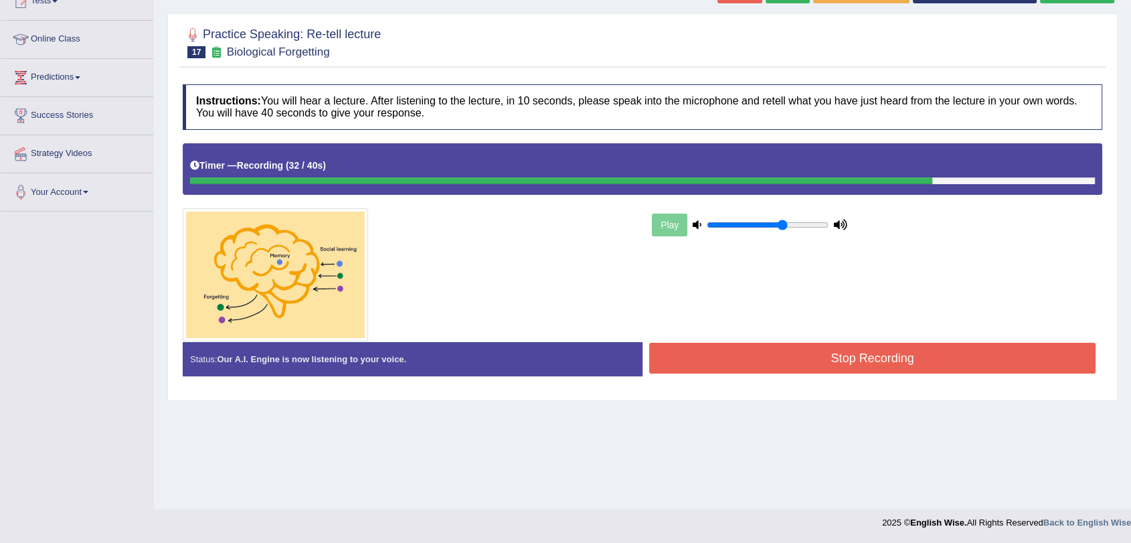
click at [933, 351] on button "Stop Recording" at bounding box center [872, 358] width 446 height 31
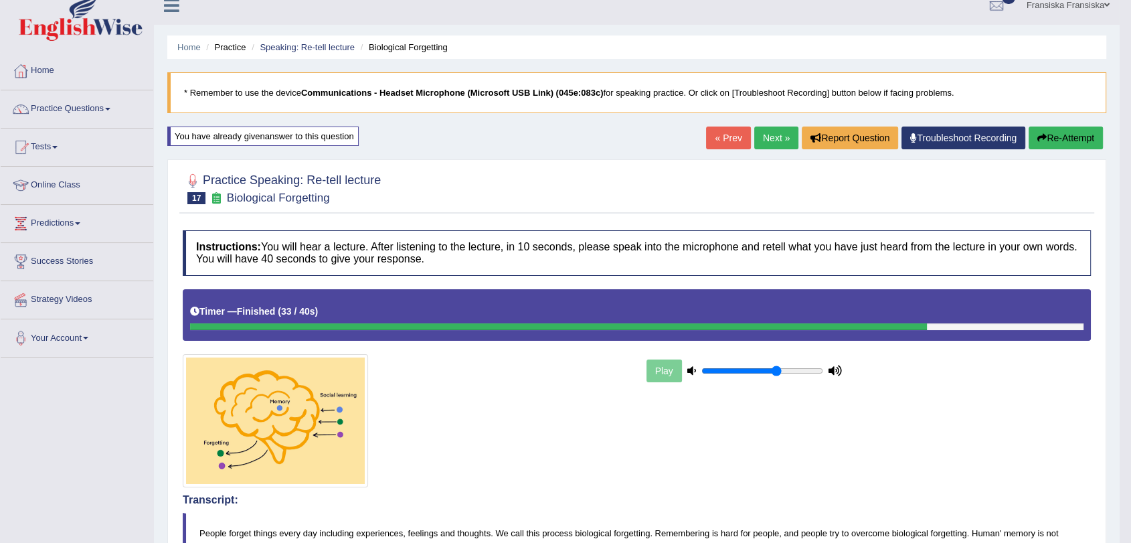
scroll to position [0, 0]
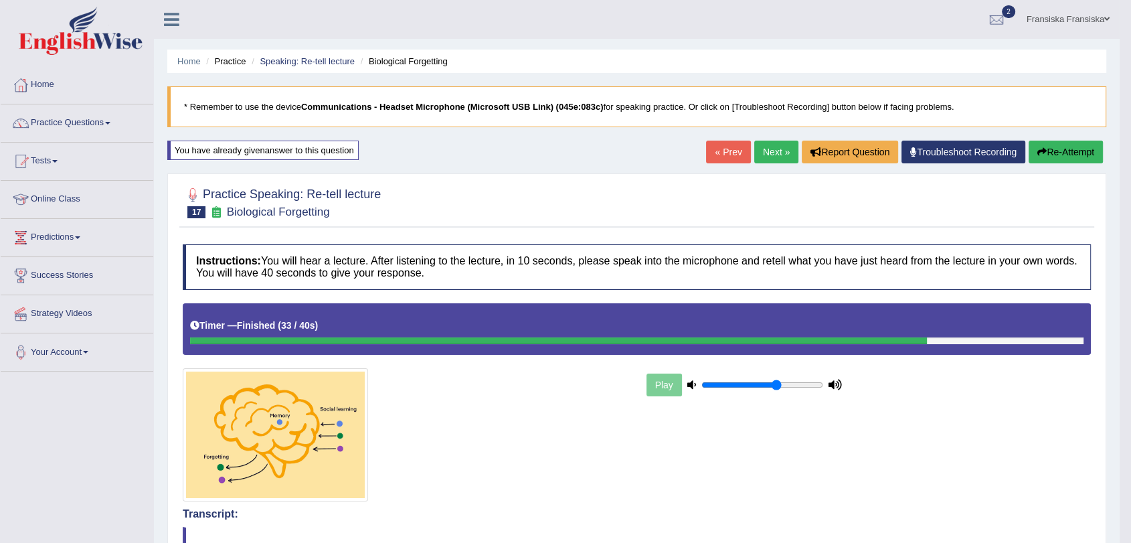
click at [765, 161] on link "Next »" at bounding box center [776, 152] width 44 height 23
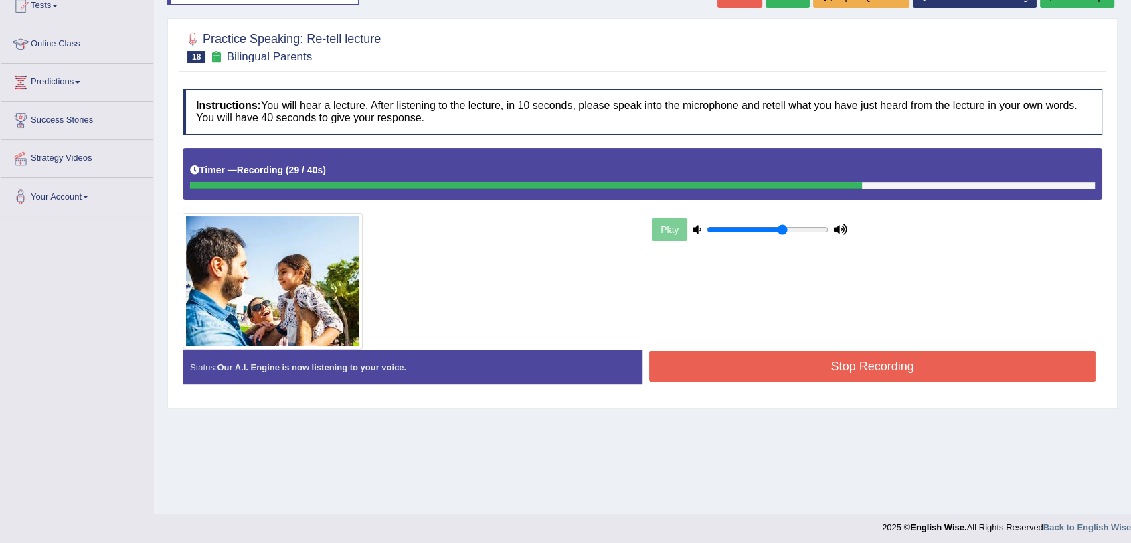
scroll to position [160, 0]
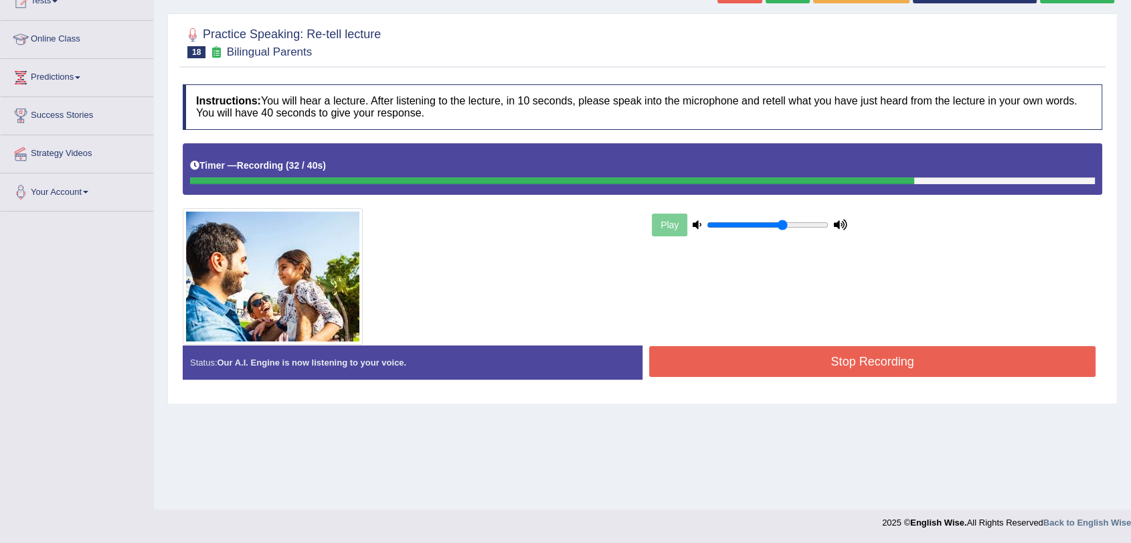
click at [872, 355] on button "Stop Recording" at bounding box center [872, 361] width 446 height 31
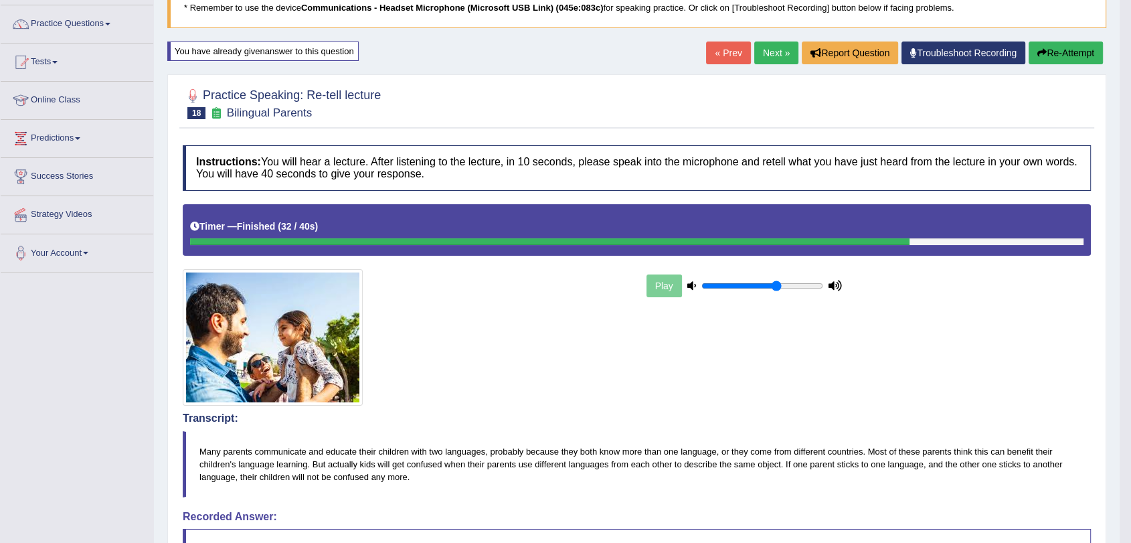
scroll to position [94, 0]
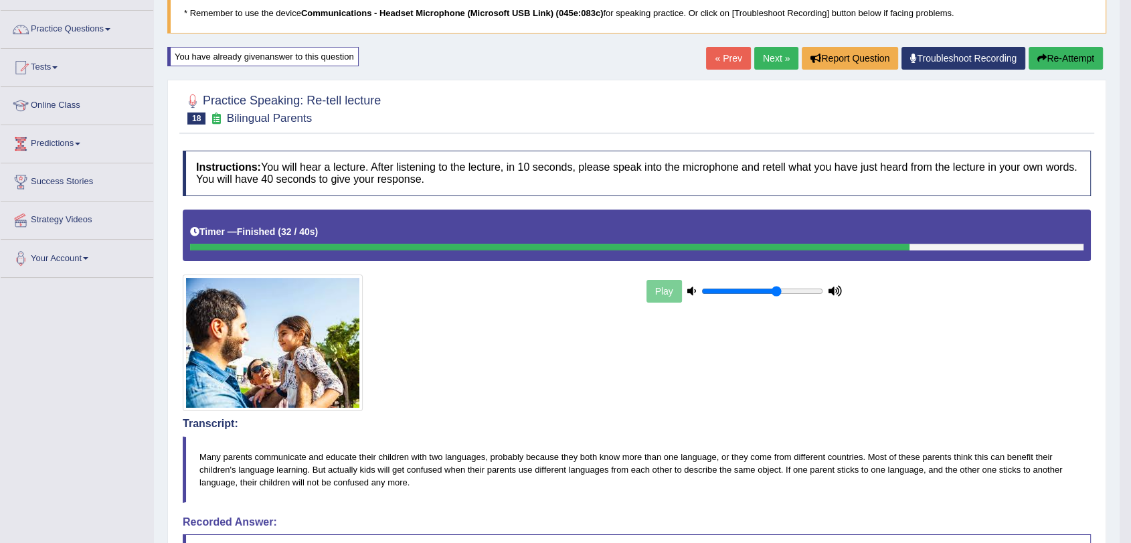
click at [772, 62] on link "Next »" at bounding box center [776, 58] width 44 height 23
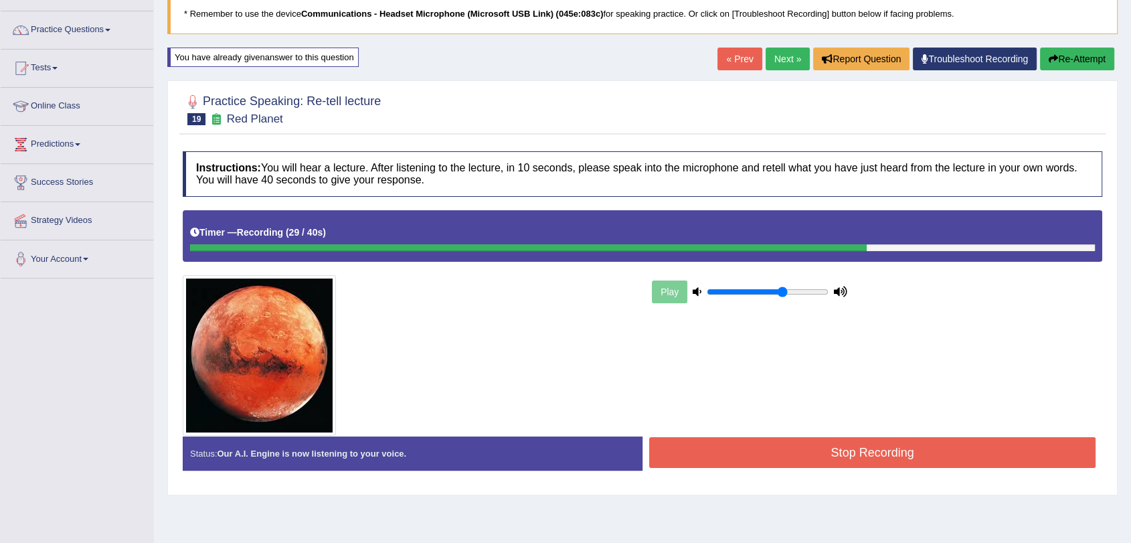
scroll to position [149, 0]
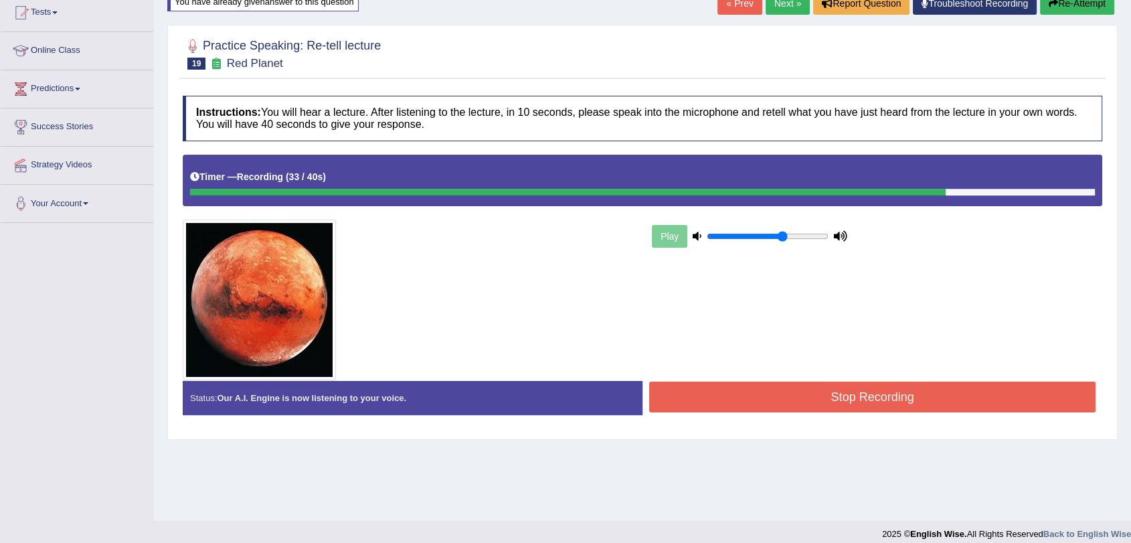
click at [883, 389] on button "Stop Recording" at bounding box center [872, 396] width 446 height 31
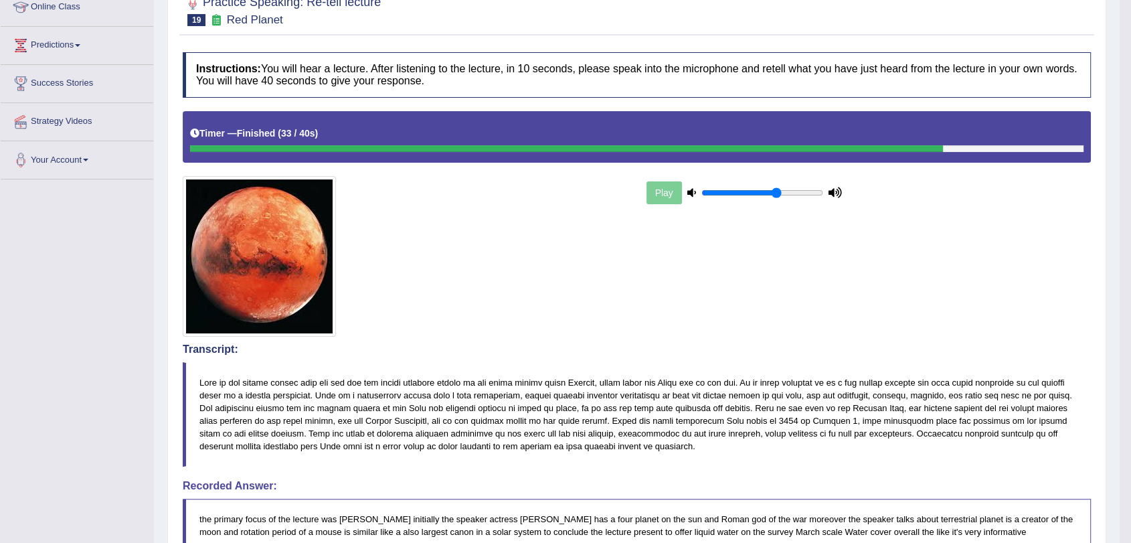
scroll to position [74, 0]
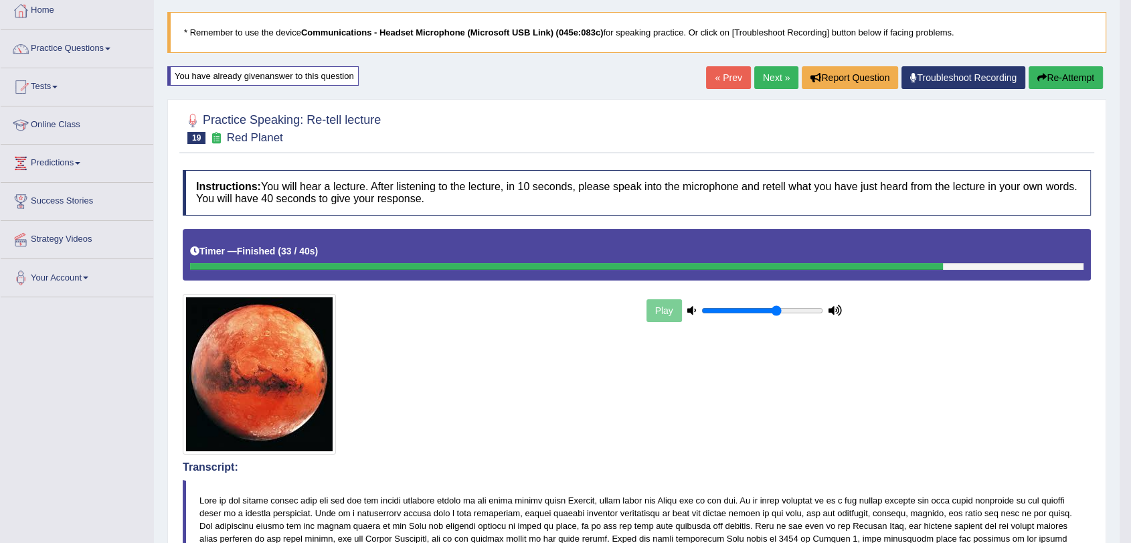
click at [769, 81] on link "Next »" at bounding box center [776, 77] width 44 height 23
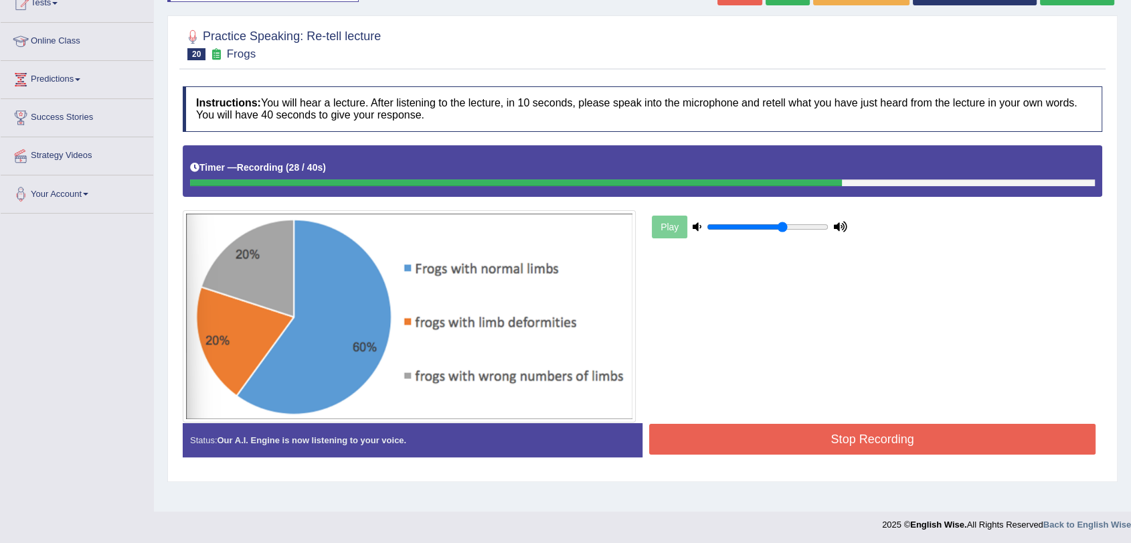
scroll to position [160, 0]
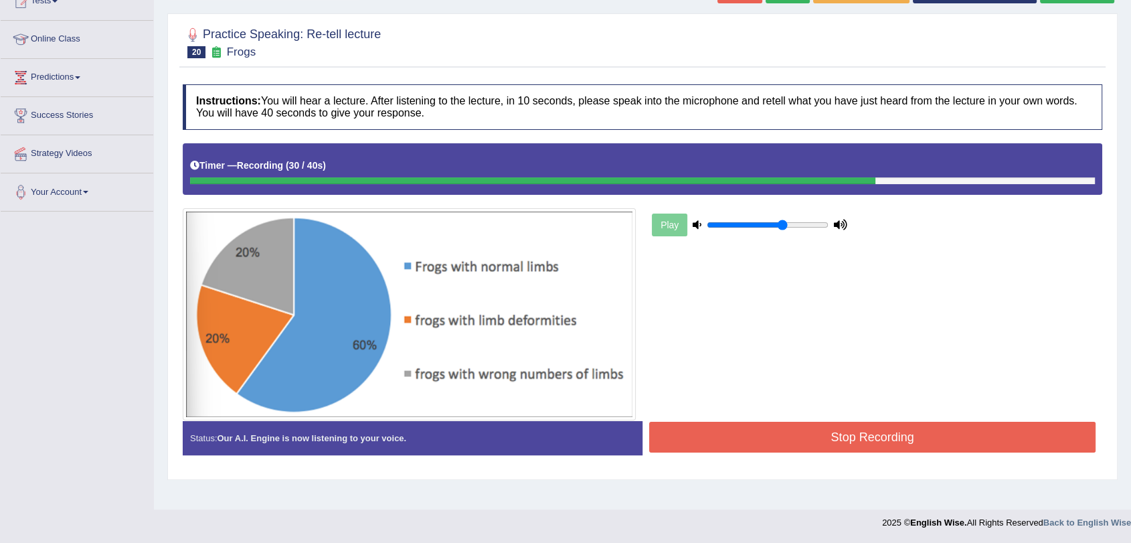
click at [877, 432] on button "Stop Recording" at bounding box center [872, 437] width 446 height 31
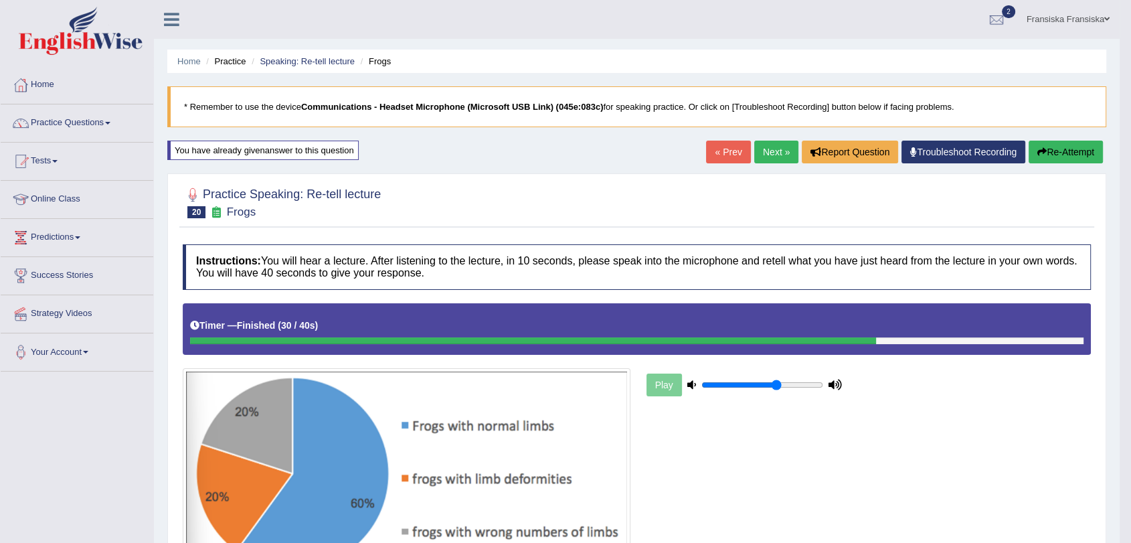
scroll to position [0, 0]
click at [76, 139] on li "Practice Questions Speaking Practice Read Aloud Repeat Sentence Describe Image …" at bounding box center [77, 123] width 153 height 38
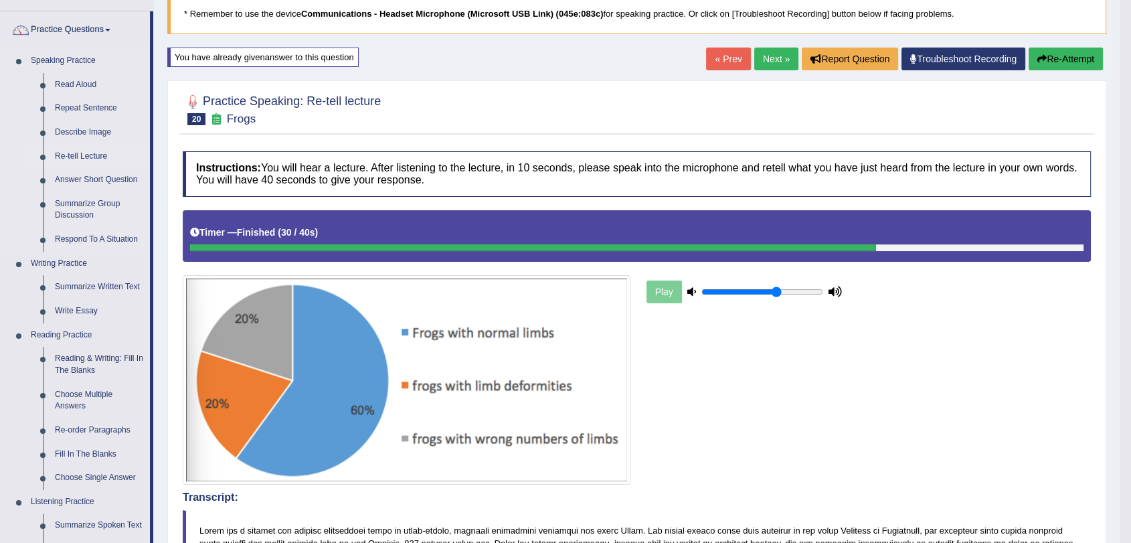
scroll to position [74, 0]
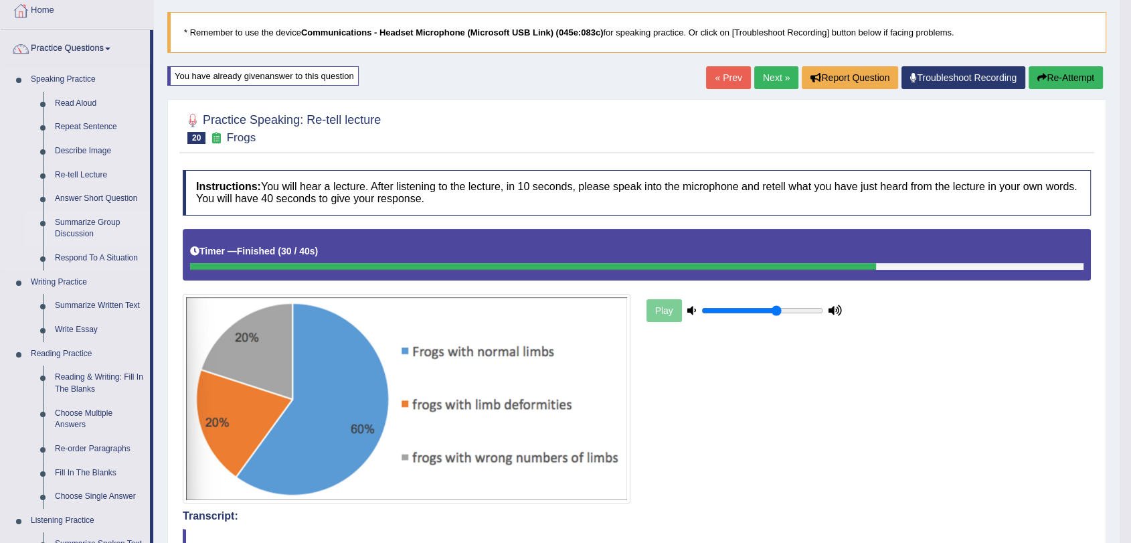
click at [103, 221] on link "Summarize Group Discussion" at bounding box center [99, 228] width 101 height 35
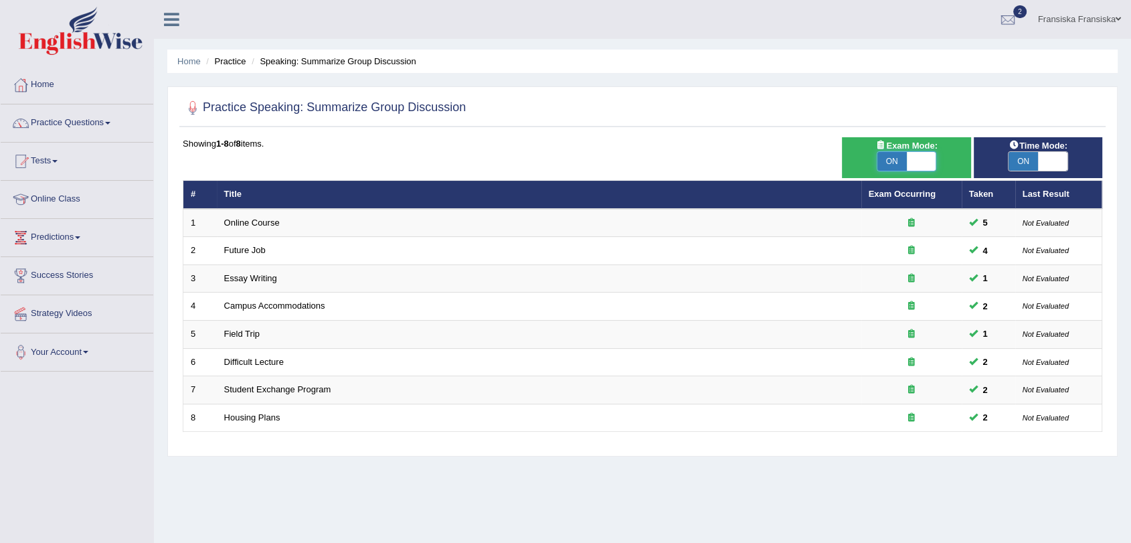
click at [907, 164] on span at bounding box center [921, 161] width 29 height 19
checkbox input "false"
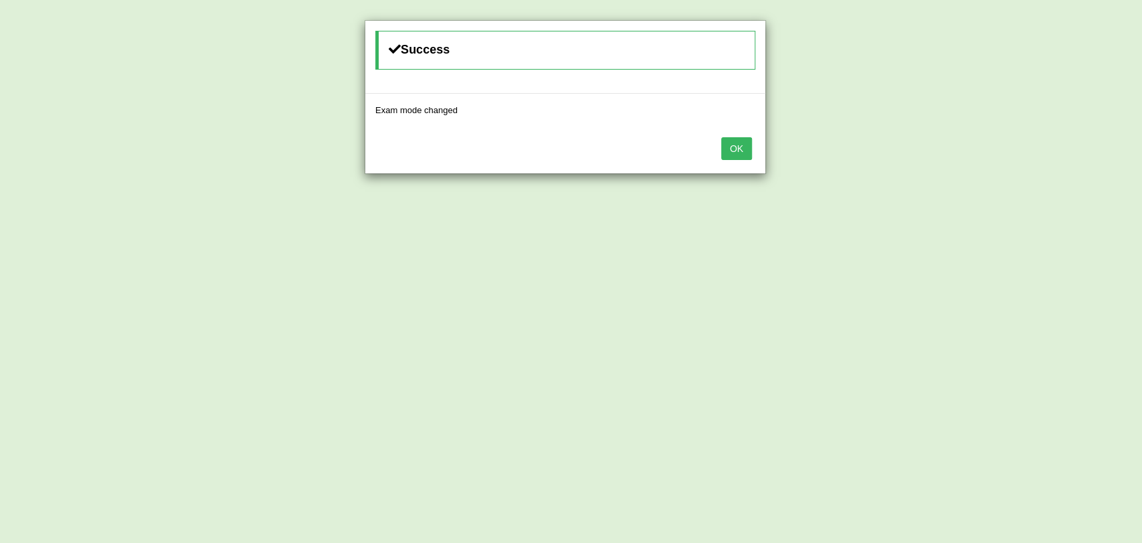
click at [739, 151] on button "OK" at bounding box center [736, 148] width 31 height 23
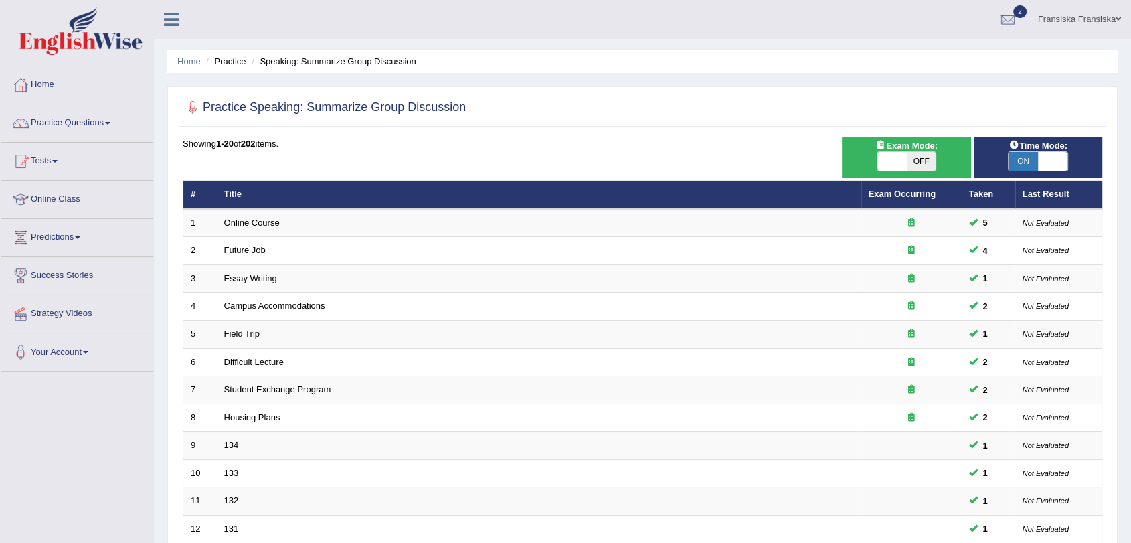
click at [1038, 163] on span at bounding box center [1052, 161] width 29 height 19
checkbox input "false"
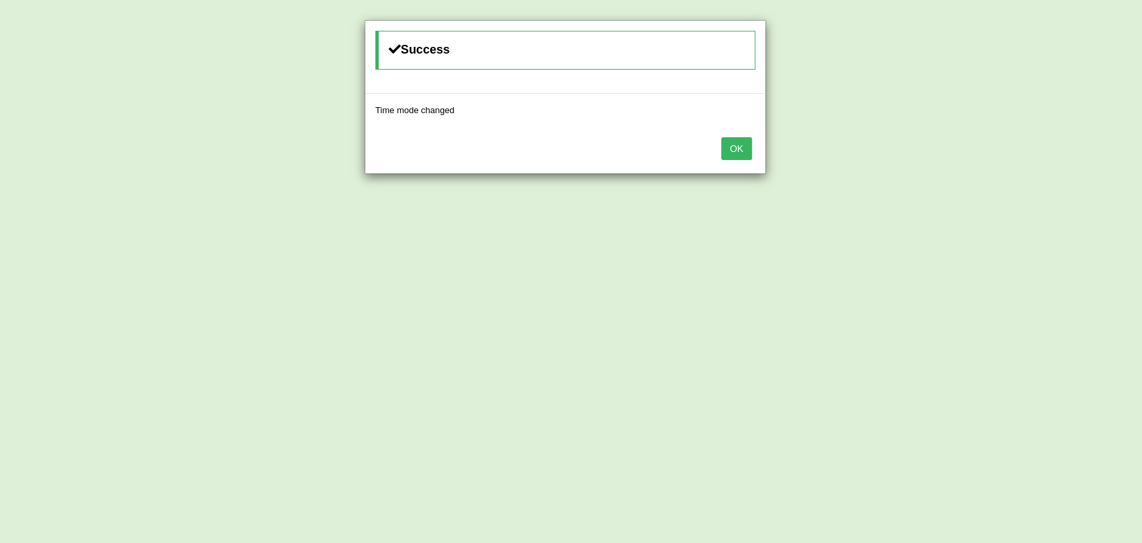
click at [731, 156] on button "OK" at bounding box center [736, 148] width 31 height 23
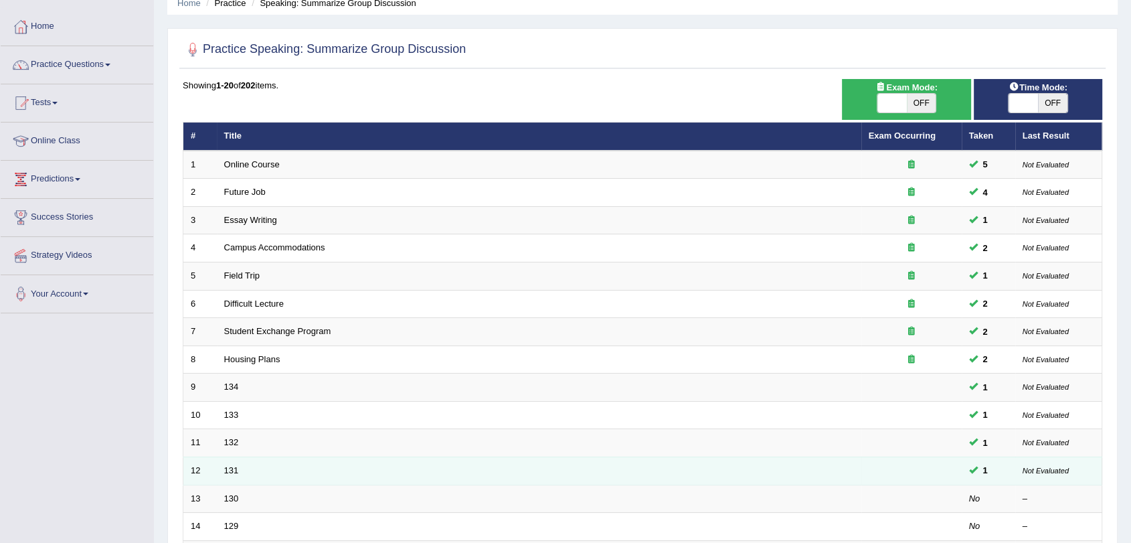
scroll to position [149, 0]
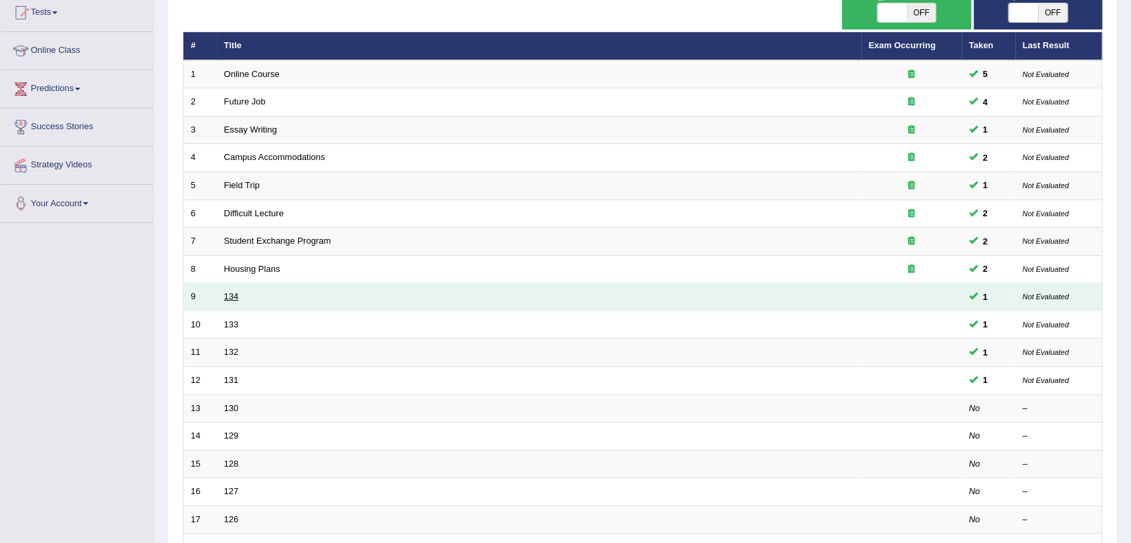
click at [236, 294] on link "134" at bounding box center [231, 296] width 15 height 10
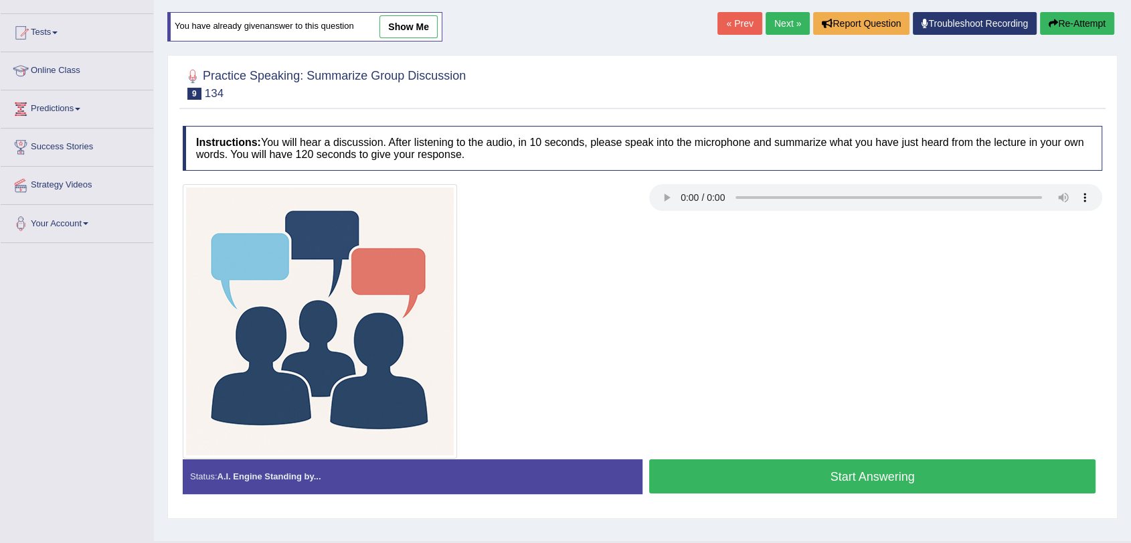
scroll to position [127, 0]
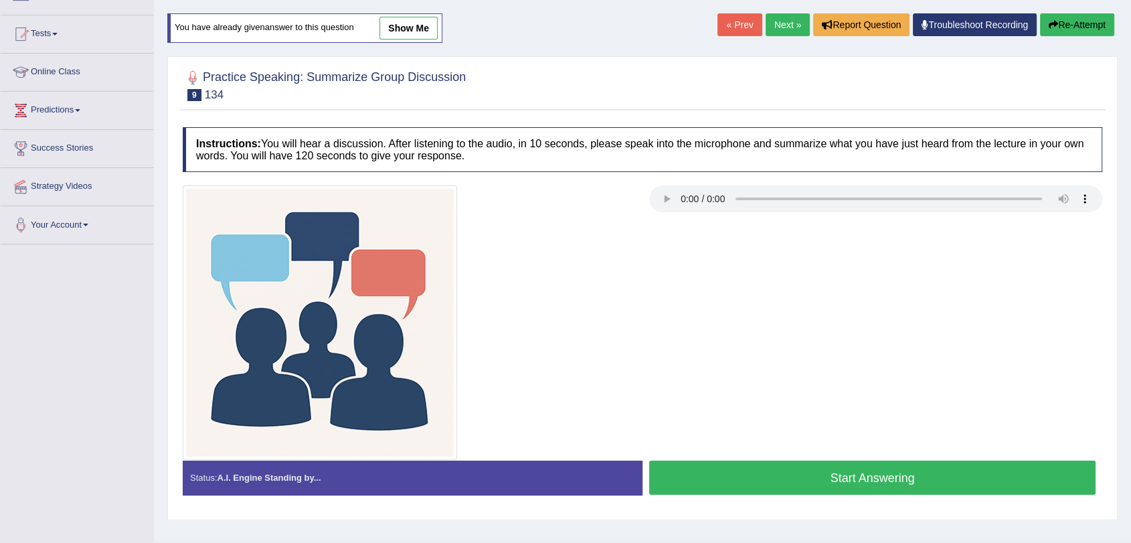
click at [843, 486] on button "Start Answering" at bounding box center [872, 477] width 446 height 34
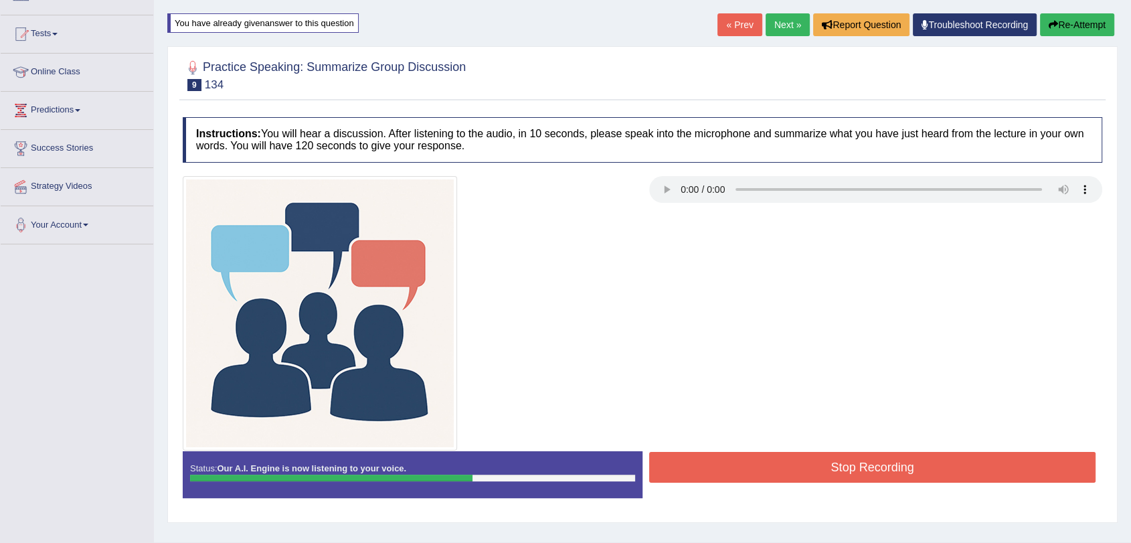
click at [899, 463] on button "Stop Recording" at bounding box center [872, 467] width 446 height 31
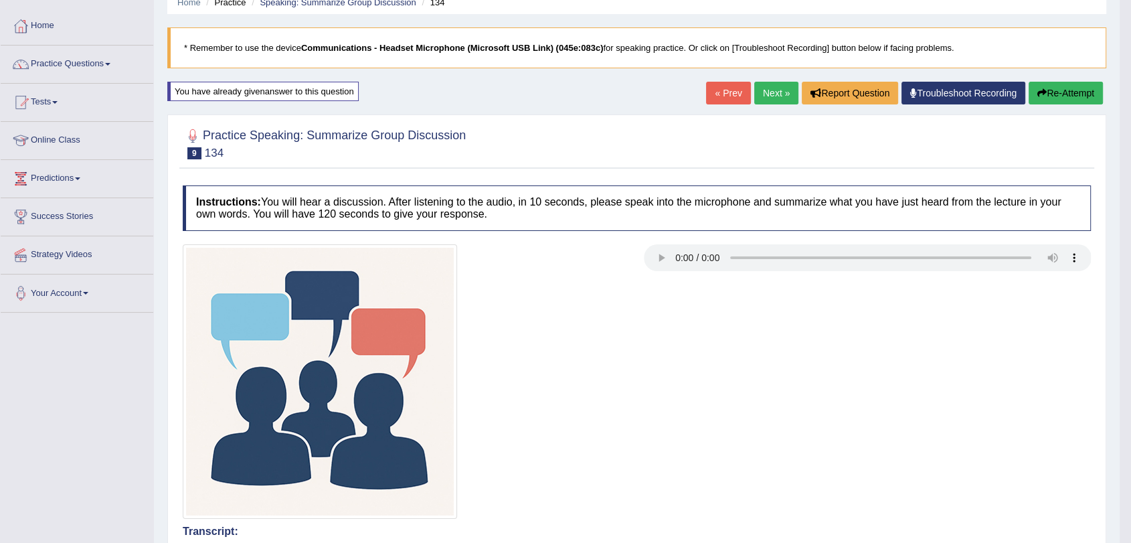
scroll to position [0, 0]
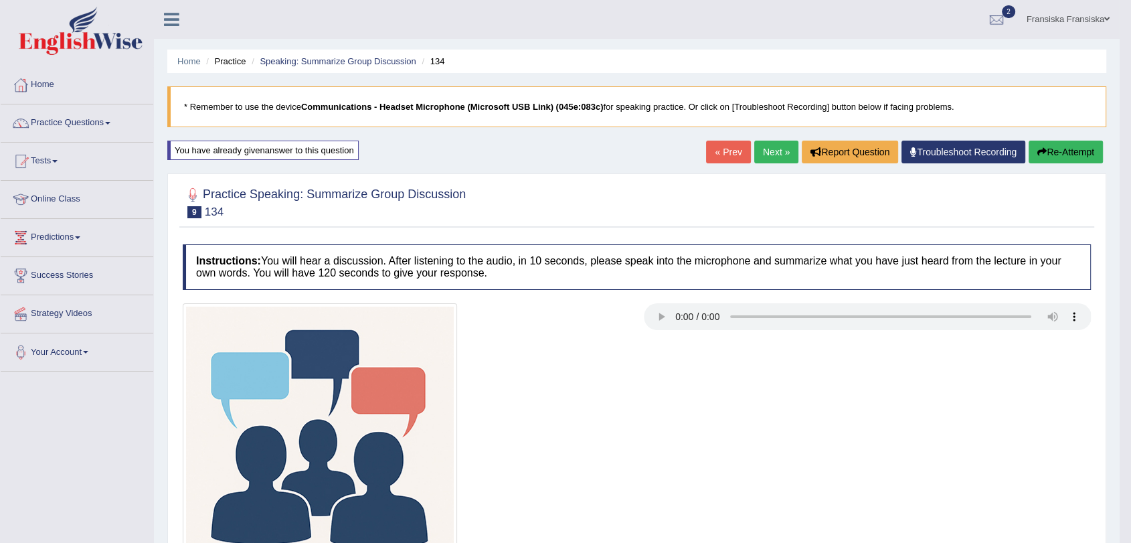
click at [775, 157] on link "Next »" at bounding box center [776, 152] width 44 height 23
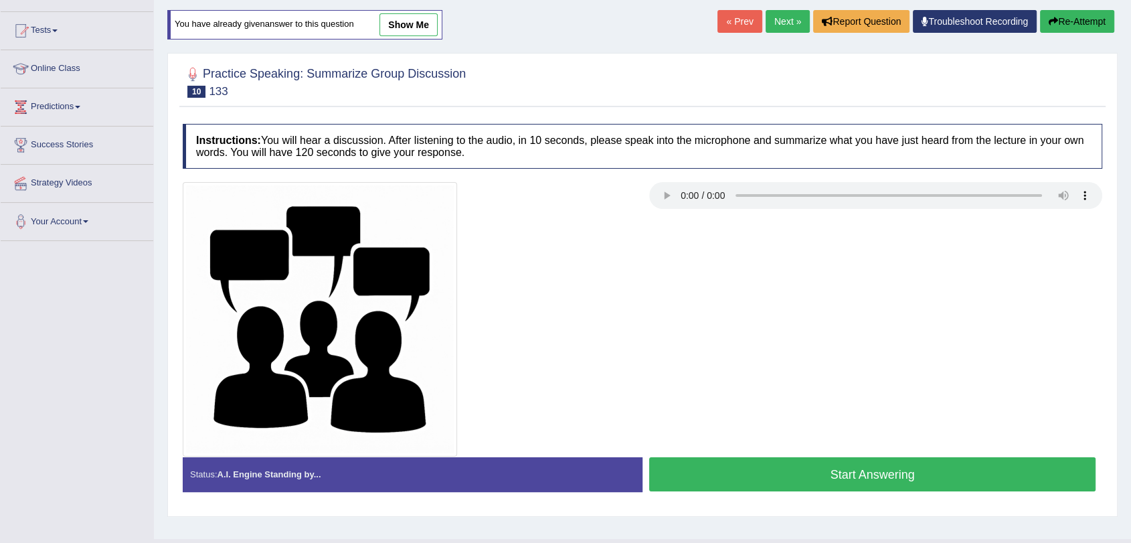
scroll to position [160, 0]
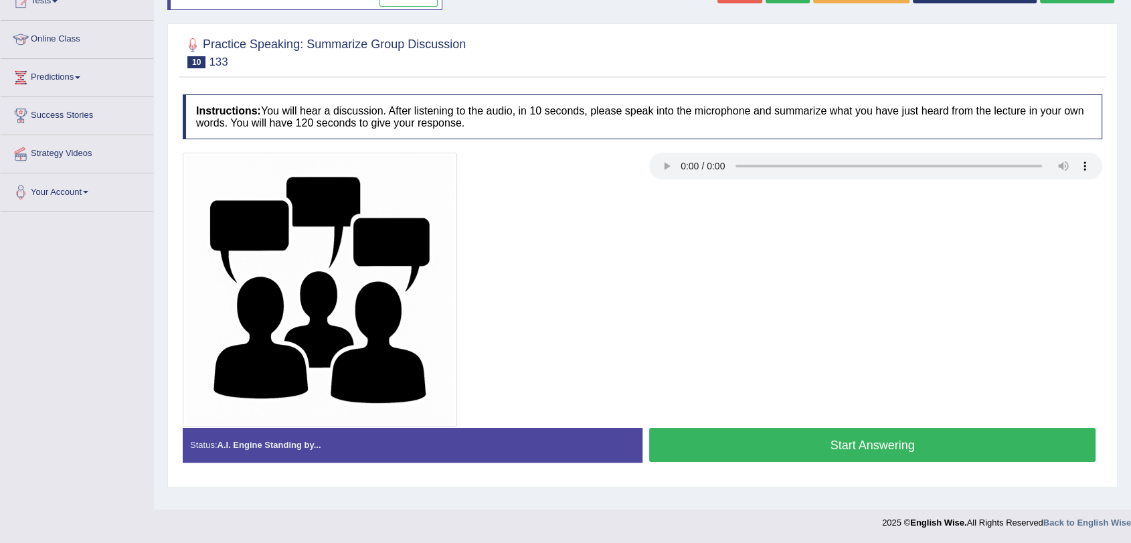
click at [811, 441] on button "Start Answering" at bounding box center [872, 445] width 446 height 34
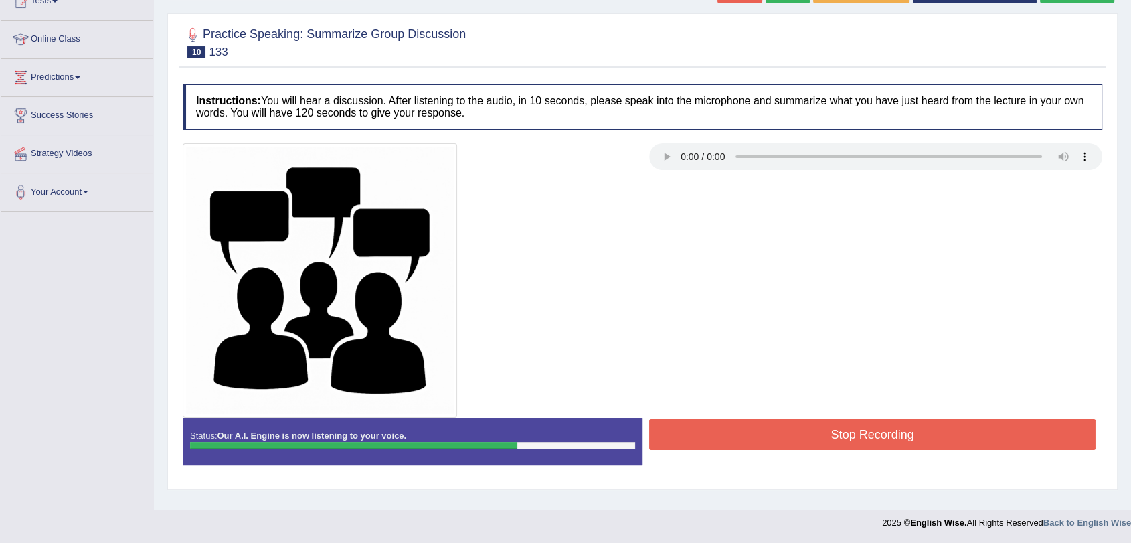
click at [887, 445] on button "Stop Recording" at bounding box center [872, 434] width 446 height 31
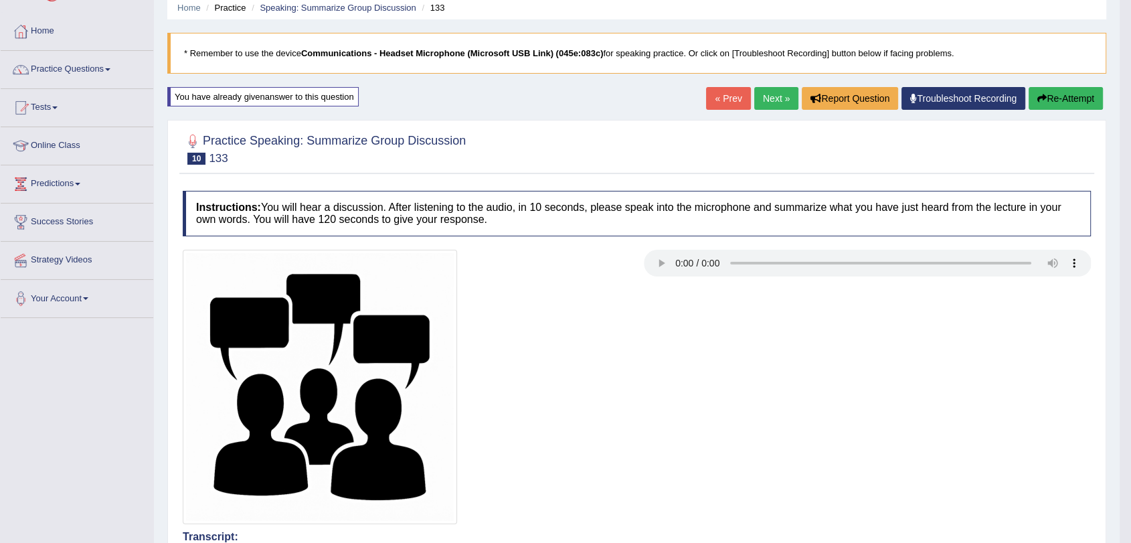
scroll to position [0, 0]
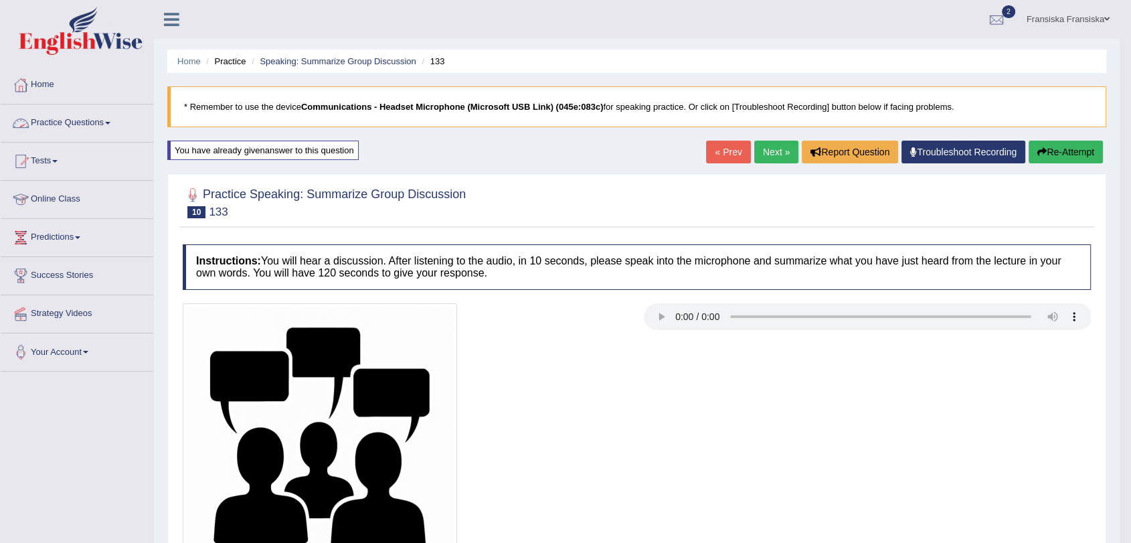
click at [105, 124] on link "Practice Questions" at bounding box center [77, 120] width 153 height 33
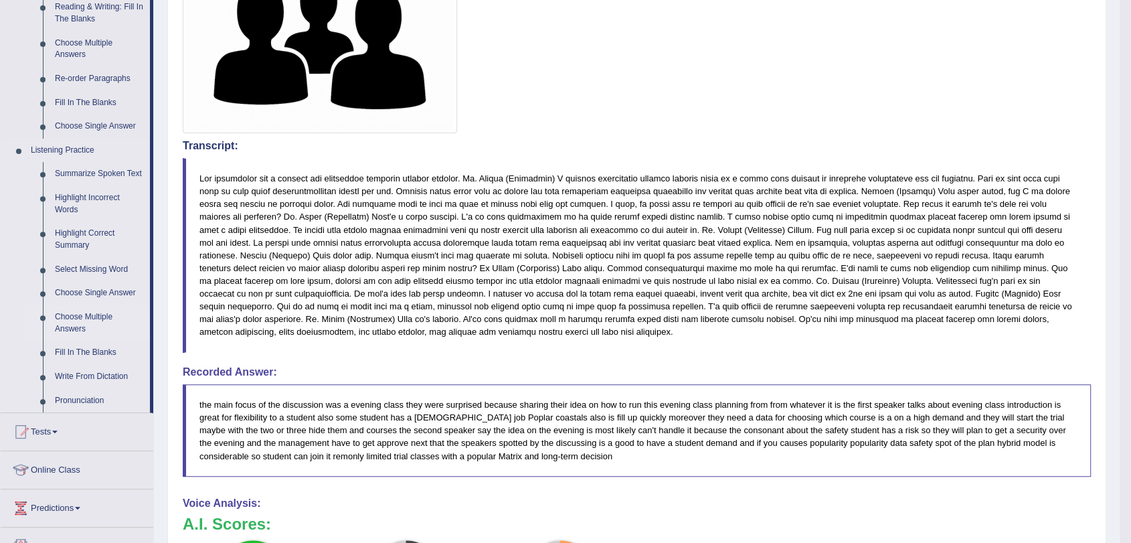
scroll to position [446, 0]
click at [113, 173] on link "Summarize Spoken Text" at bounding box center [99, 173] width 101 height 24
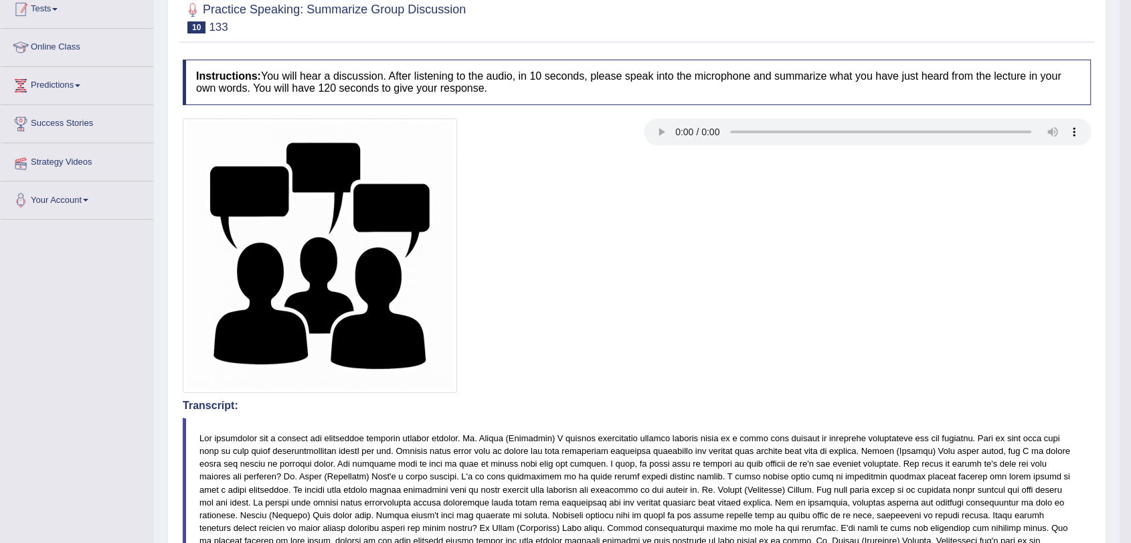
scroll to position [192, 0]
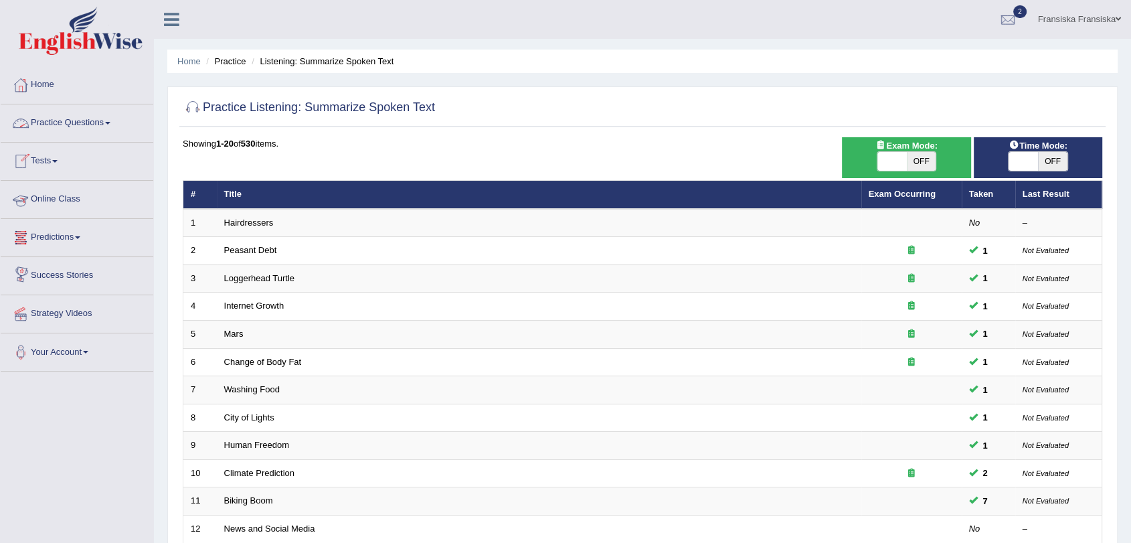
click at [103, 117] on link "Practice Questions" at bounding box center [77, 120] width 153 height 33
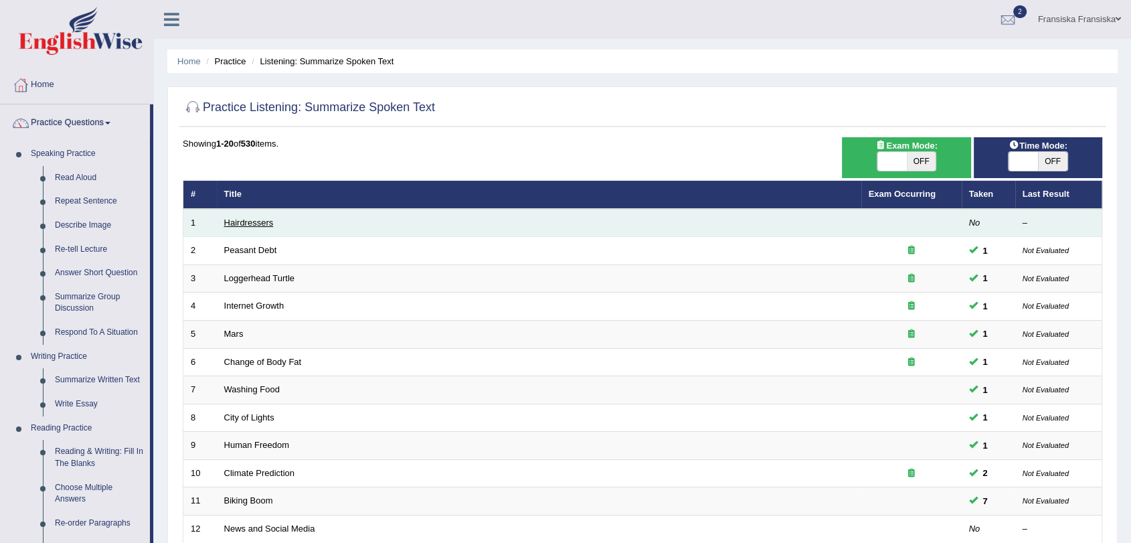
click at [254, 220] on link "Hairdressers" at bounding box center [249, 222] width 50 height 10
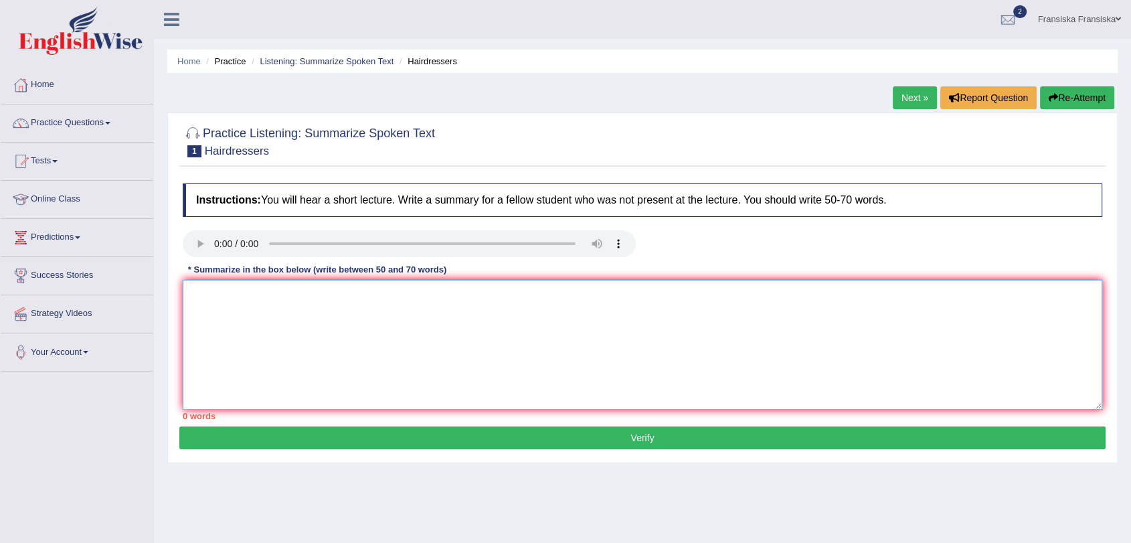
click at [264, 315] on textarea at bounding box center [642, 345] width 919 height 130
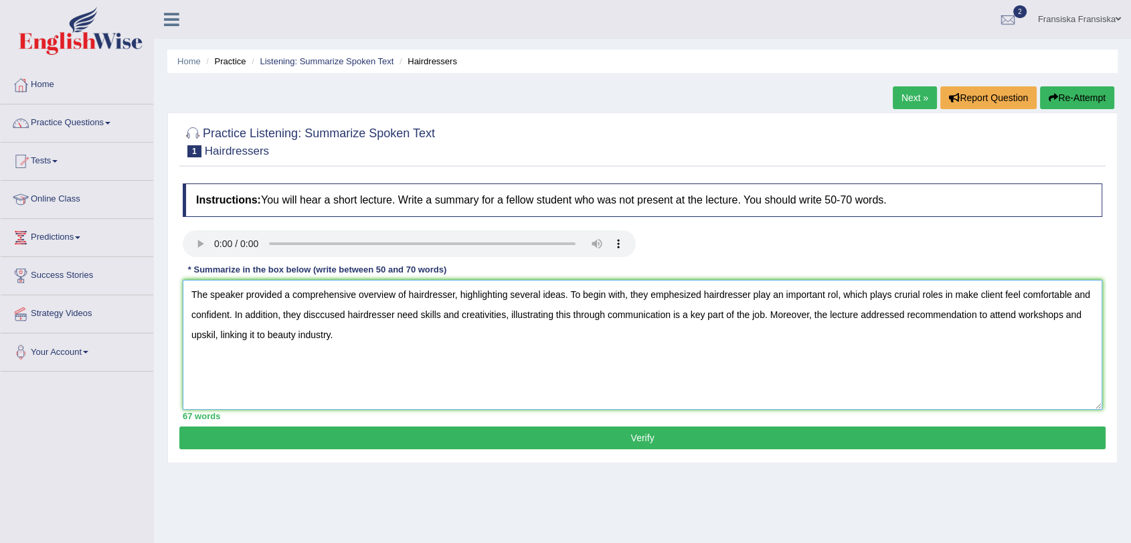
type textarea "The speaker provided a comprehensive overview of hairdresser, highlighting seve…"
click at [600, 429] on button "Verify" at bounding box center [642, 437] width 926 height 23
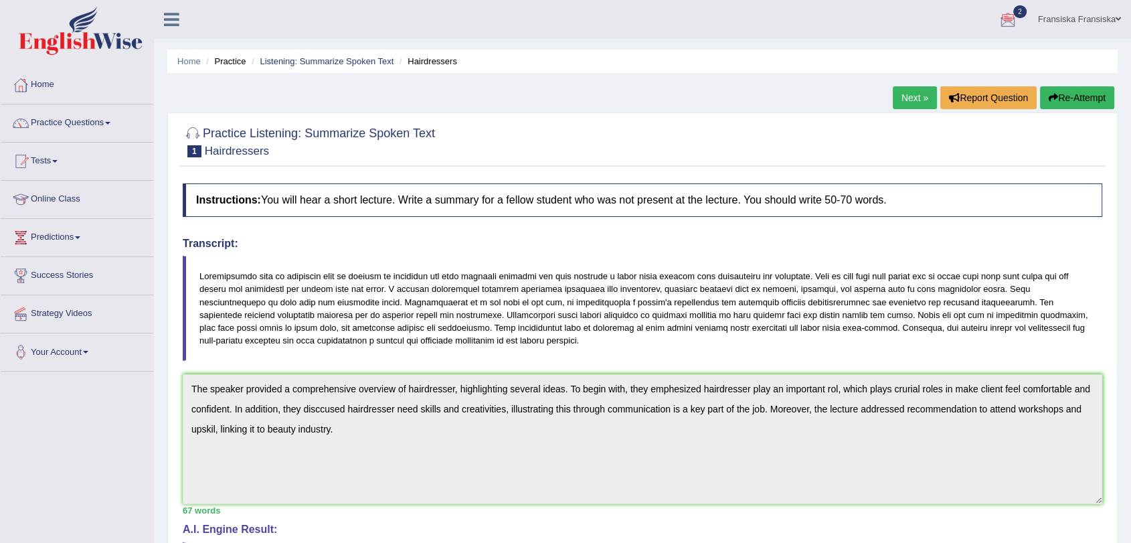
click at [921, 98] on link "Next »" at bounding box center [915, 97] width 44 height 23
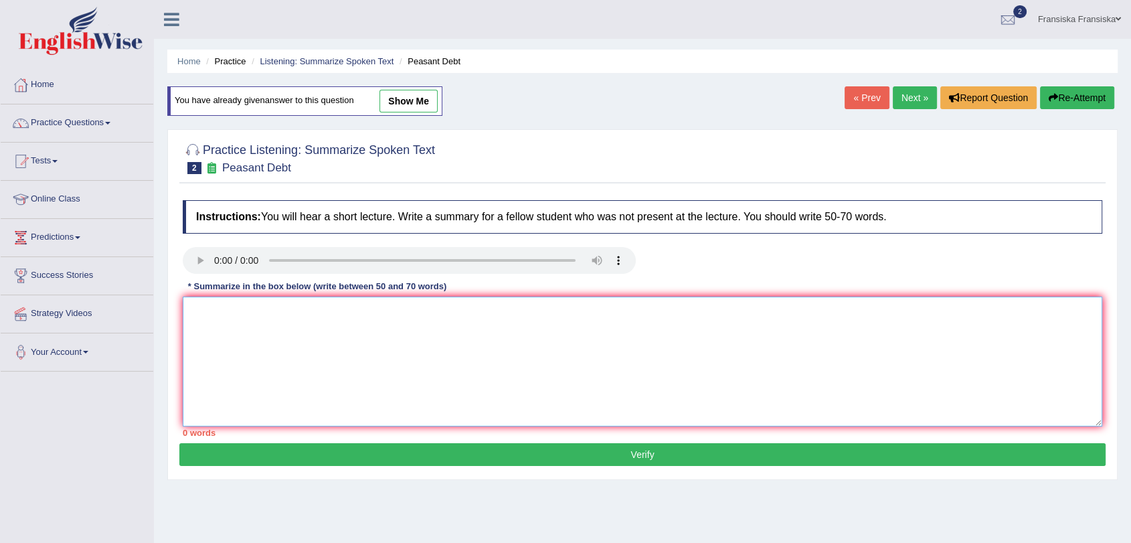
click at [259, 336] on textarea at bounding box center [642, 361] width 919 height 130
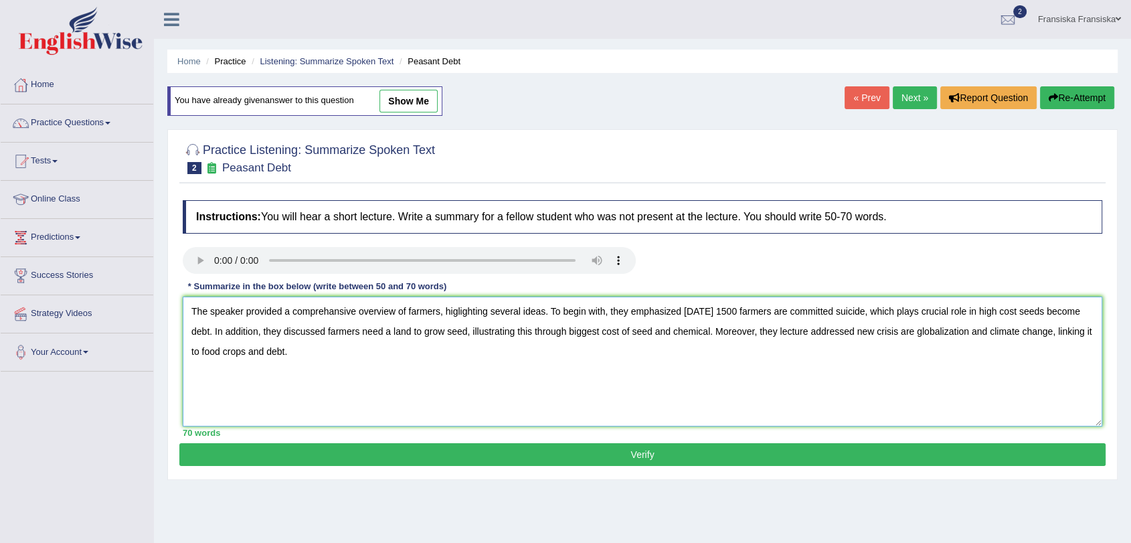
drag, startPoint x: 294, startPoint y: 354, endPoint x: 212, endPoint y: 351, distance: 82.4
click at [202, 347] on textarea "The speaker provided a comprehansive overview of farmers, higlighting several i…" at bounding box center [642, 361] width 919 height 130
type textarea "The speaker provided a comprehansive overview of farmers, higlighting several i…"
click at [482, 448] on button "Verify" at bounding box center [642, 454] width 926 height 23
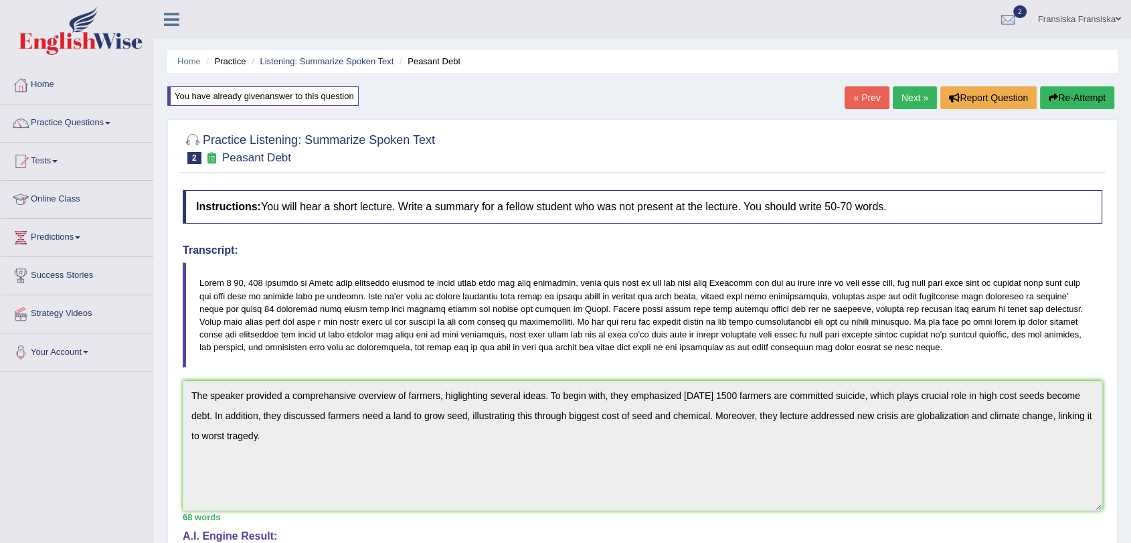
click at [923, 105] on link "Next »" at bounding box center [915, 97] width 44 height 23
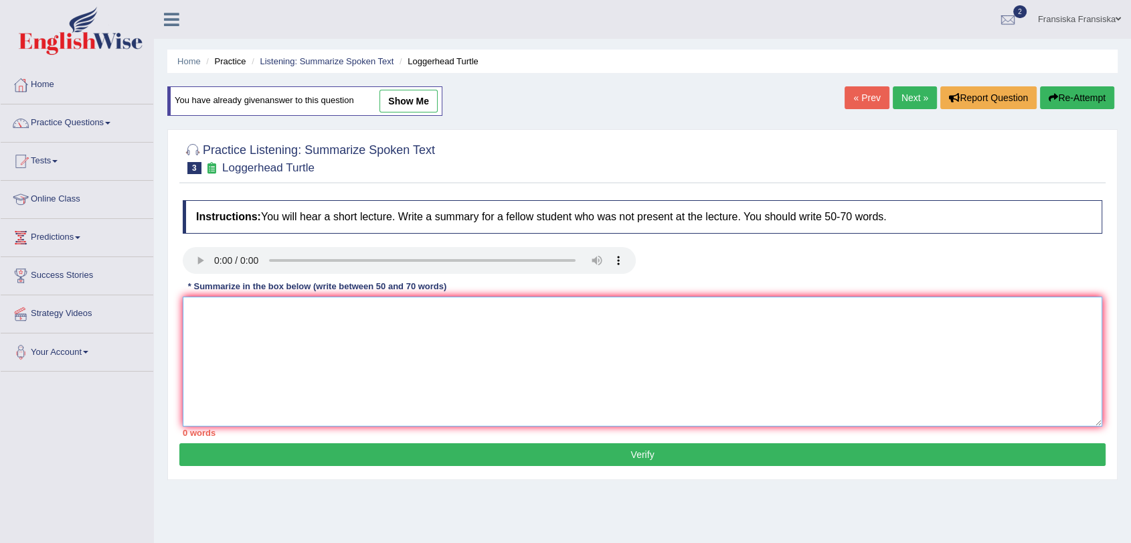
click at [384, 337] on textarea at bounding box center [642, 361] width 919 height 130
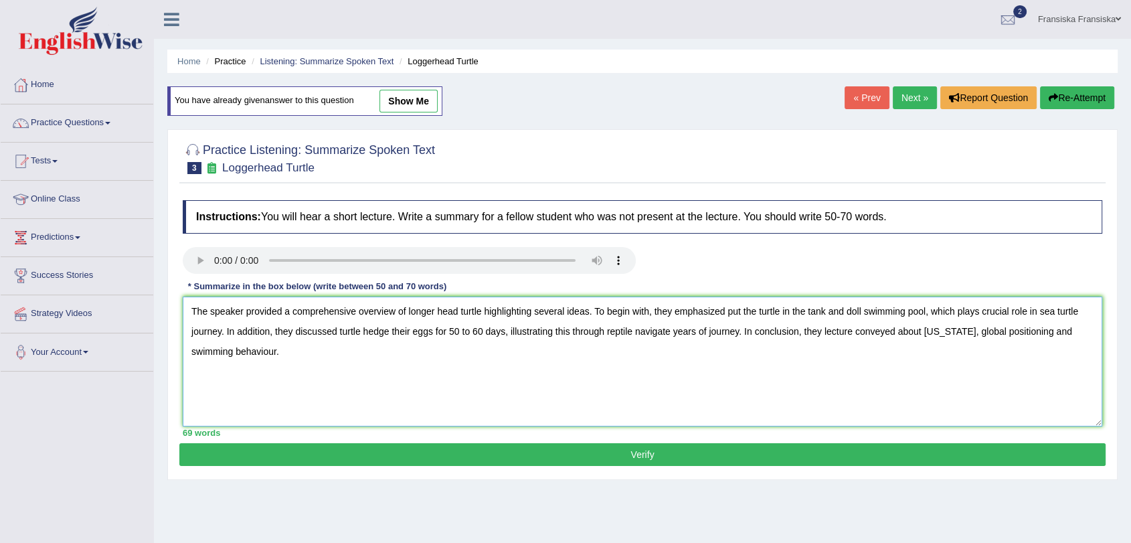
type textarea "The speaker provided a comprehensive overview of longer head turtle highlightin…"
click at [430, 446] on button "Verify" at bounding box center [642, 454] width 926 height 23
